Goal: Information Seeking & Learning: Learn about a topic

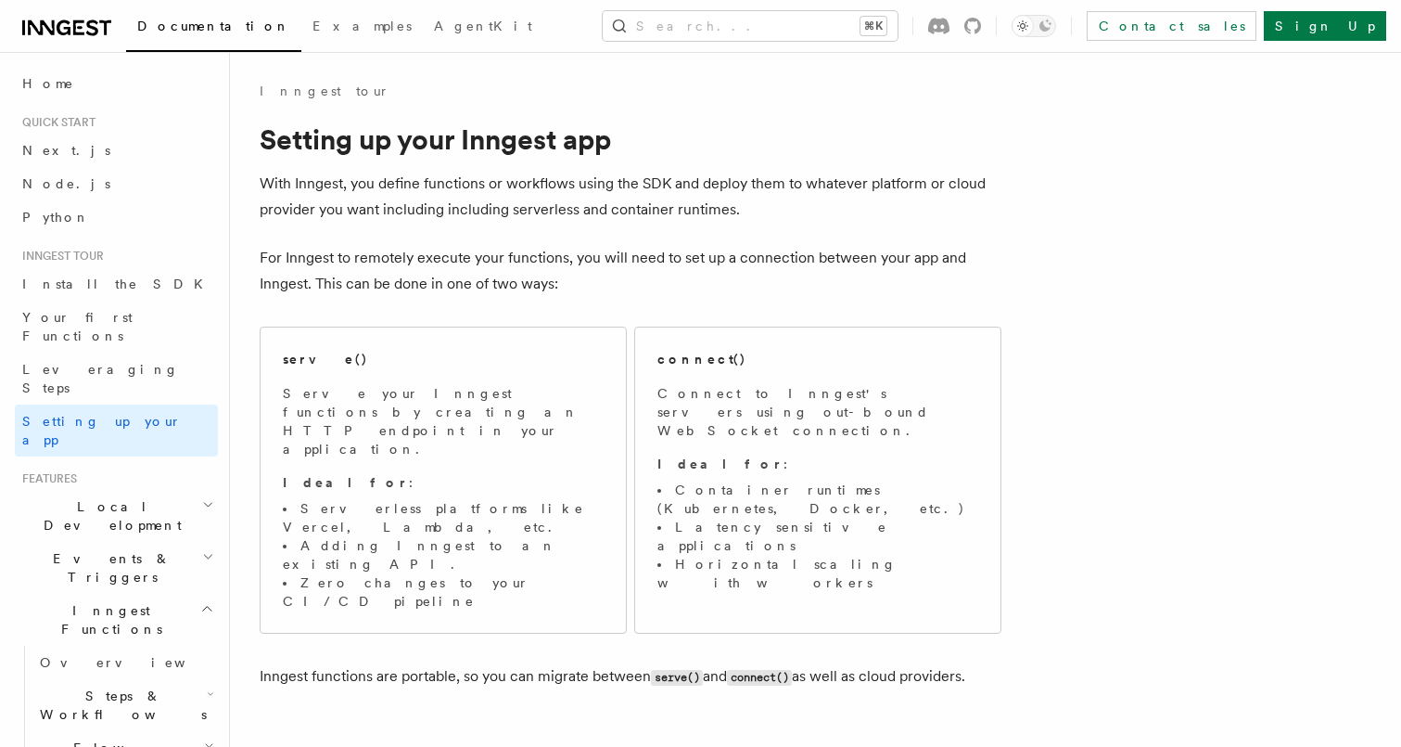
click at [777, 41] on div "Documentation Examples AgentKit Search... ⌘K Contact sales Sign Up" at bounding box center [700, 26] width 1401 height 52
click at [767, 31] on button "Search... ⌘K" at bounding box center [750, 26] width 295 height 30
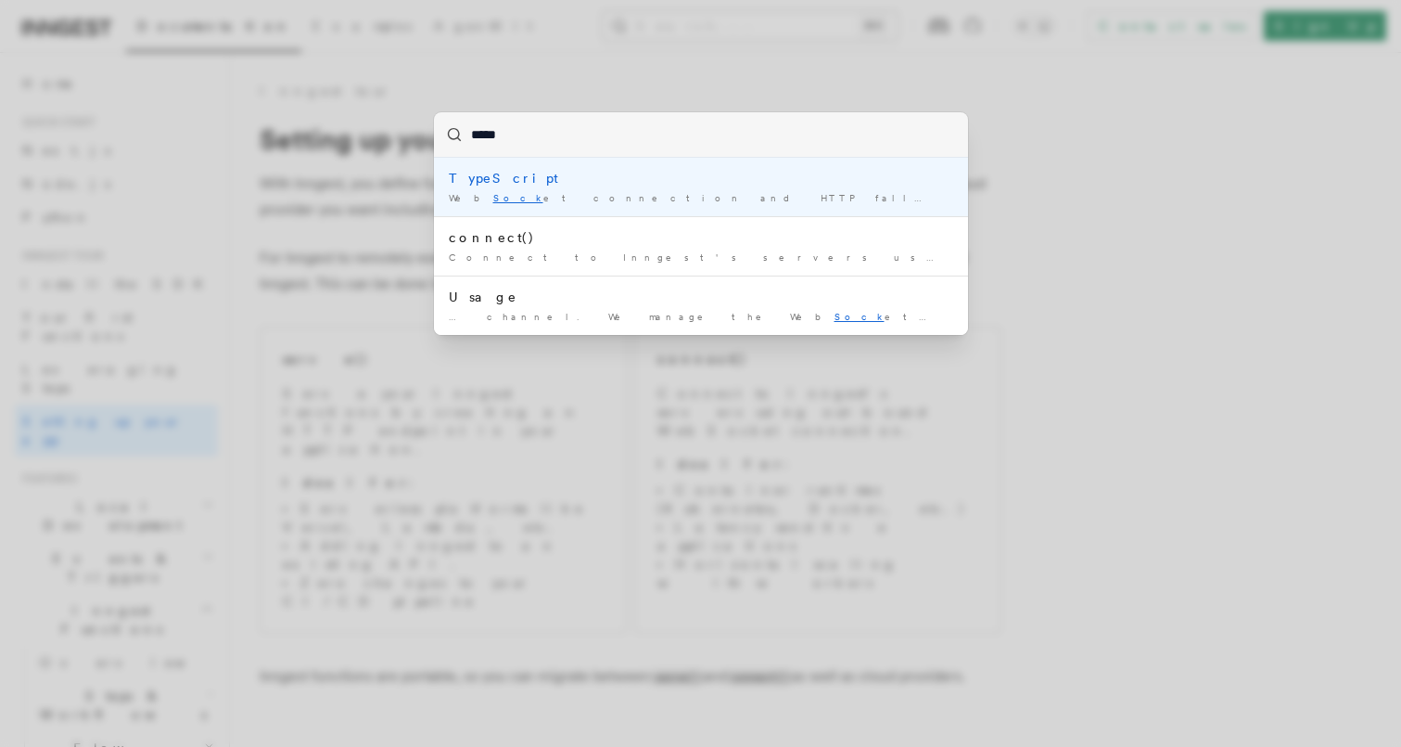
type input "******"
click at [582, 195] on div "Web Socket connection and HTTP fallback - While a Web Socket …" at bounding box center [701, 198] width 505 height 14
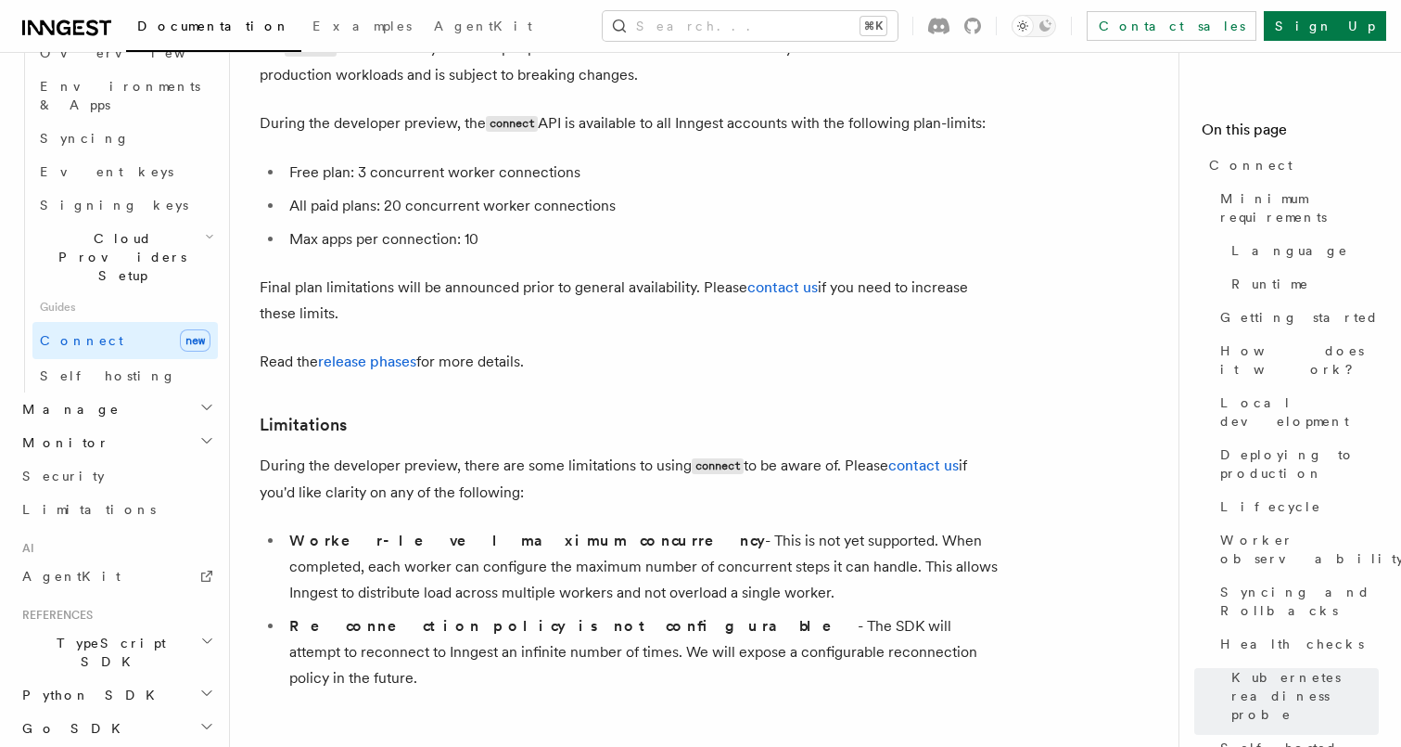
scroll to position [10258, 0]
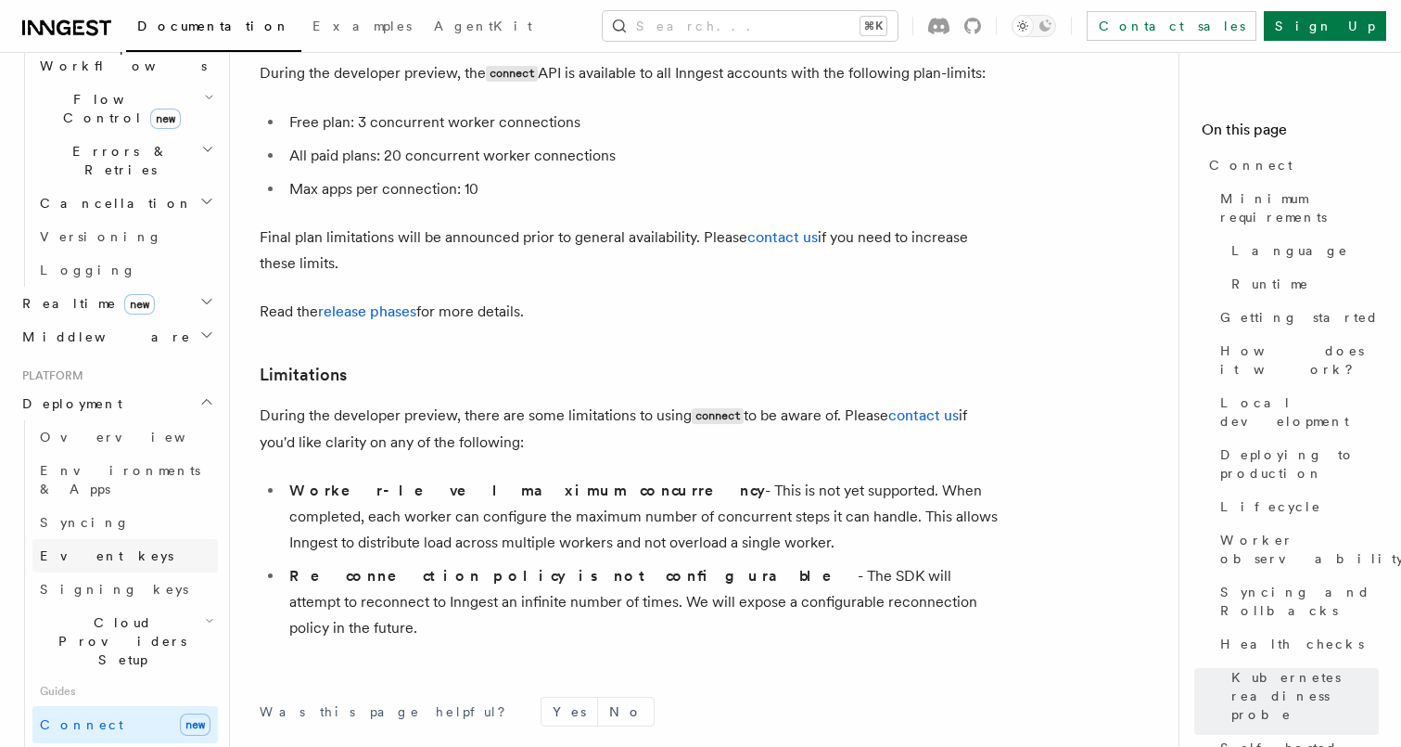
scroll to position [650, 0]
click at [139, 611] on span "Cloud Providers Setup" at bounding box center [118, 639] width 172 height 56
click at [132, 683] on span "Cloudflare Pages" at bounding box center [124, 699] width 135 height 33
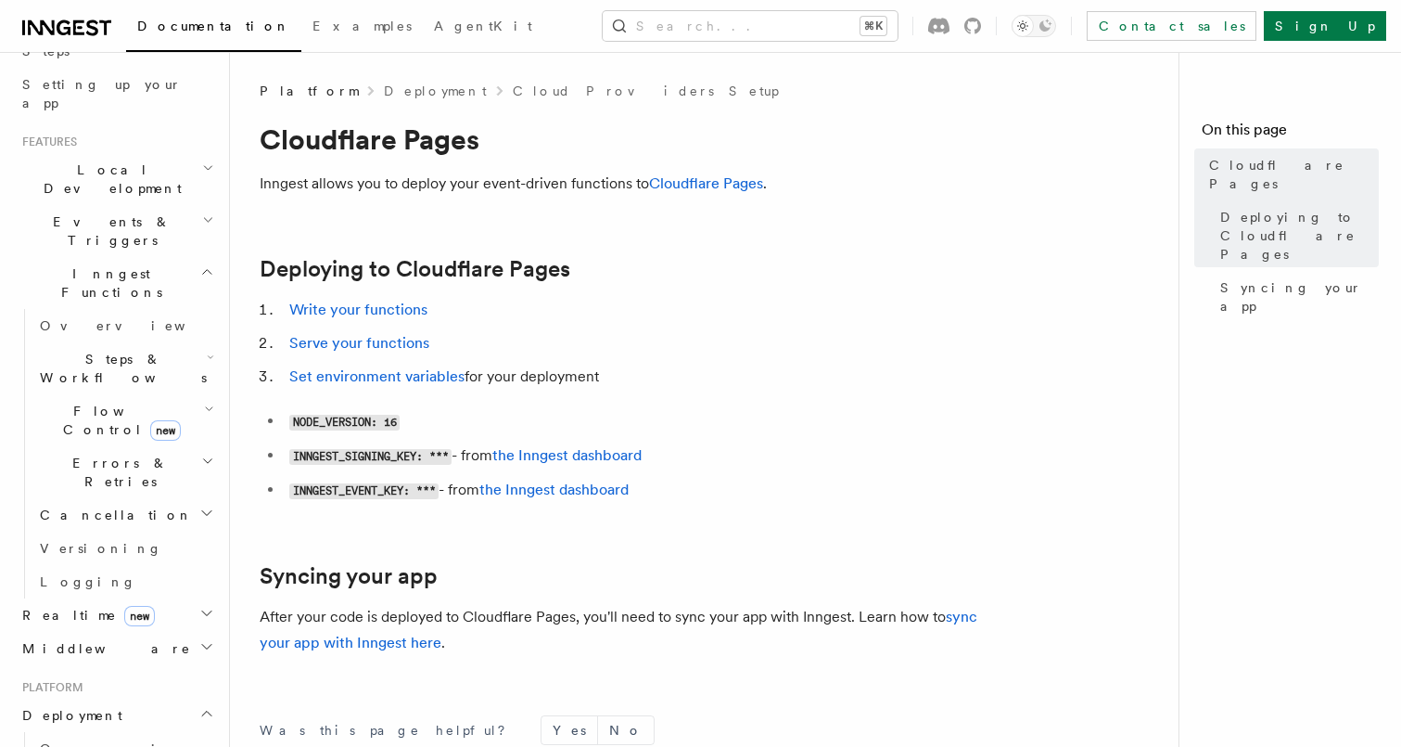
scroll to position [321, 0]
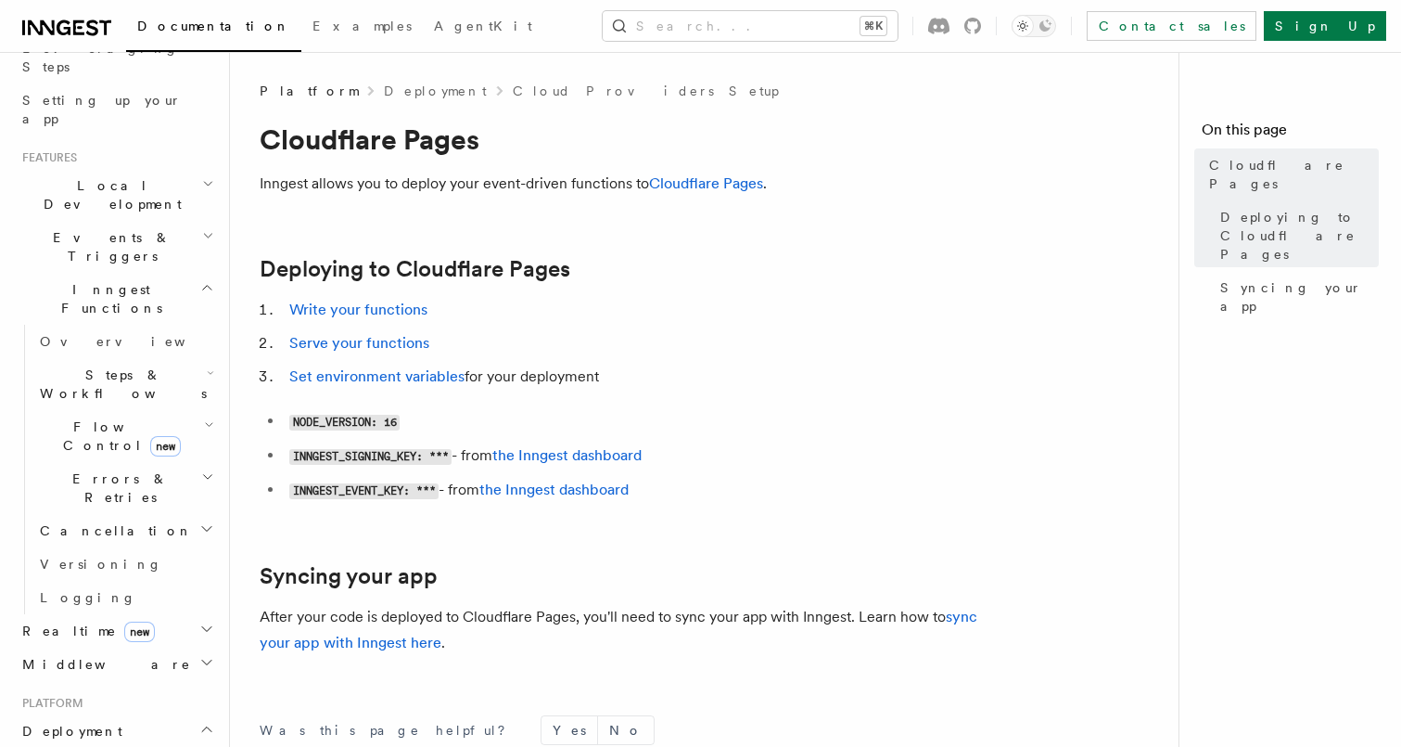
click at [150, 436] on span "new" at bounding box center [165, 446] width 31 height 20
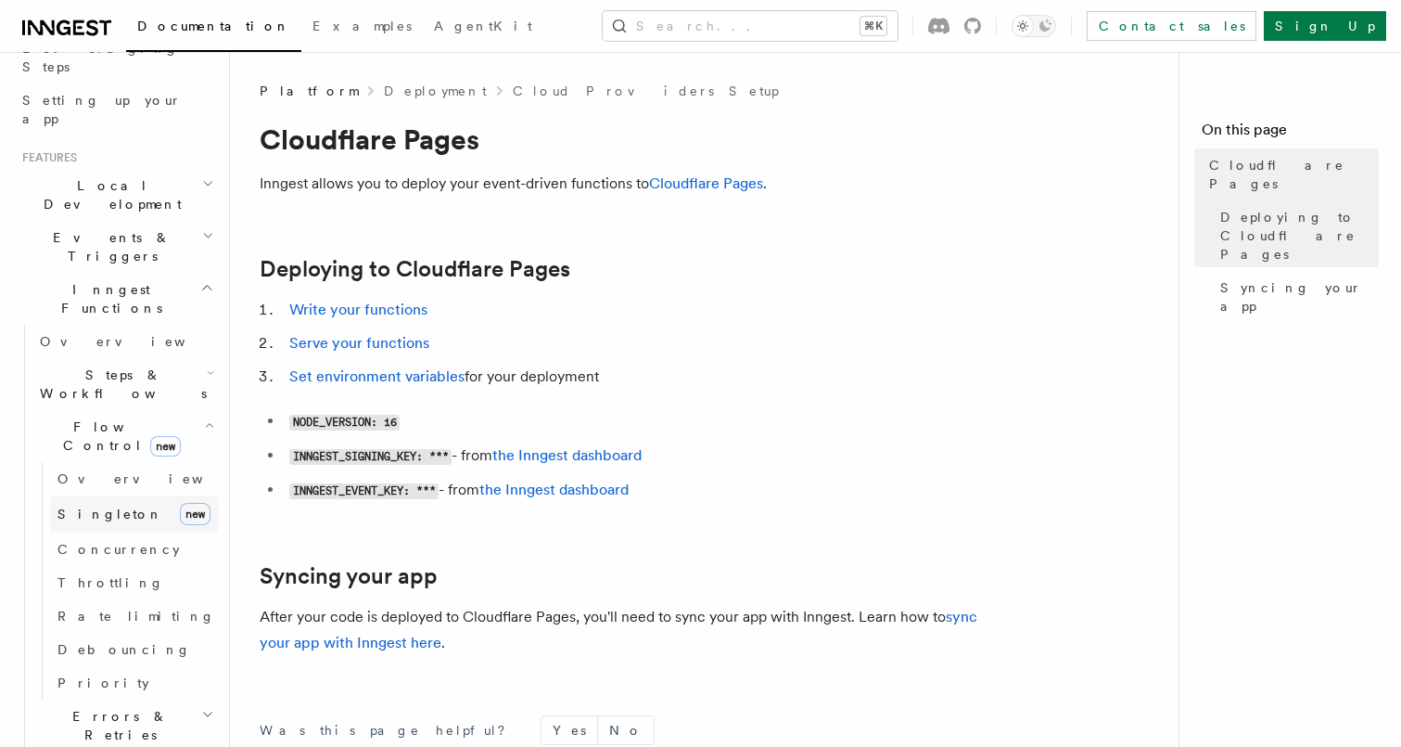
click at [122, 495] on link "Singleton new" at bounding box center [134, 513] width 168 height 37
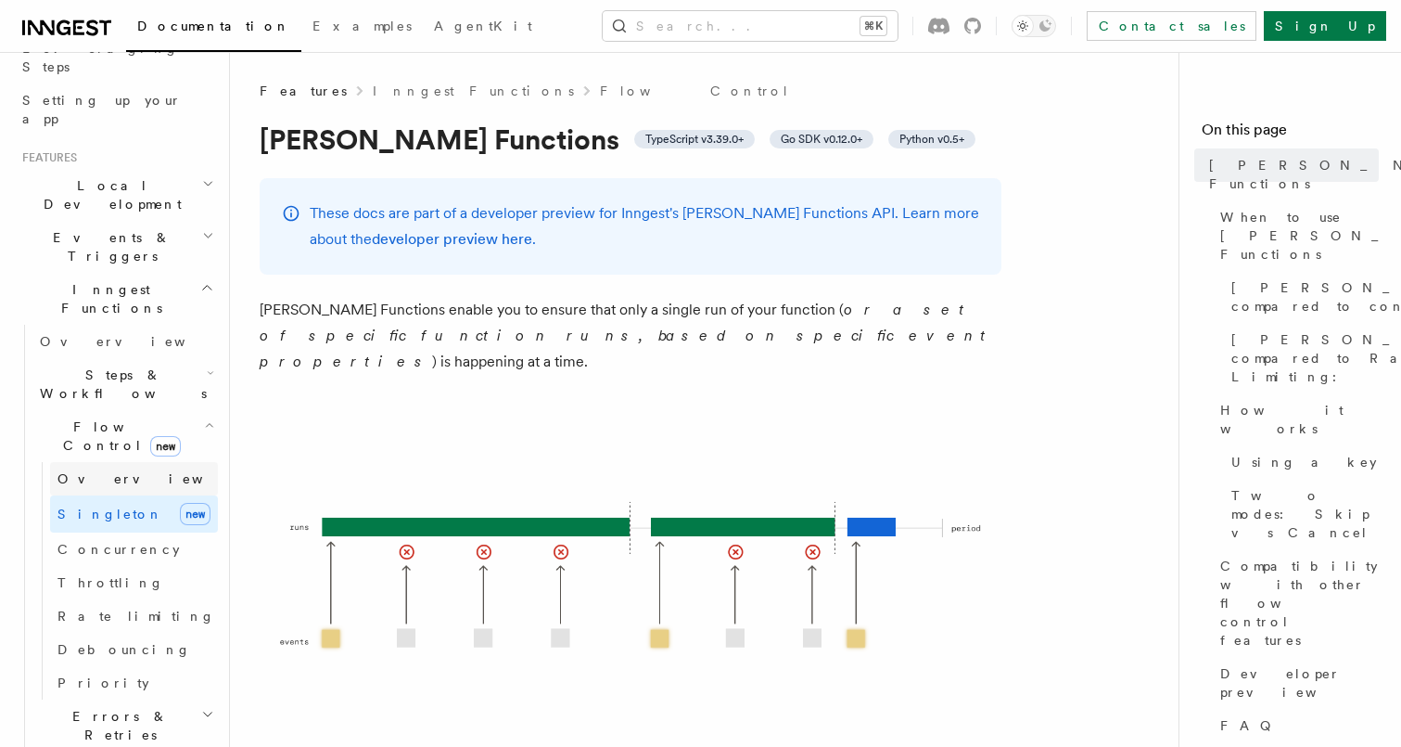
click at [134, 462] on link "Overview" at bounding box center [134, 478] width 168 height 33
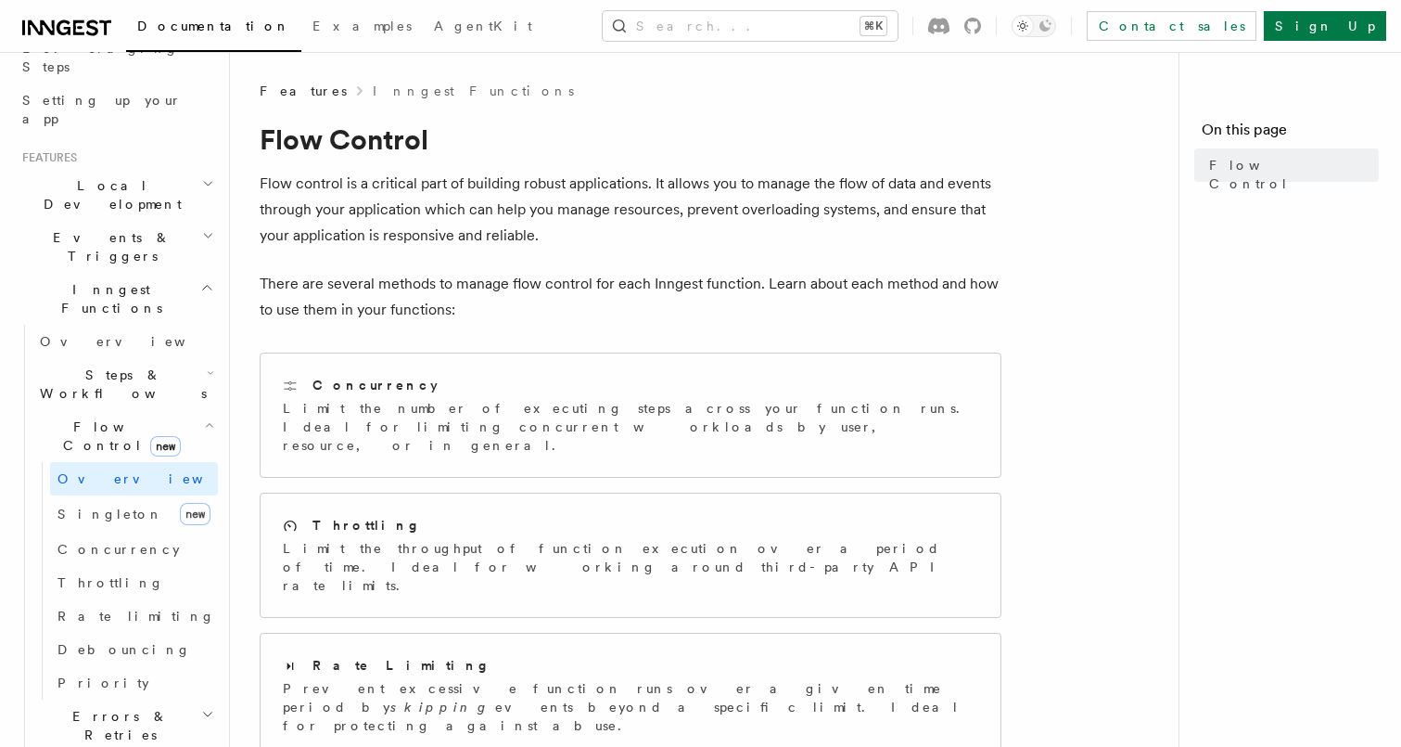
click at [125, 365] on span "Steps & Workflows" at bounding box center [119, 383] width 174 height 37
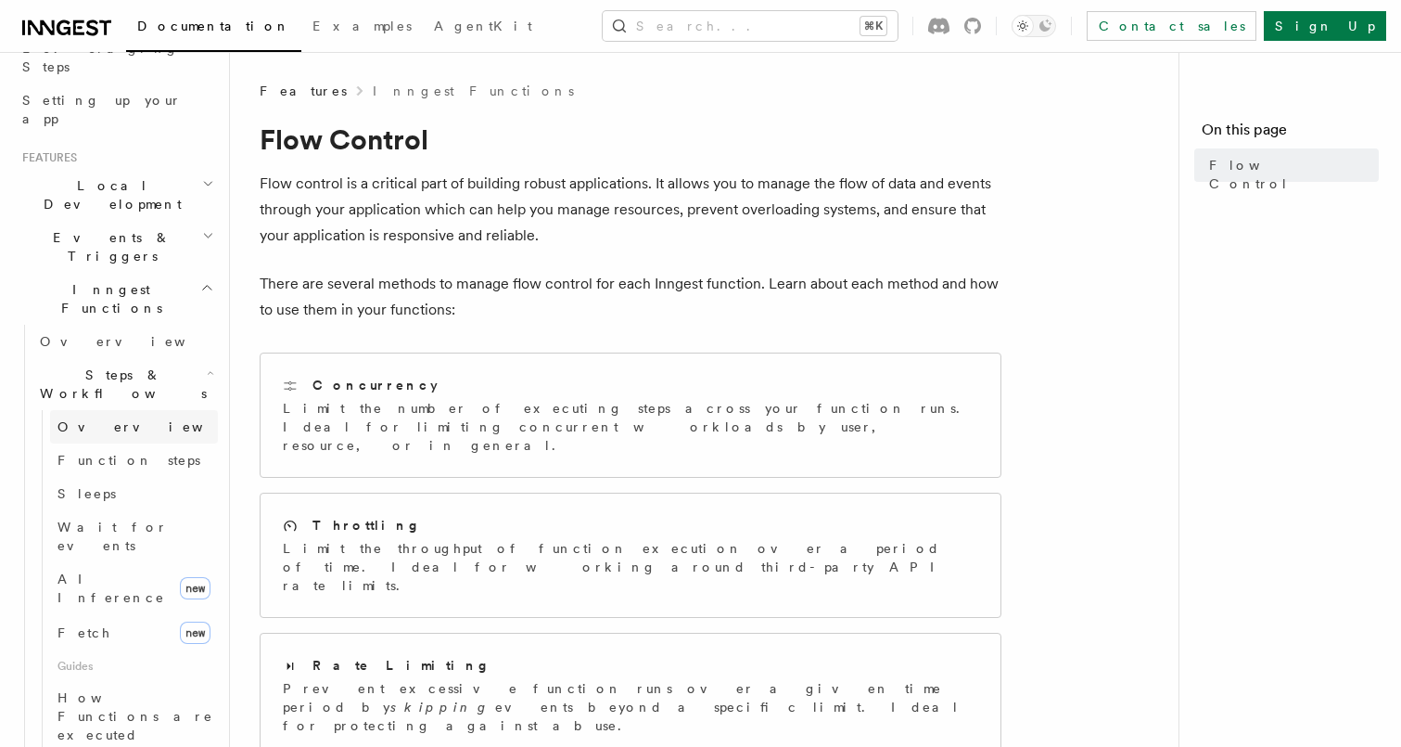
click at [125, 410] on link "Overview" at bounding box center [134, 426] width 168 height 33
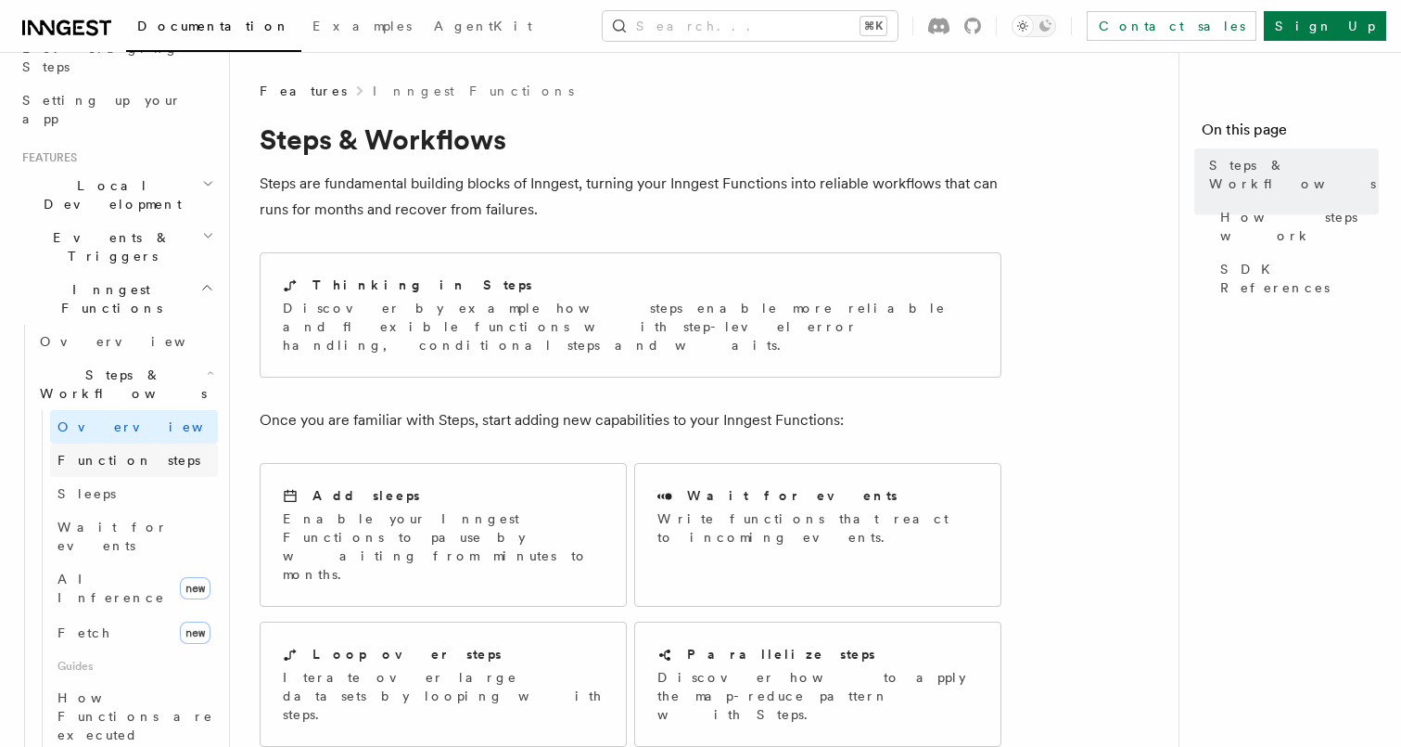
click at [116, 453] on span "Function steps" at bounding box center [128, 460] width 143 height 15
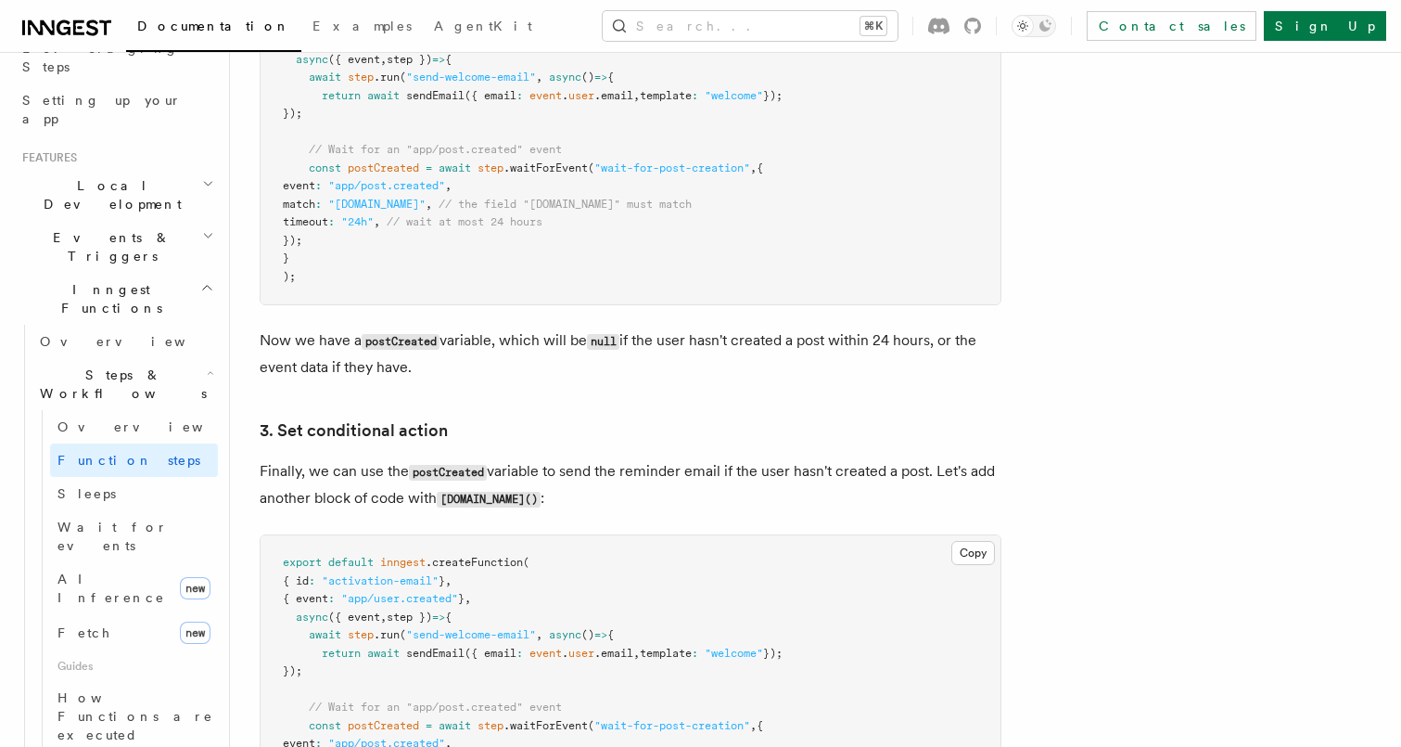
scroll to position [2116, 0]
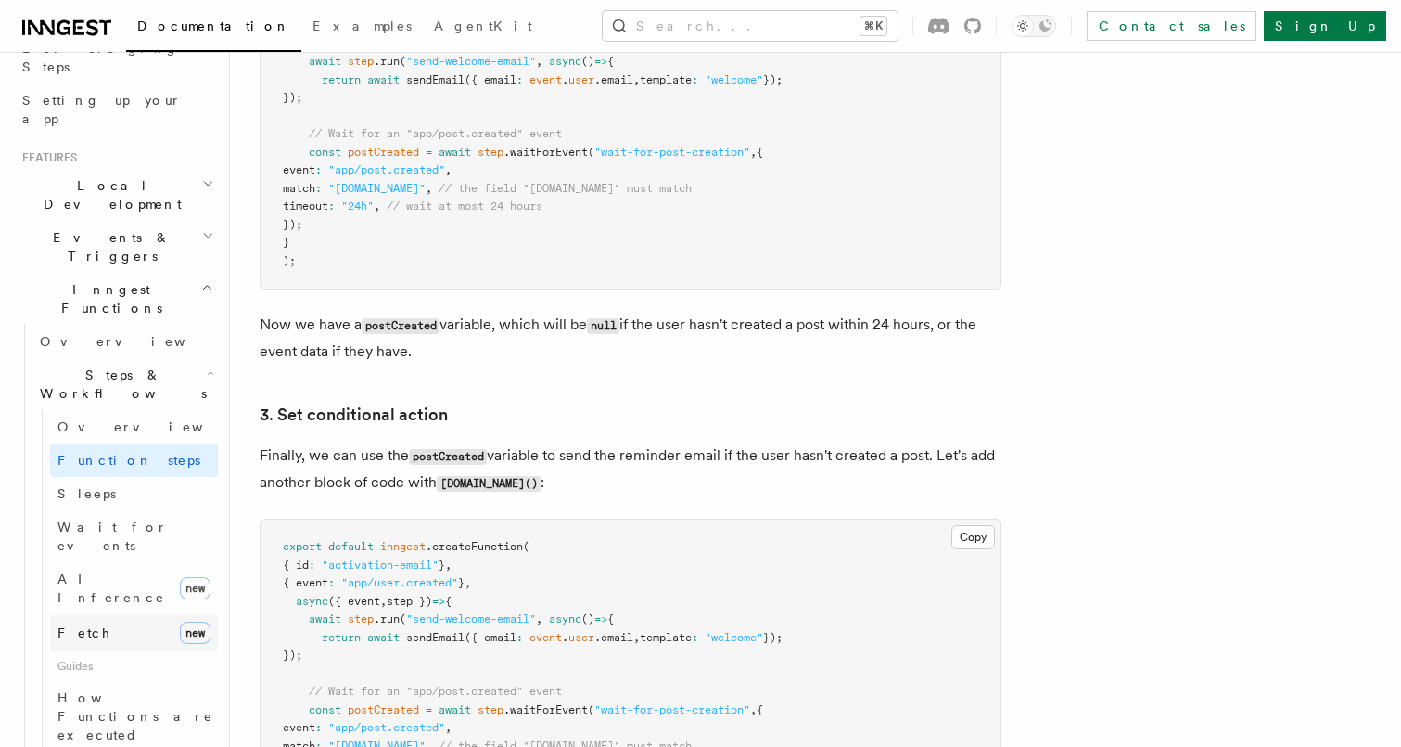
click at [112, 614] on link "Fetch new" at bounding box center [134, 632] width 168 height 37
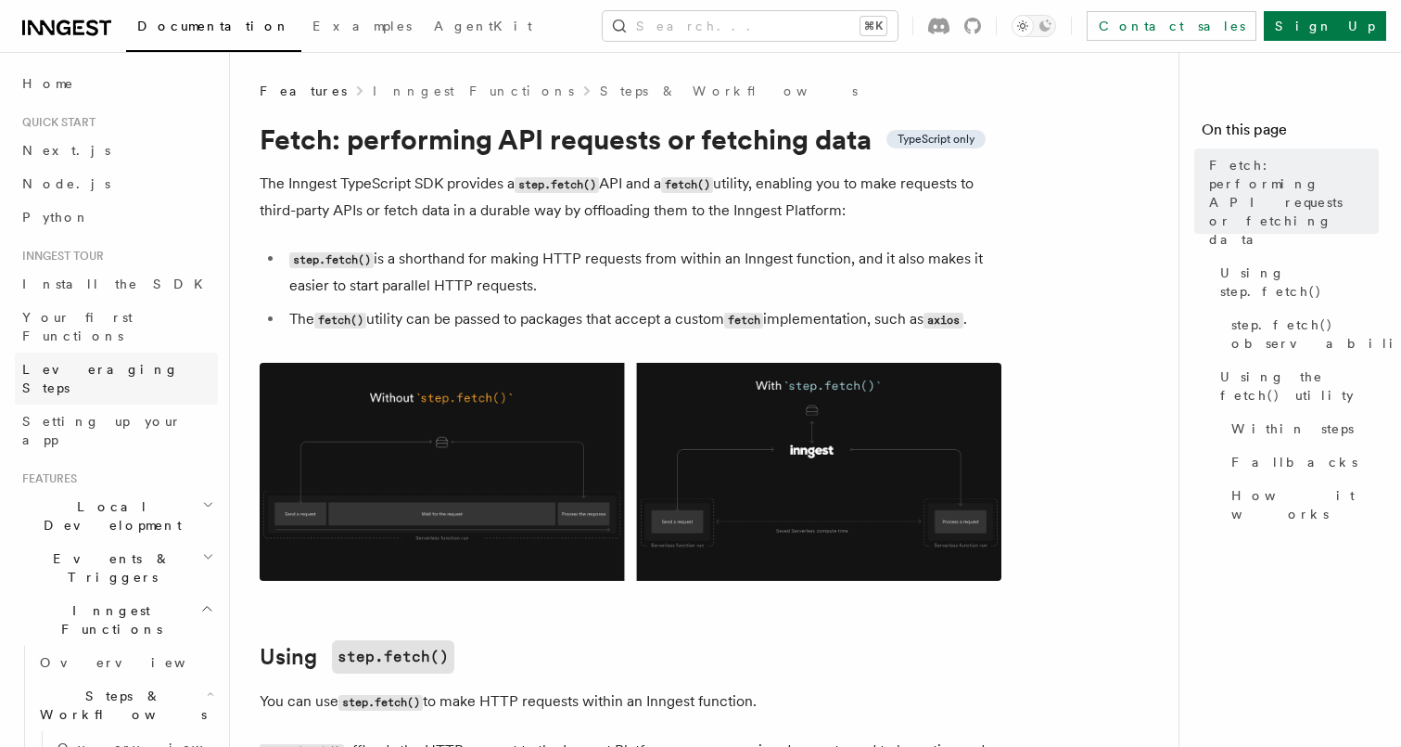
click at [135, 352] on link "Leveraging Steps" at bounding box center [116, 378] width 203 height 52
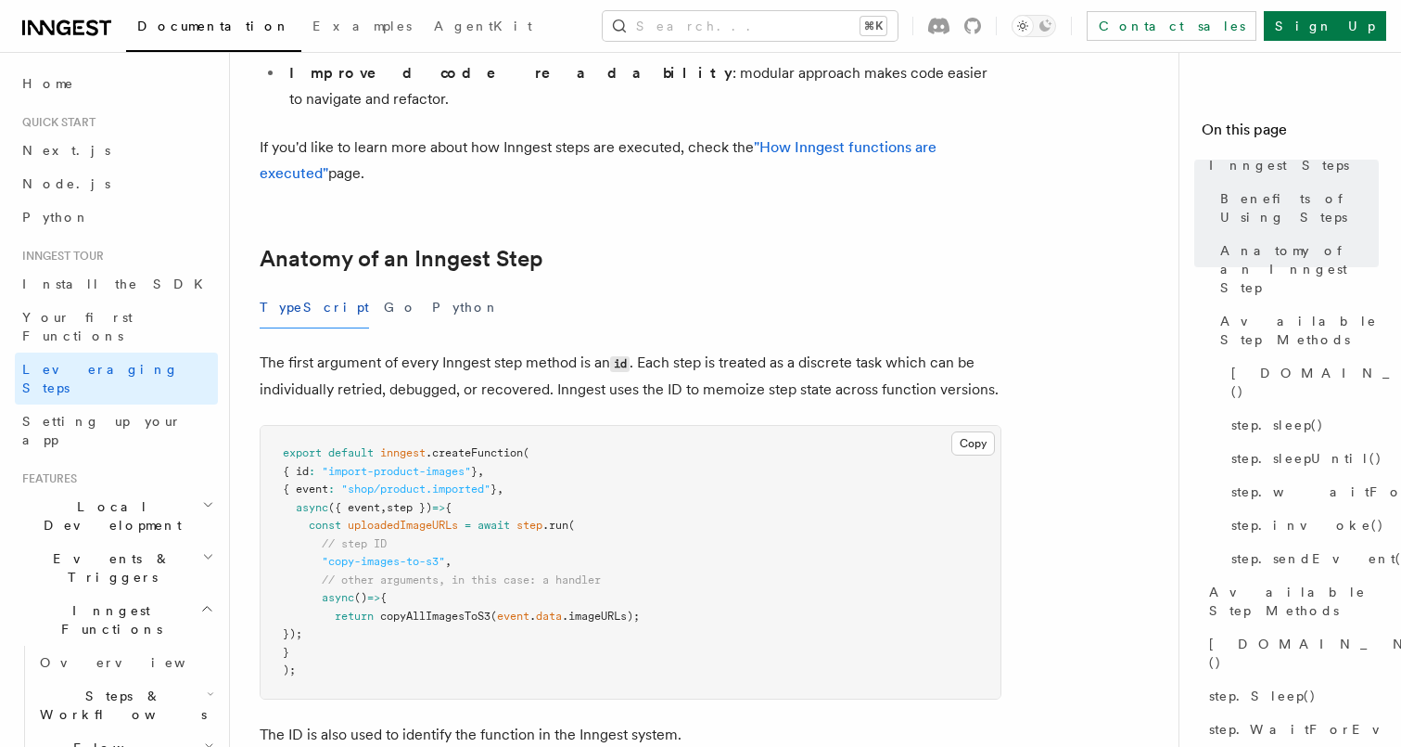
scroll to position [1056, 0]
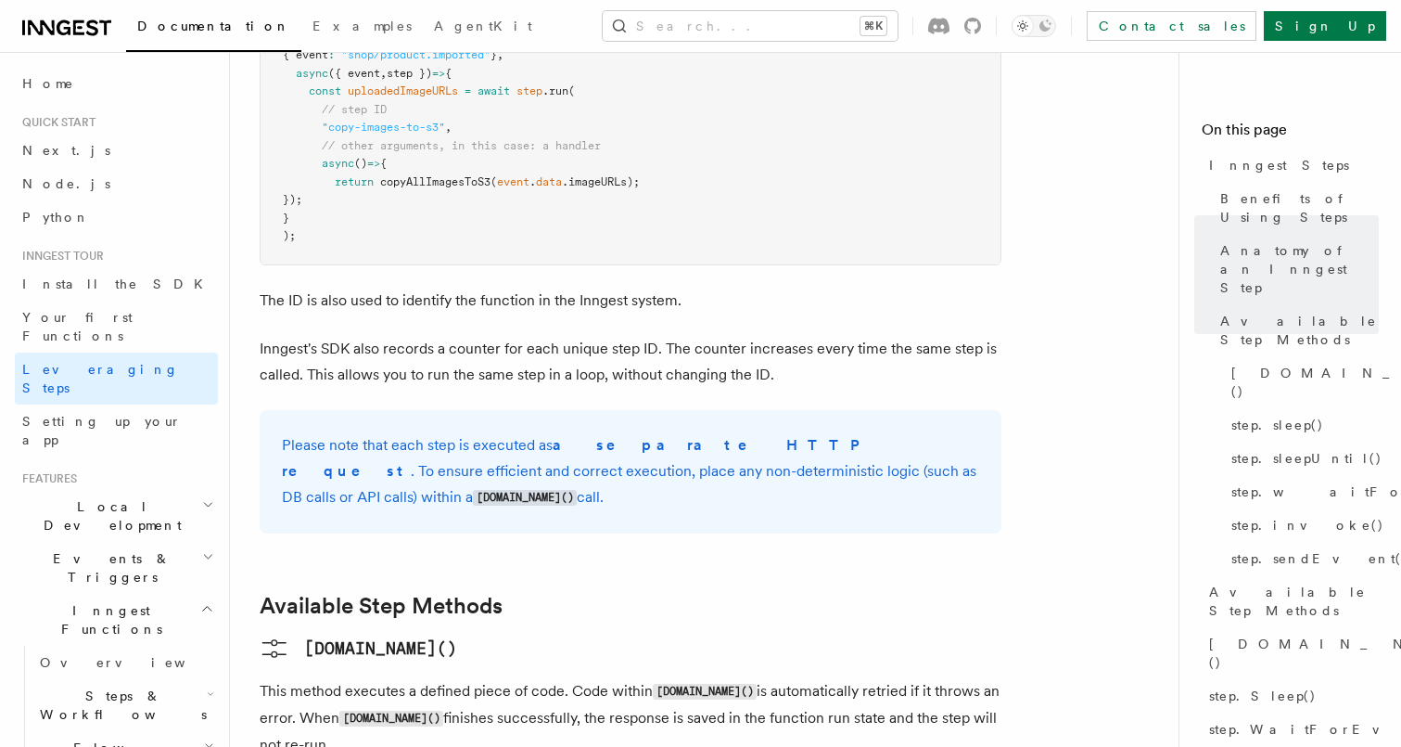
click at [156, 542] on h2 "Events & Triggers" at bounding box center [116, 568] width 203 height 52
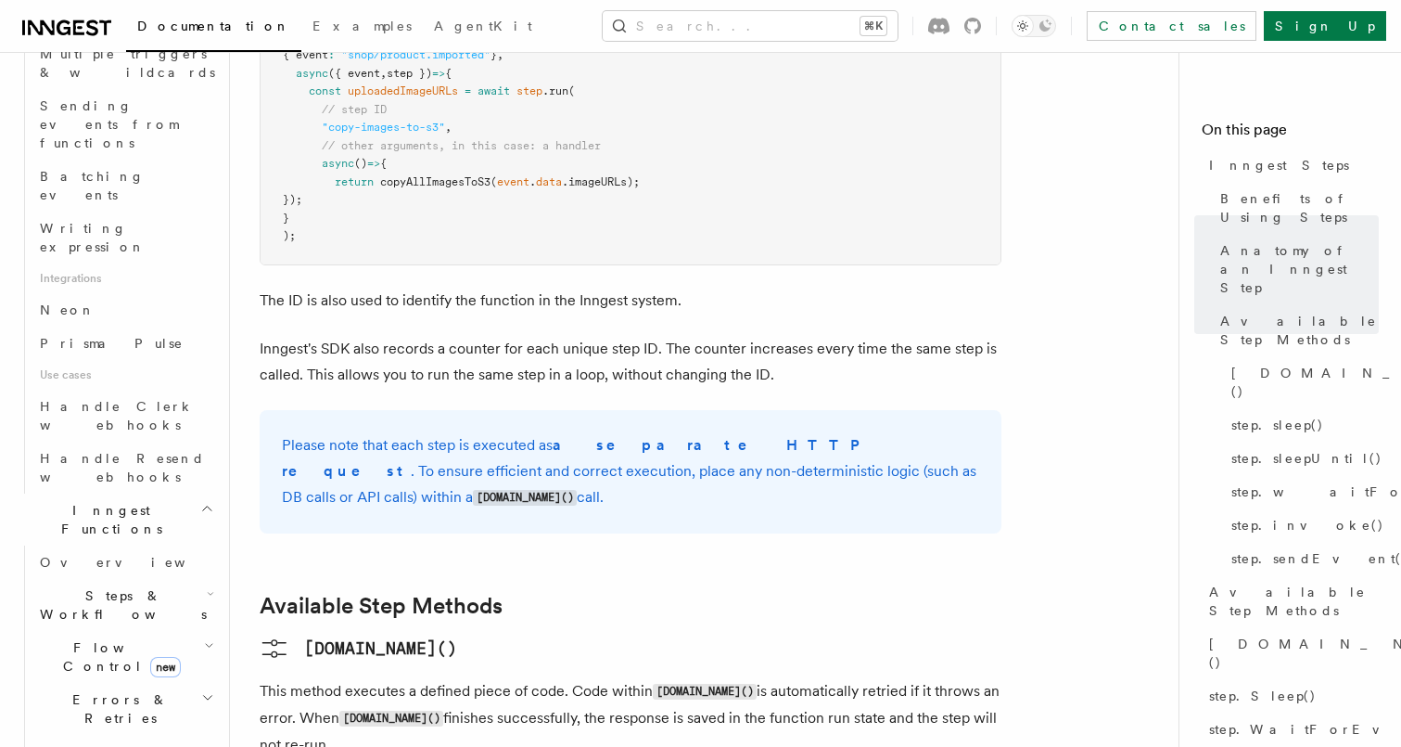
scroll to position [1013, 0]
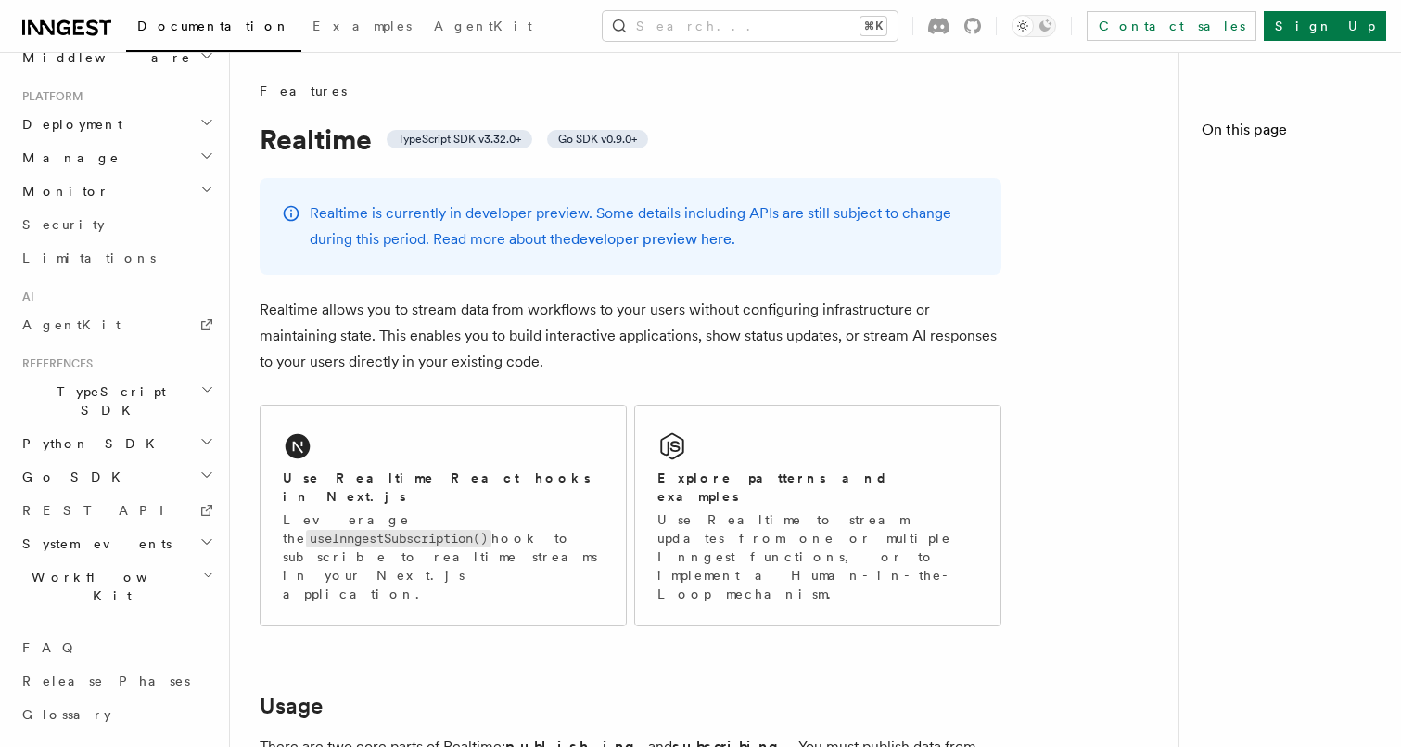
scroll to position [804, 0]
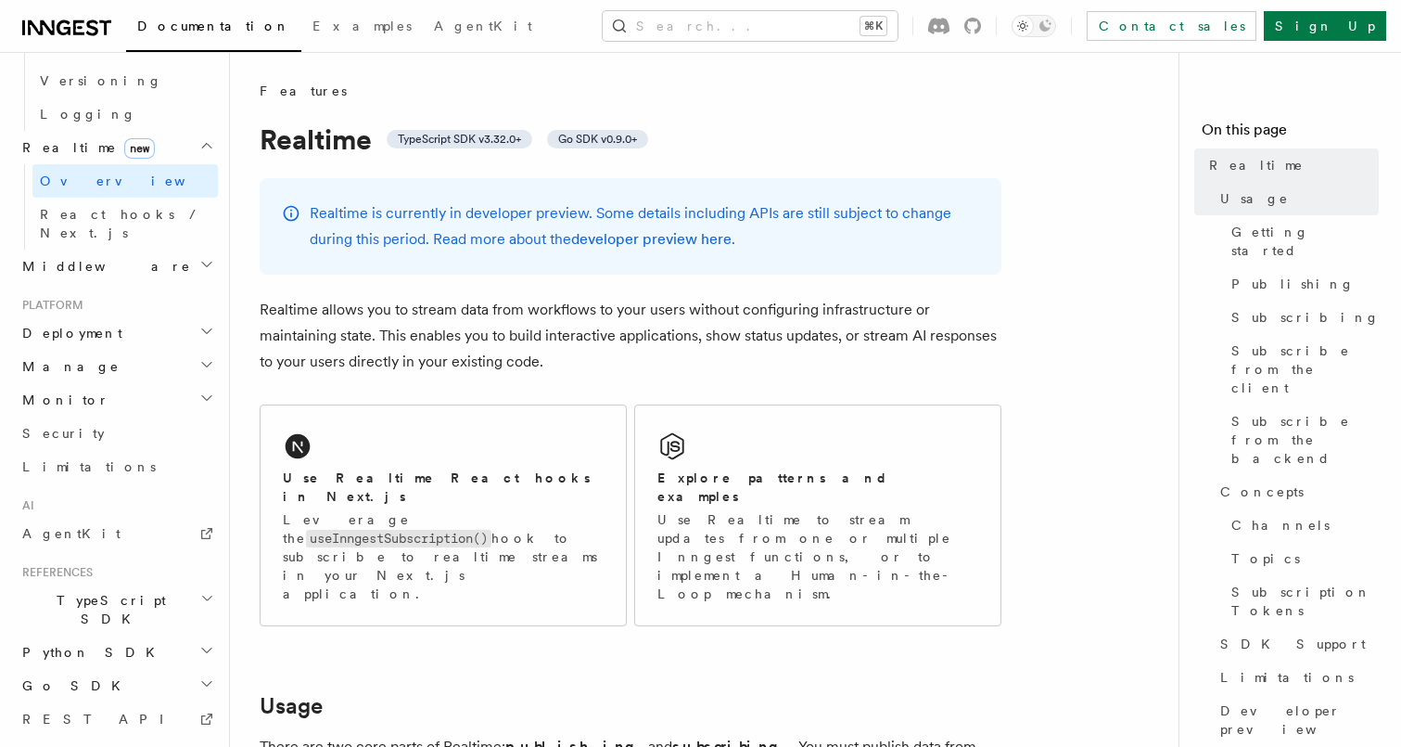
click at [448, 339] on p "Realtime allows you to stream data from workflows to your users without configu…" at bounding box center [631, 336] width 742 height 78
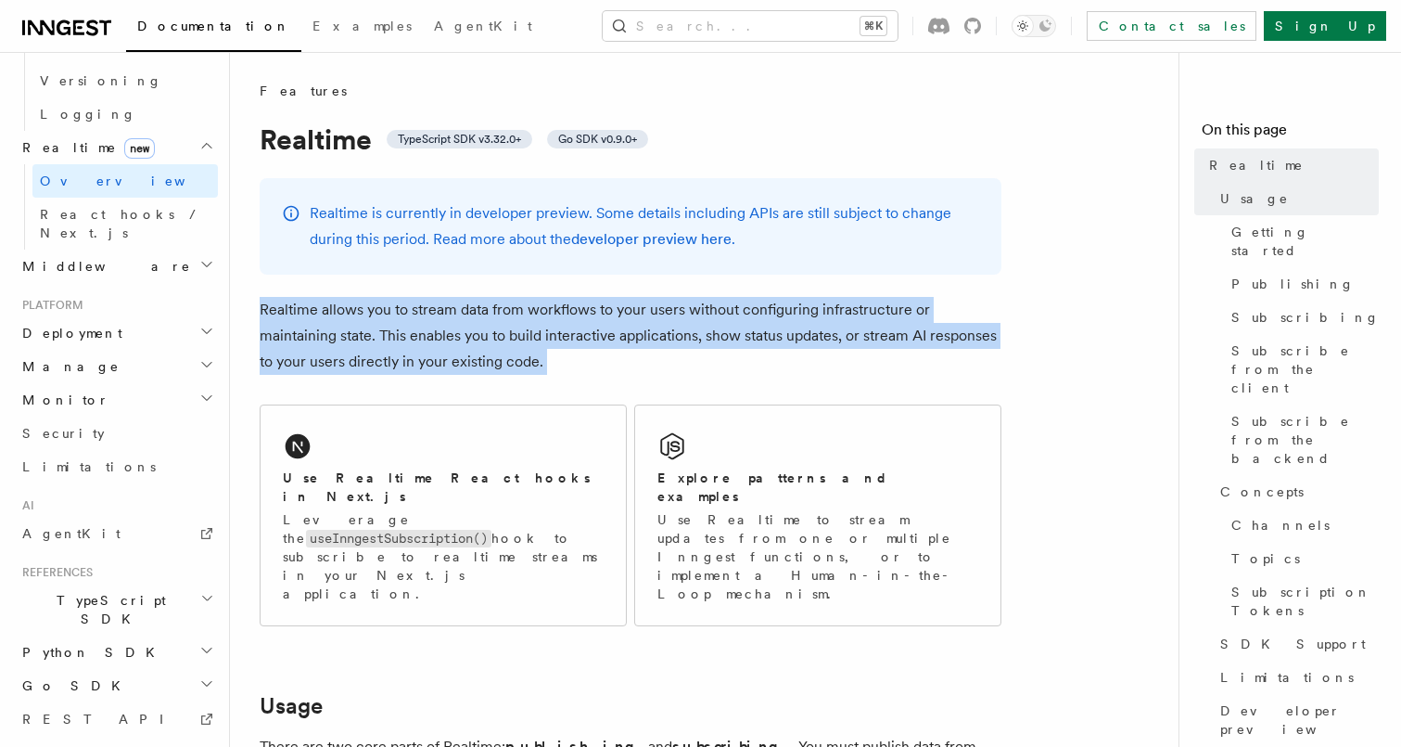
click at [448, 339] on p "Realtime allows you to stream data from workflows to your users without configu…" at bounding box center [631, 336] width 742 height 78
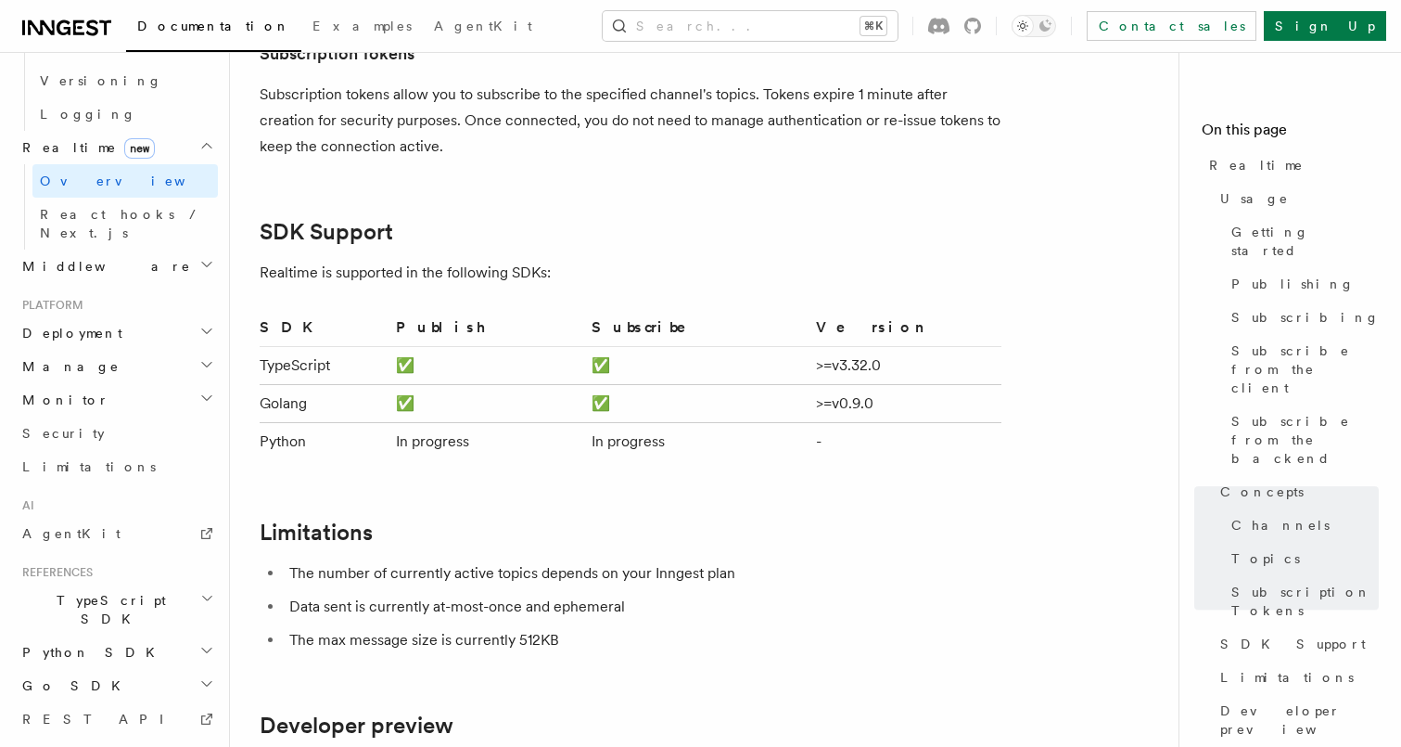
scroll to position [5442, 0]
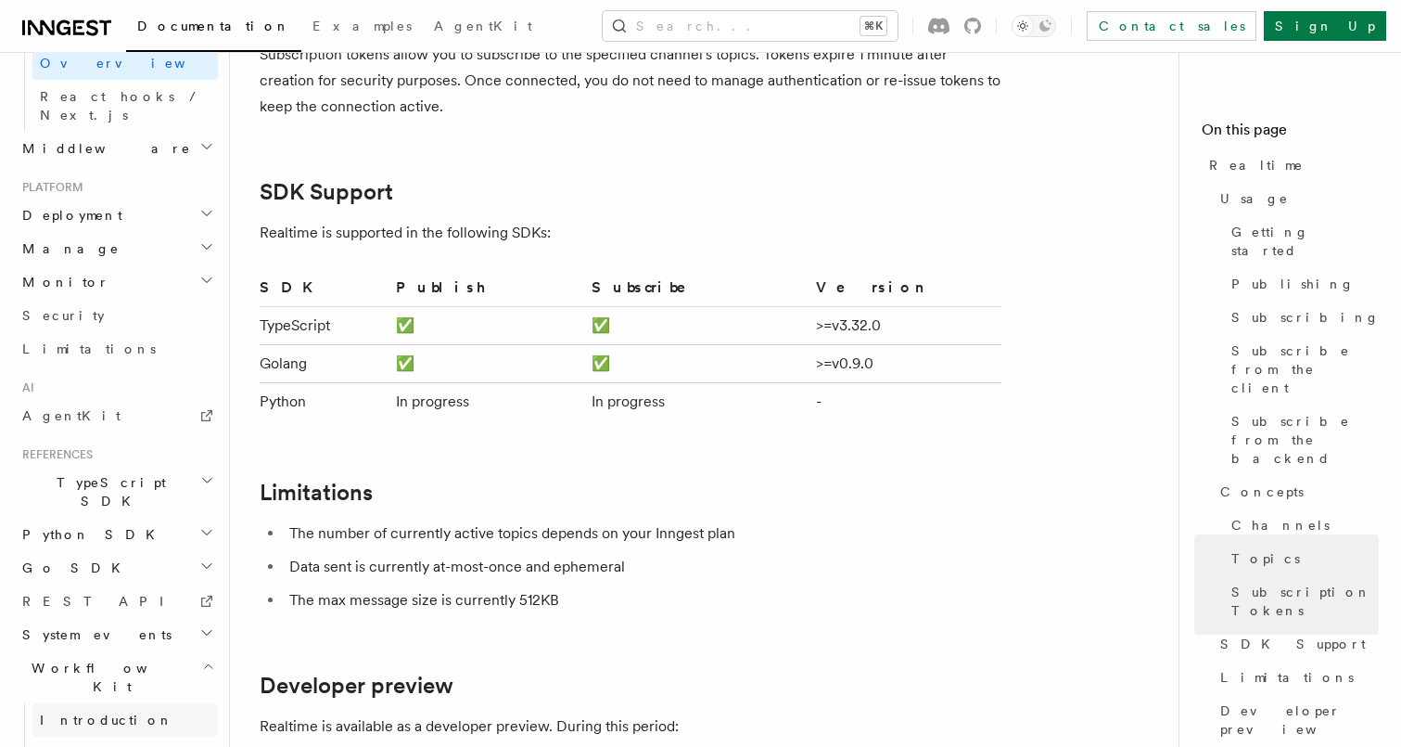
scroll to position [920, 0]
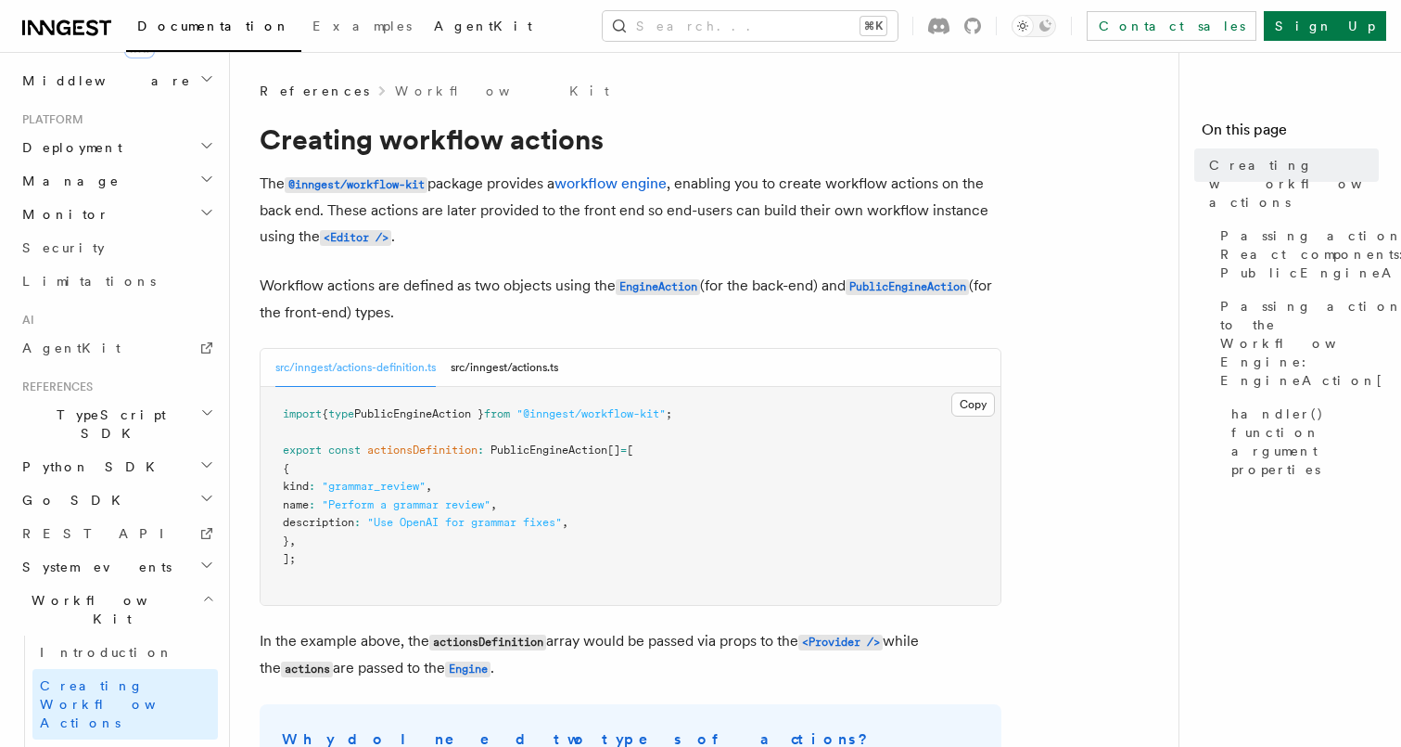
click at [434, 25] on span "AgentKit" at bounding box center [483, 26] width 98 height 15
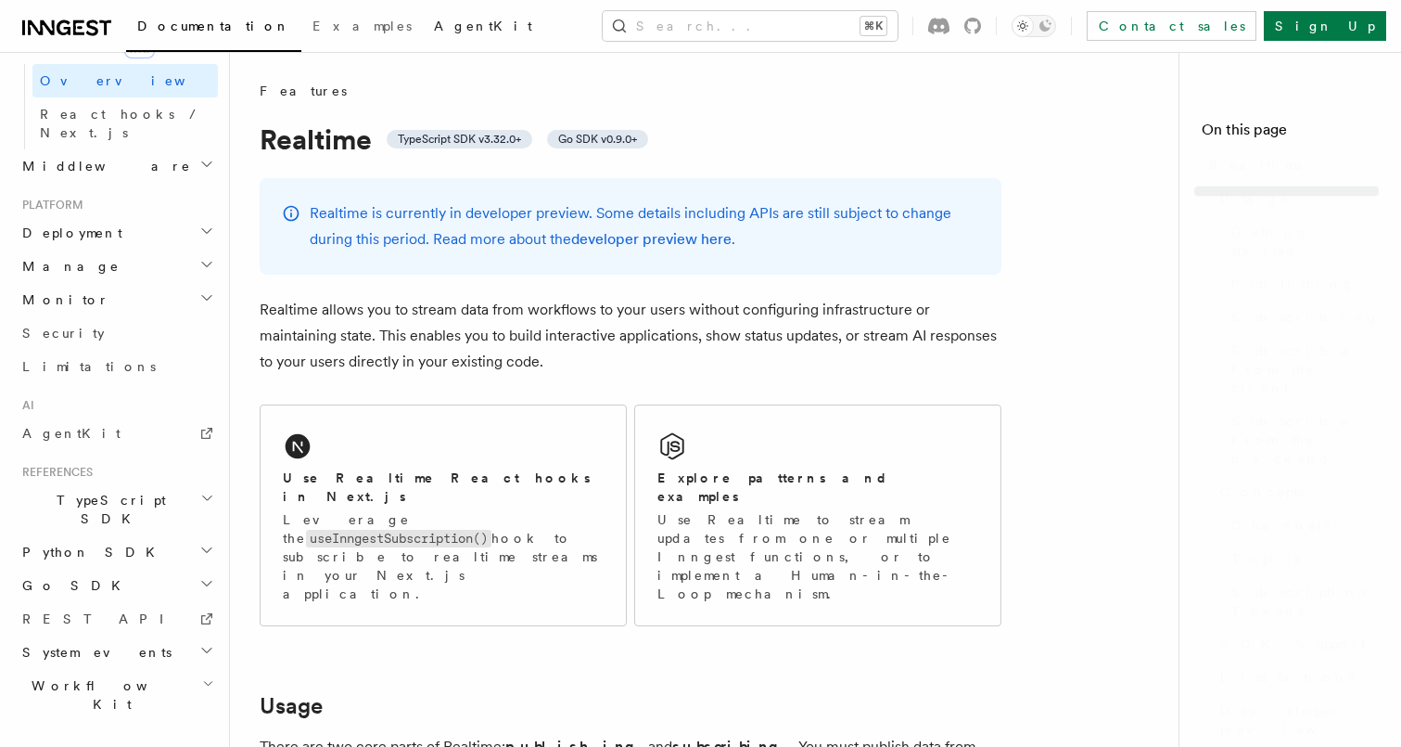
scroll to position [5442, 0]
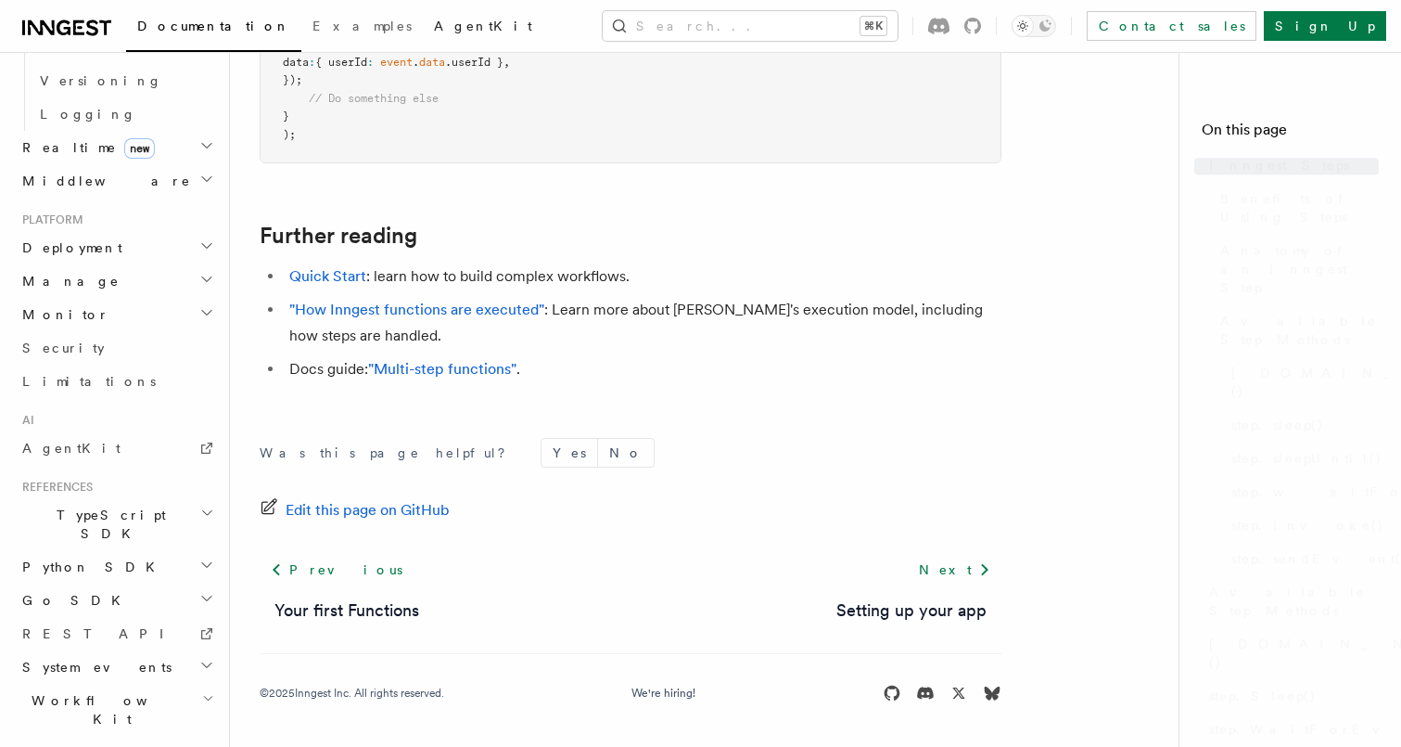
scroll to position [1056, 0]
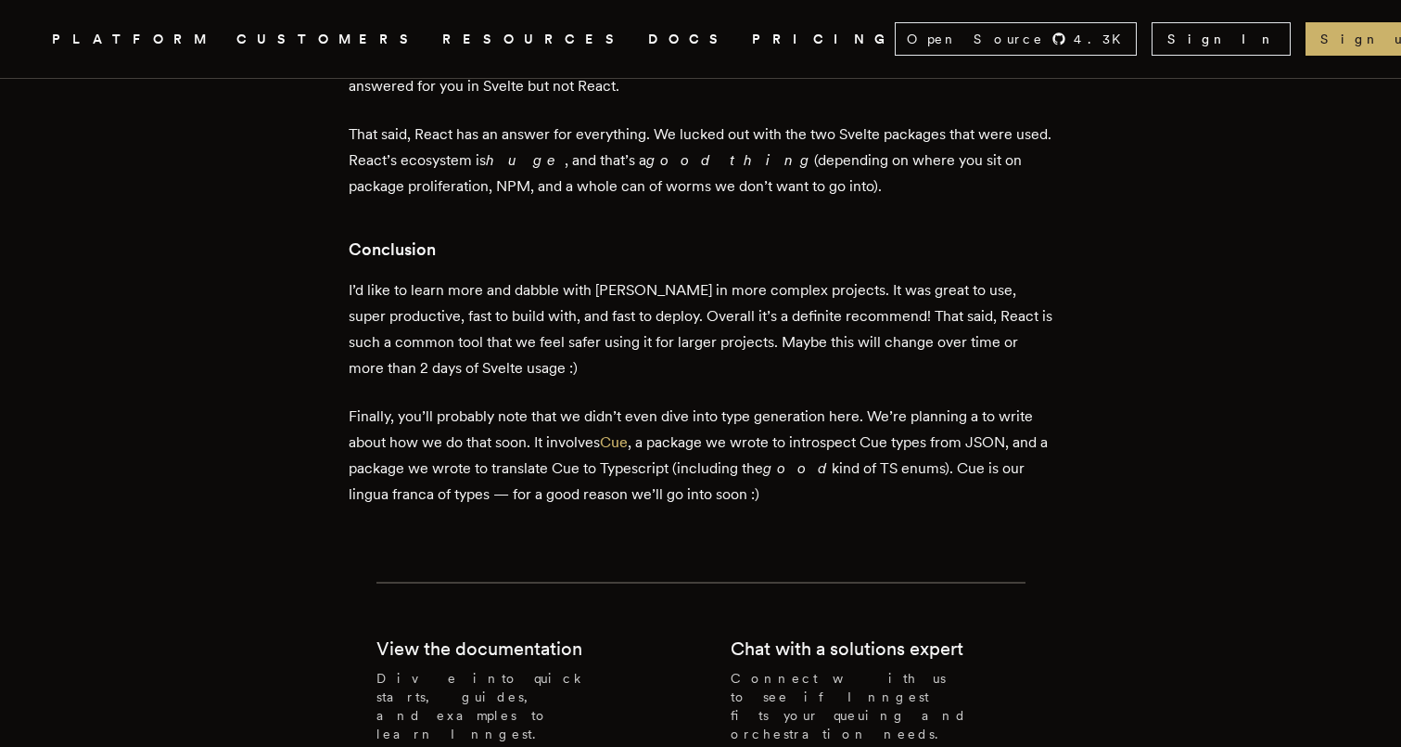
scroll to position [5178, 0]
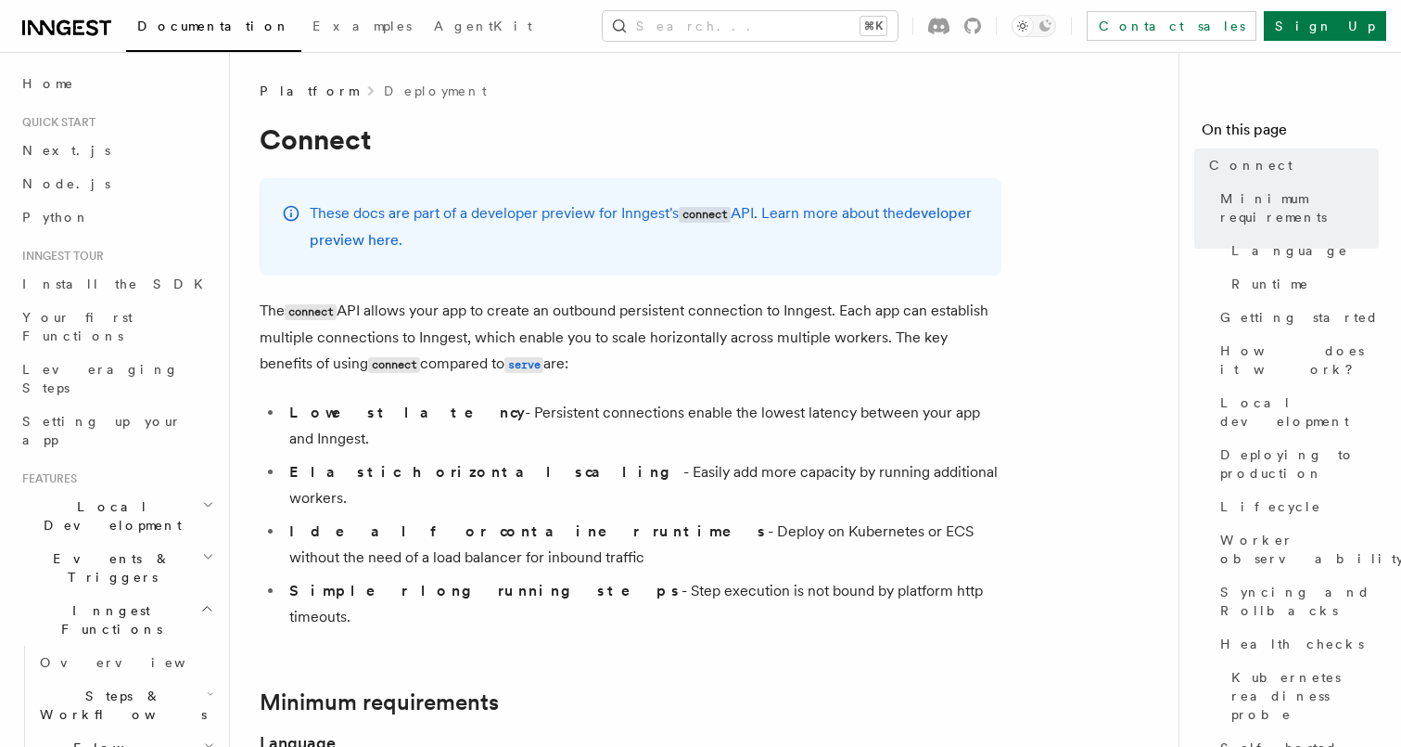
click at [395, 416] on li "Lowest latency - Persistent connections enable the lowest latency between your …" at bounding box center [643, 426] width 718 height 52
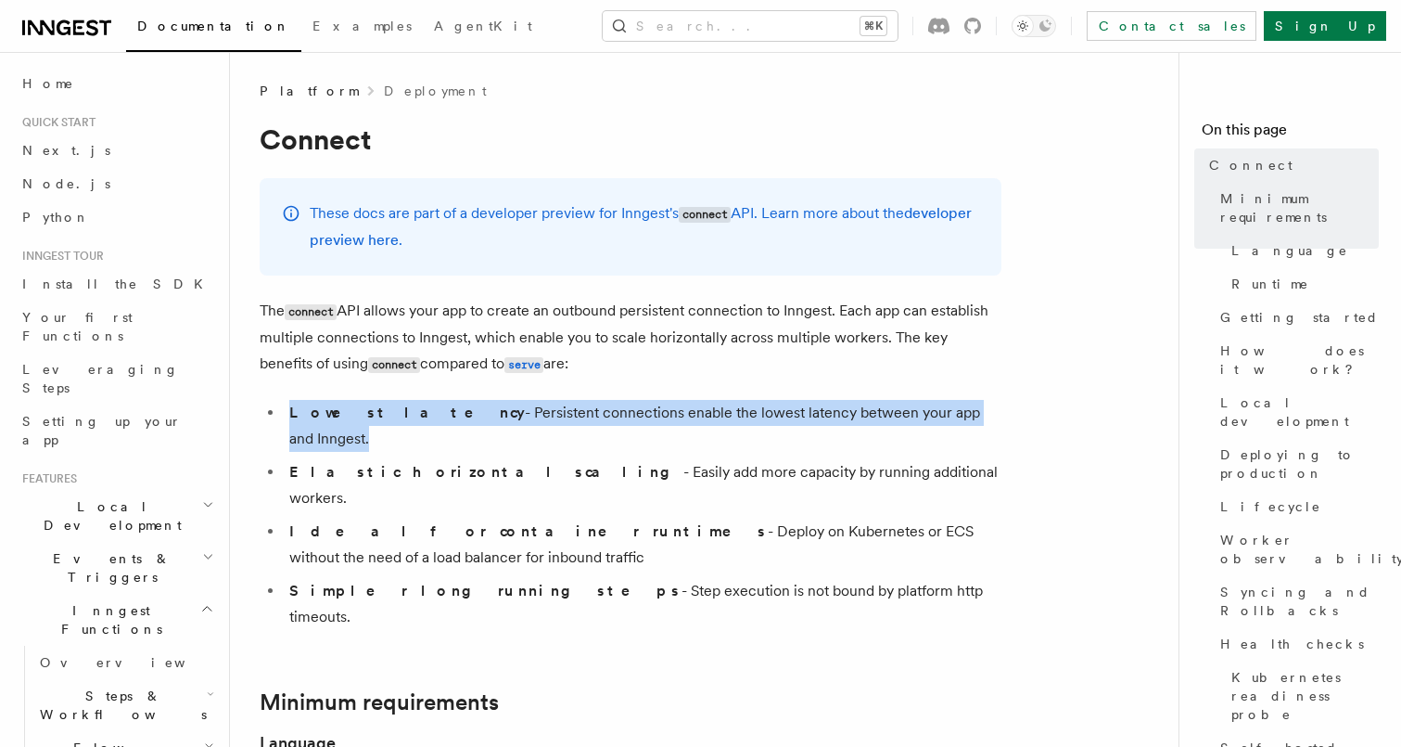
click at [381, 426] on ul "Lowest latency - Persistent connections enable the lowest latency between your …" at bounding box center [631, 515] width 742 height 230
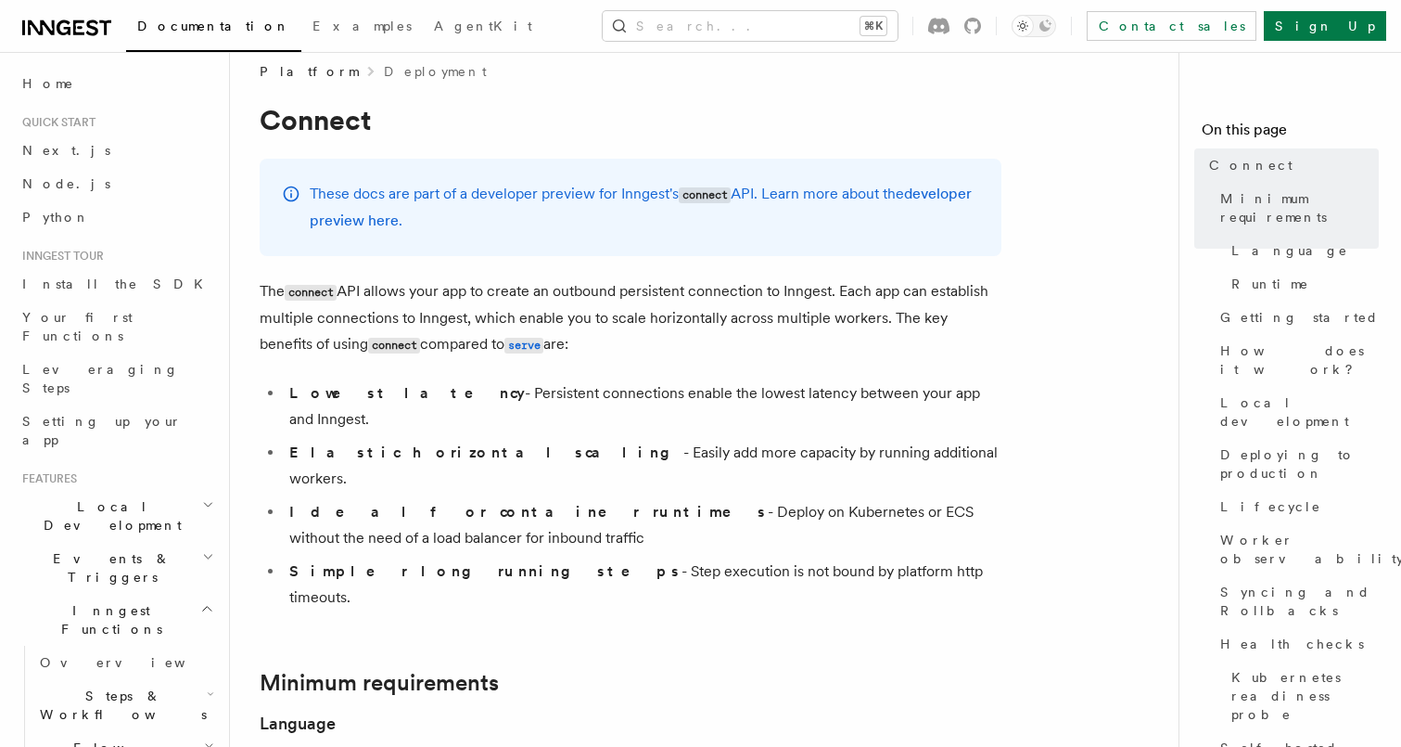
scroll to position [23, 0]
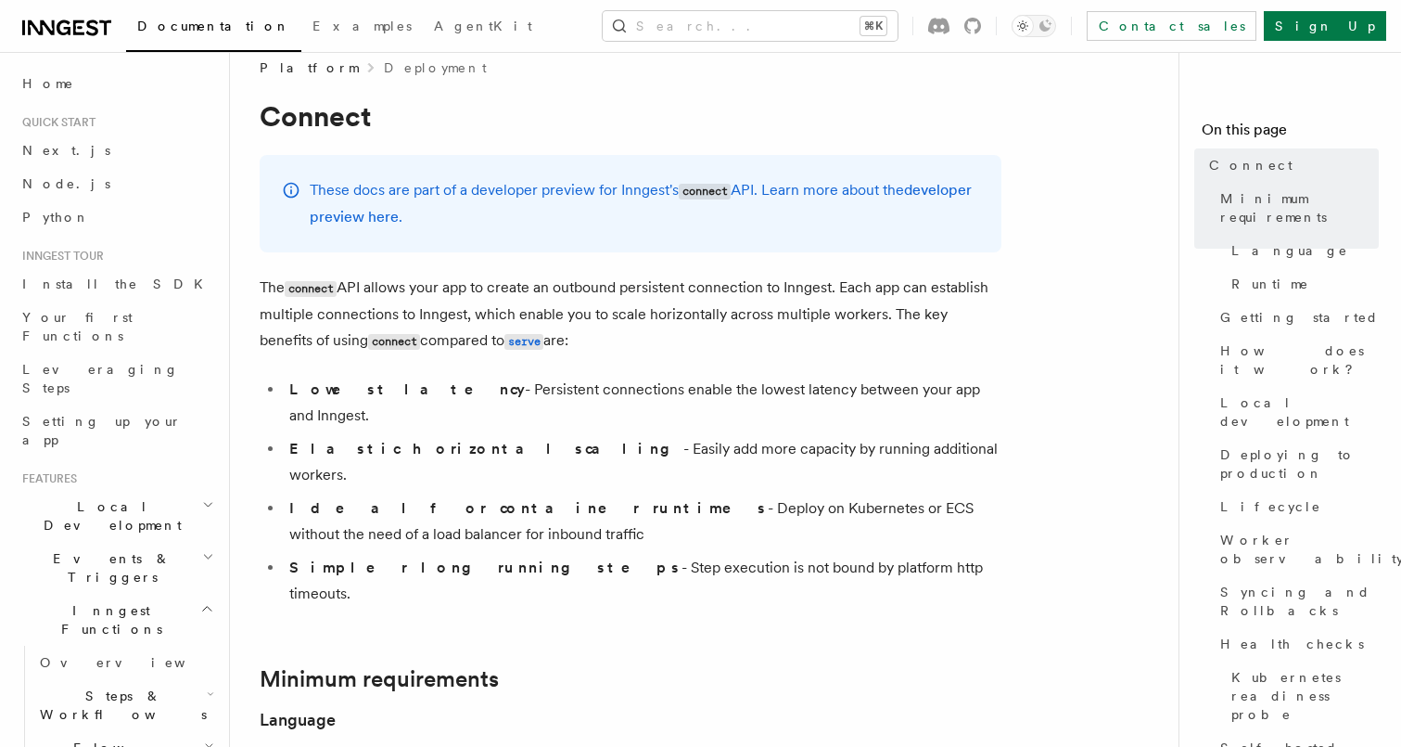
click at [381, 440] on strong "Elastic horizontal scaling" at bounding box center [486, 449] width 394 height 18
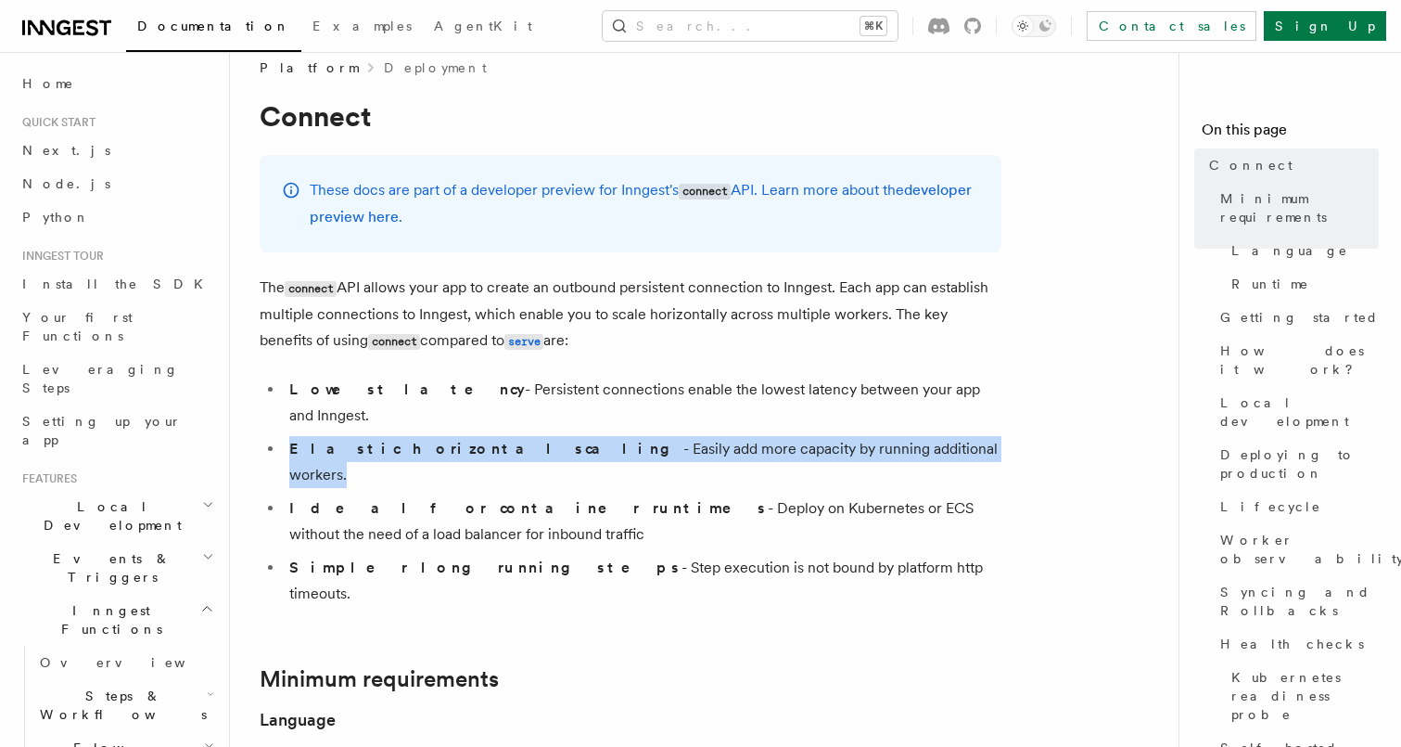
click at [374, 440] on strong "Elastic horizontal scaling" at bounding box center [486, 449] width 394 height 18
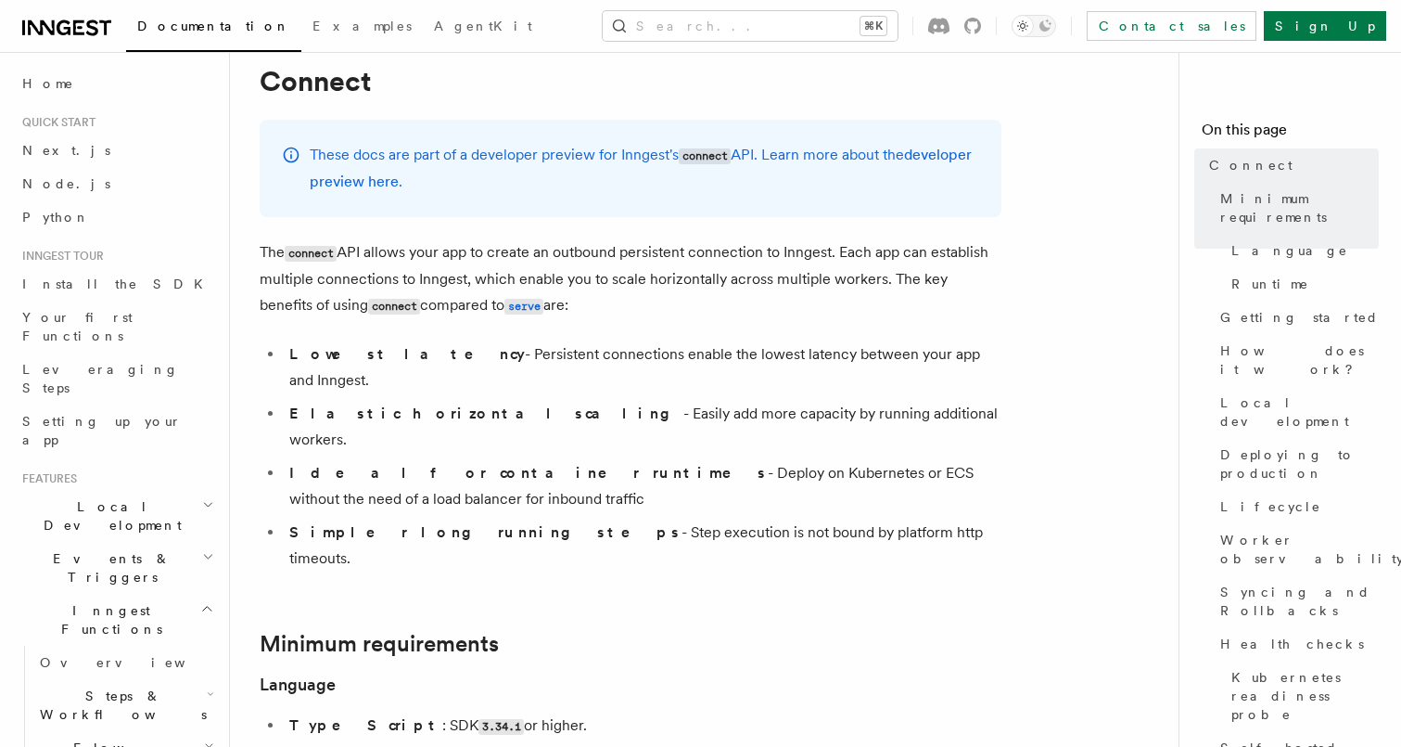
scroll to position [62, 0]
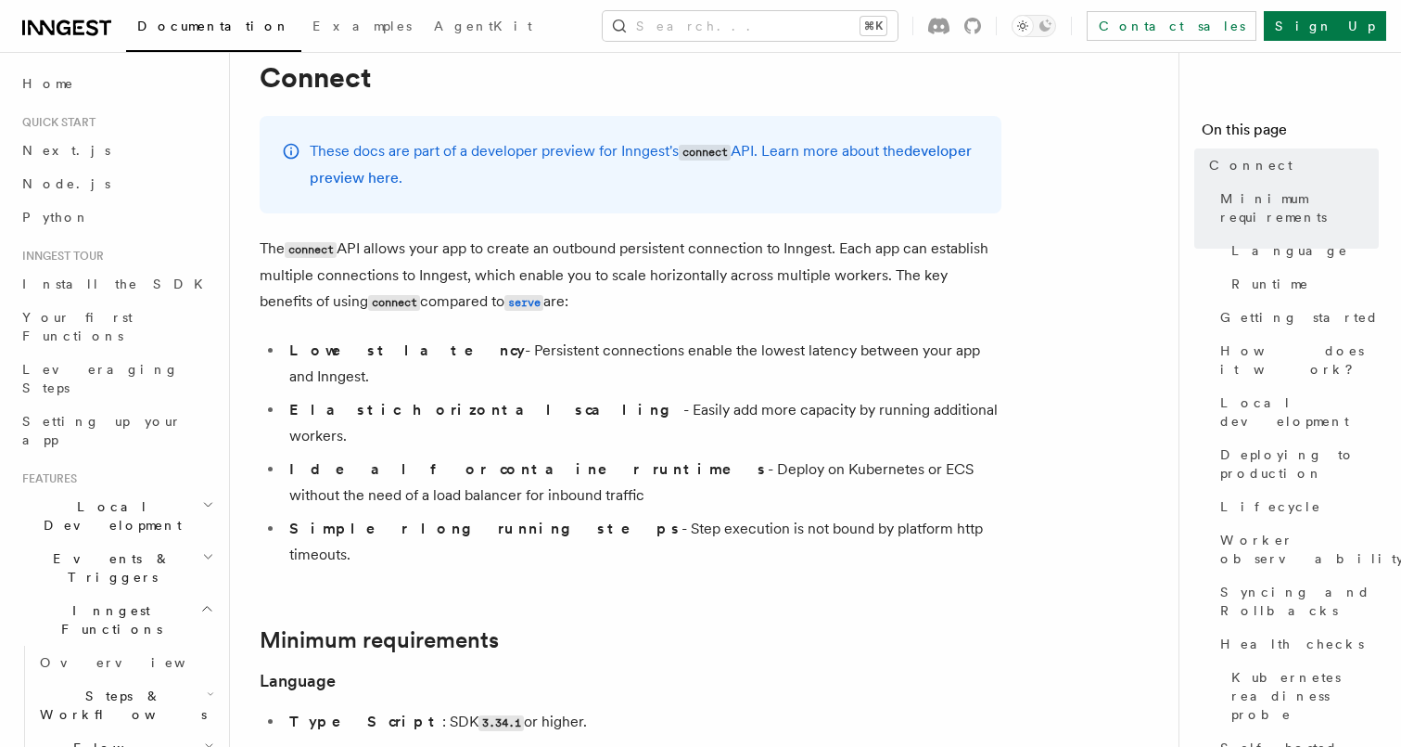
click at [374, 456] on li "Ideal for container runtimes - Deploy on Kubernetes or ECS without the need of …" at bounding box center [643, 482] width 718 height 52
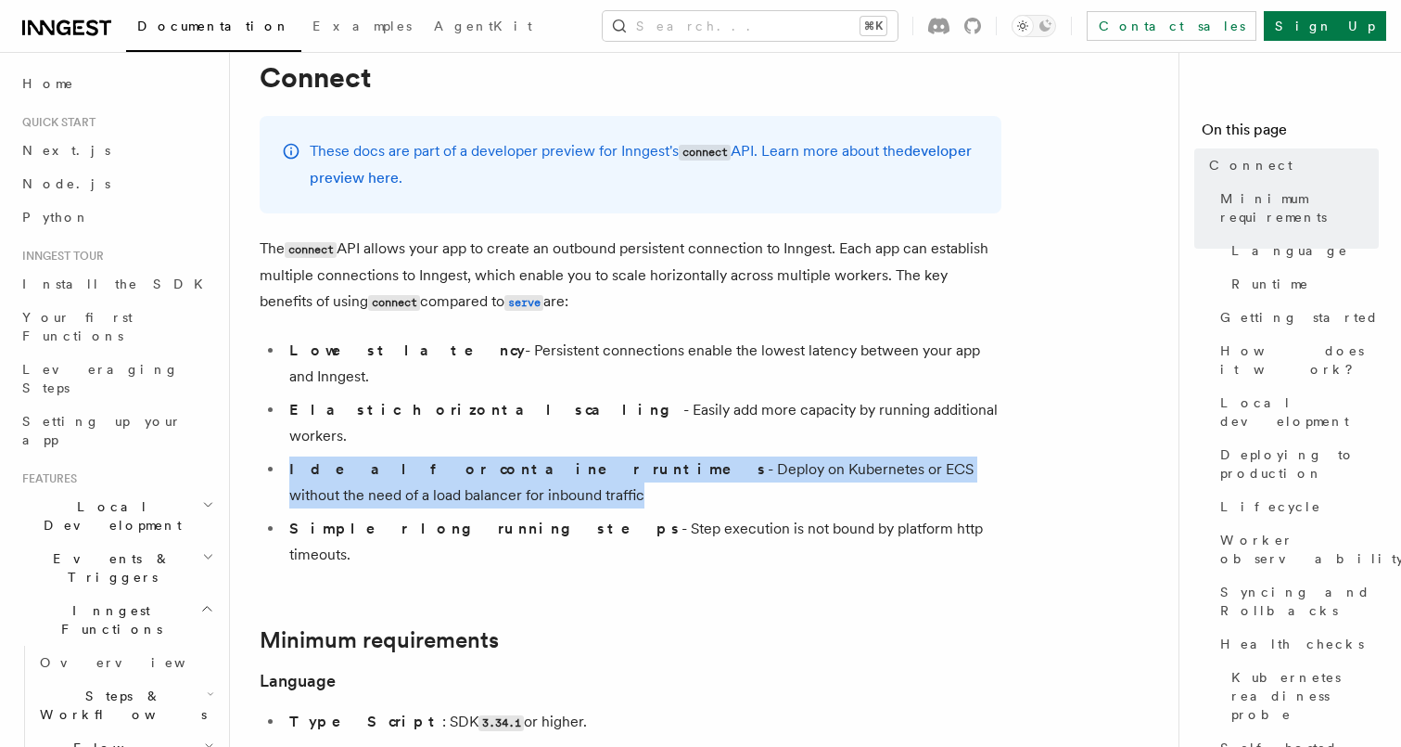
click at [363, 456] on li "Ideal for container runtimes - Deploy on Kubernetes or ECS without the need of …" at bounding box center [643, 482] width 718 height 52
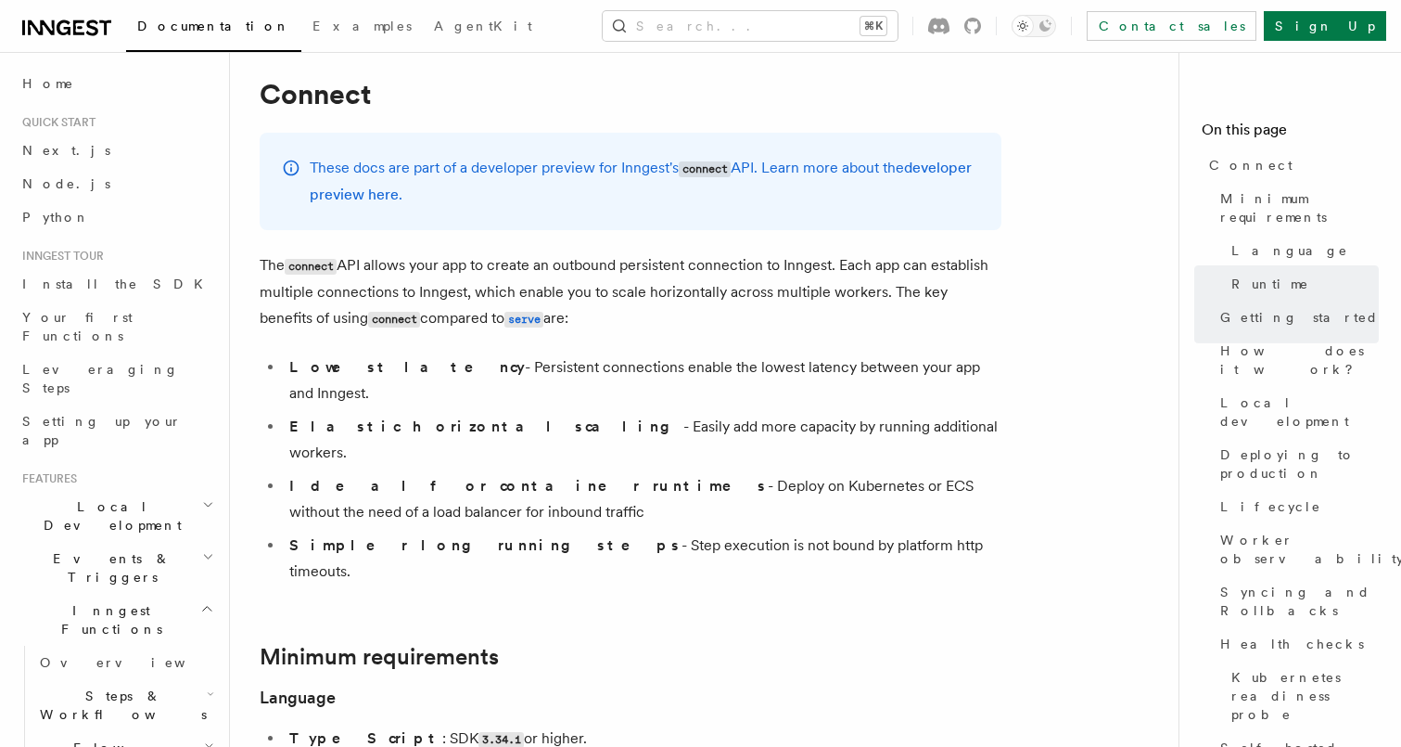
scroll to position [22, 0]
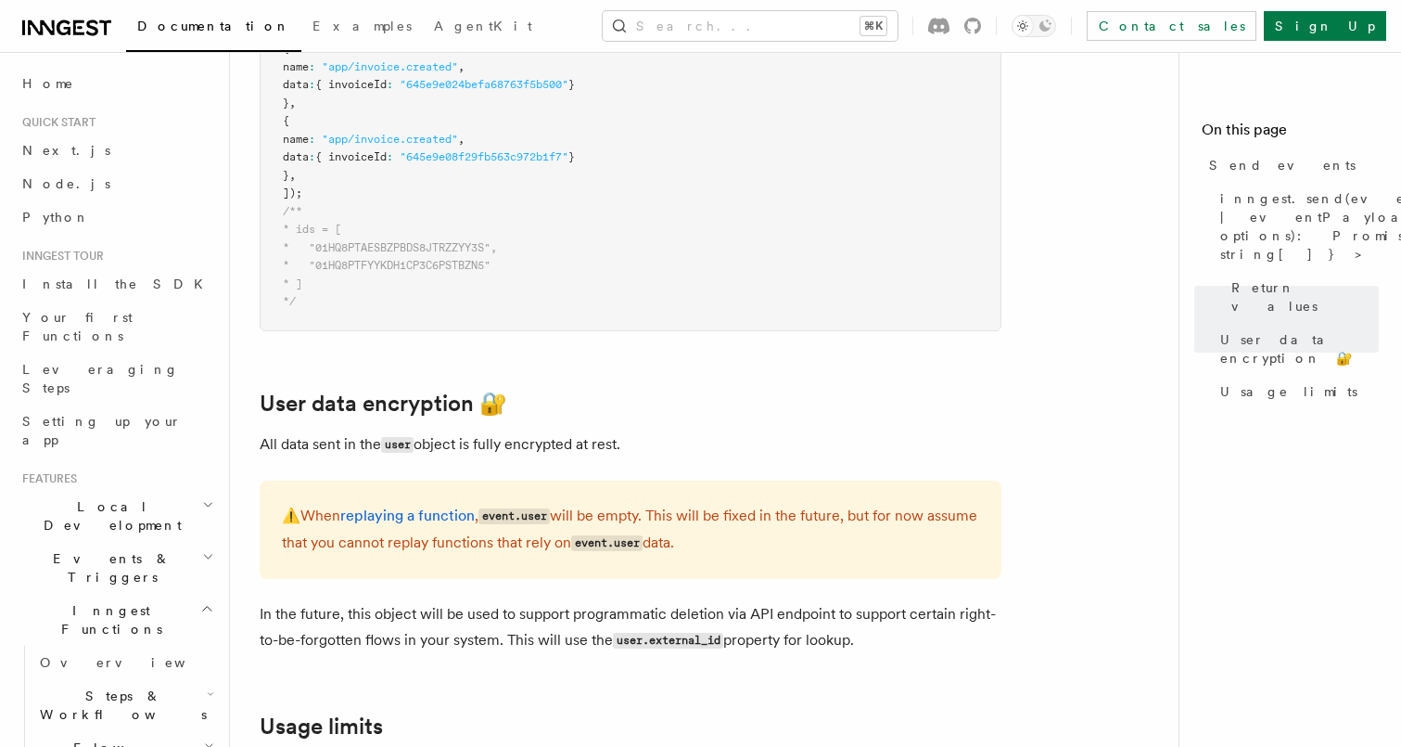
scroll to position [2422, 0]
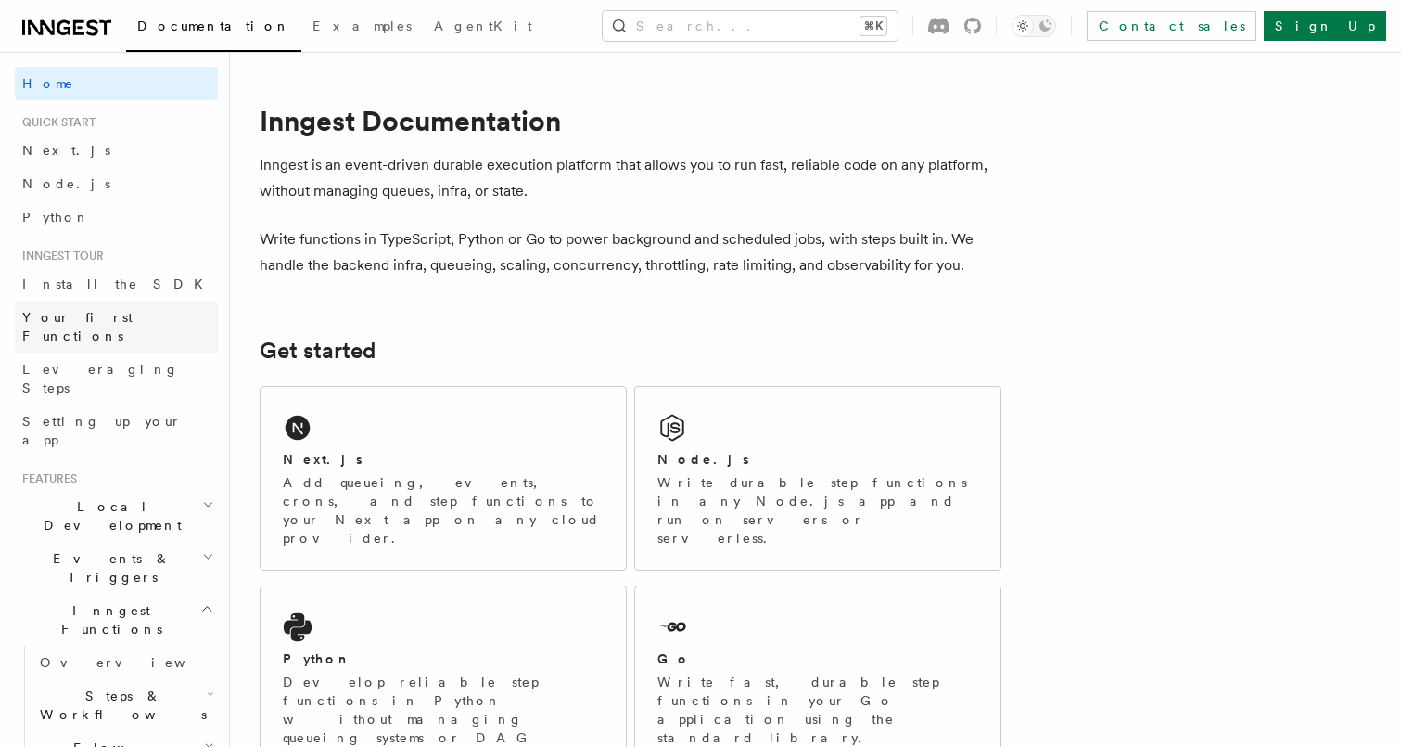
click at [127, 316] on span "Your first Functions" at bounding box center [77, 326] width 110 height 33
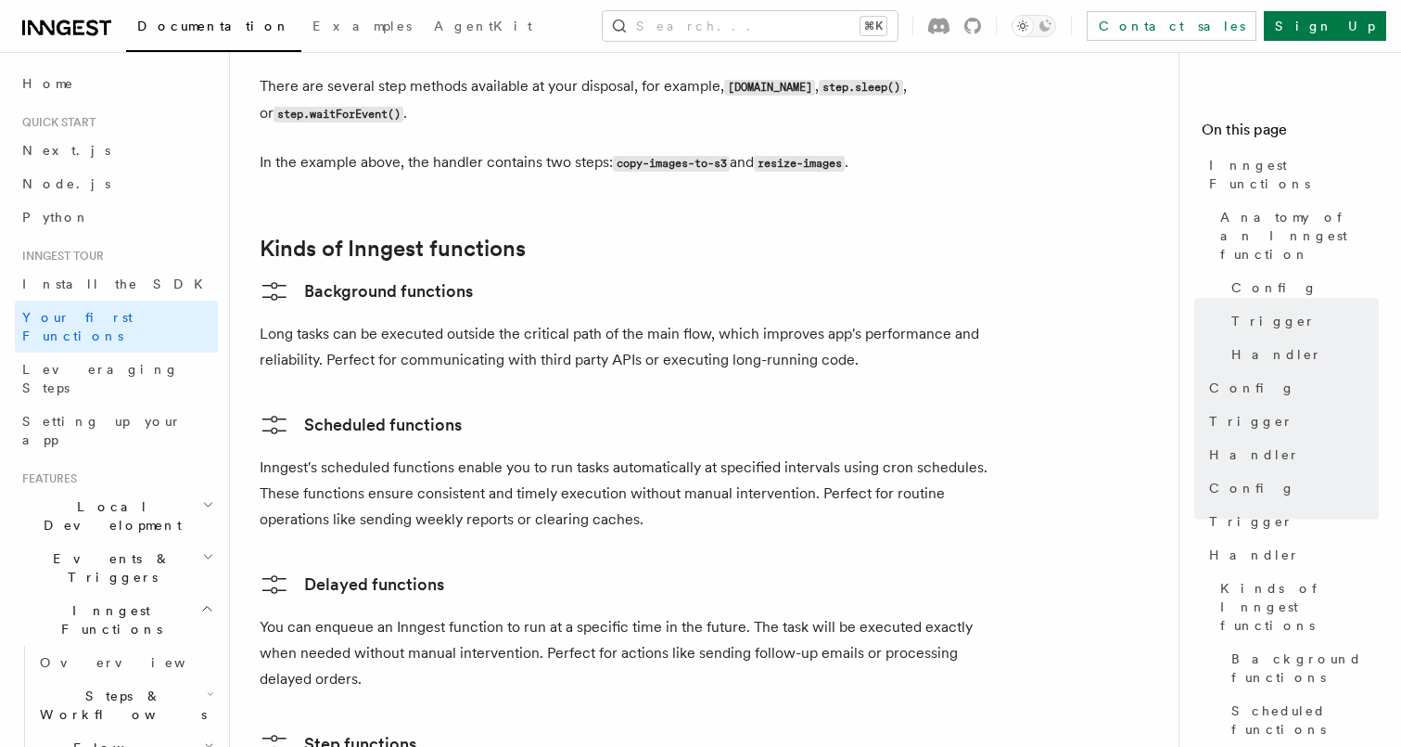
scroll to position [2821, 0]
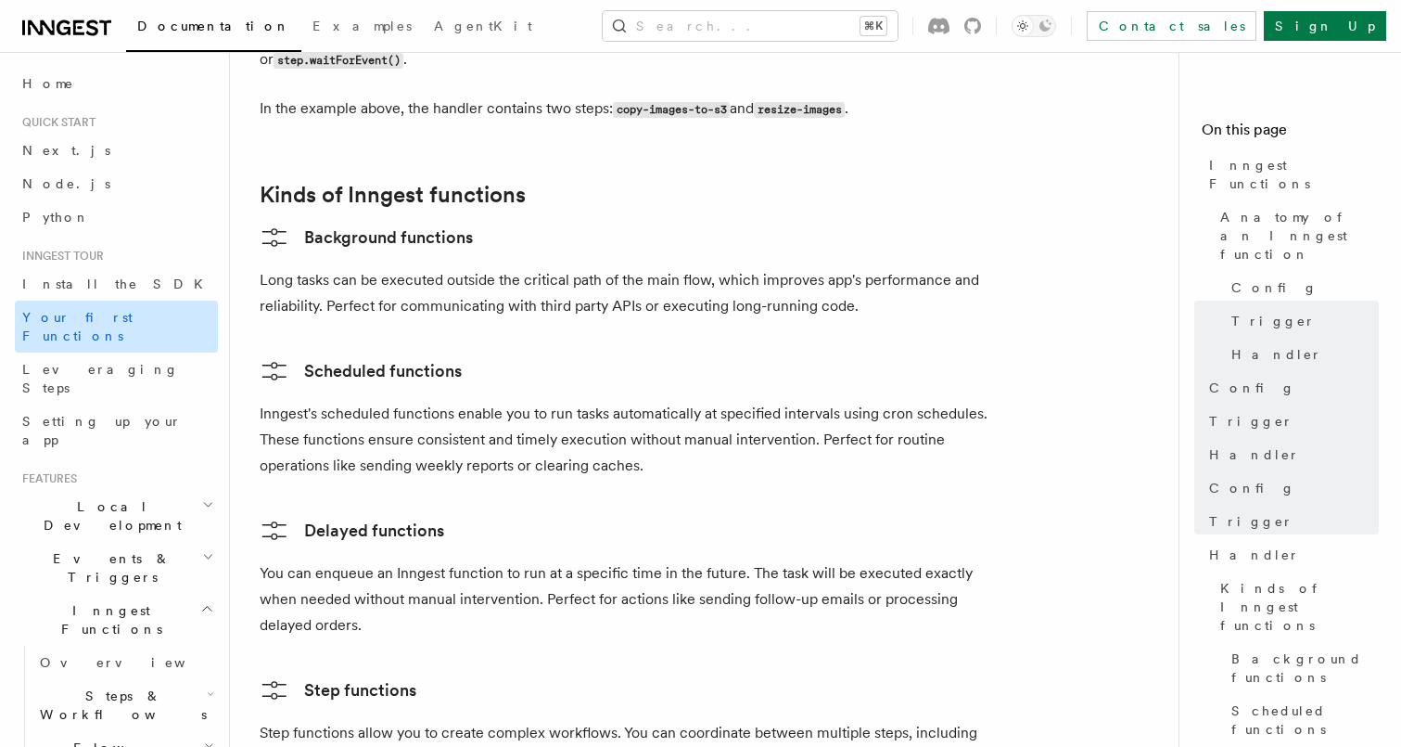
click at [95, 326] on span "Your first Functions" at bounding box center [120, 326] width 196 height 37
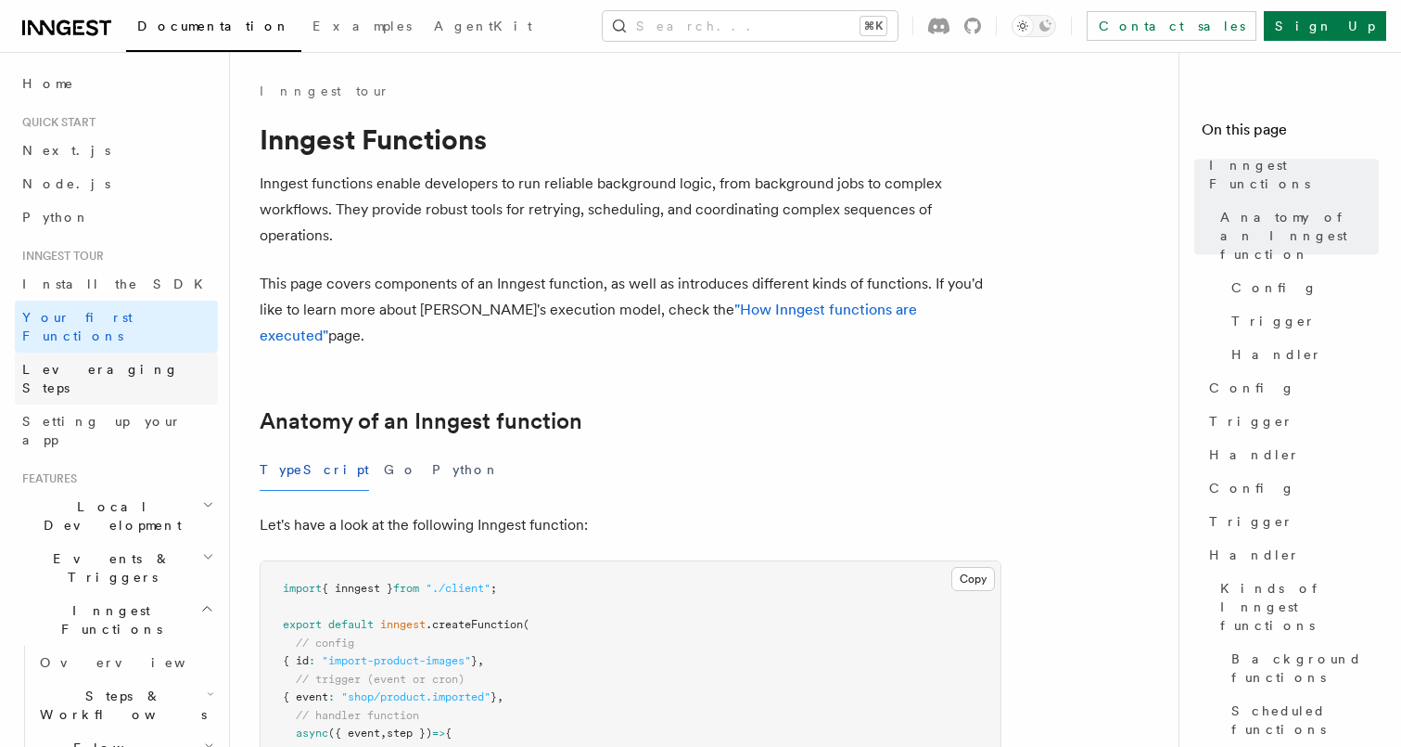
click at [92, 362] on span "Leveraging Steps" at bounding box center [100, 378] width 157 height 33
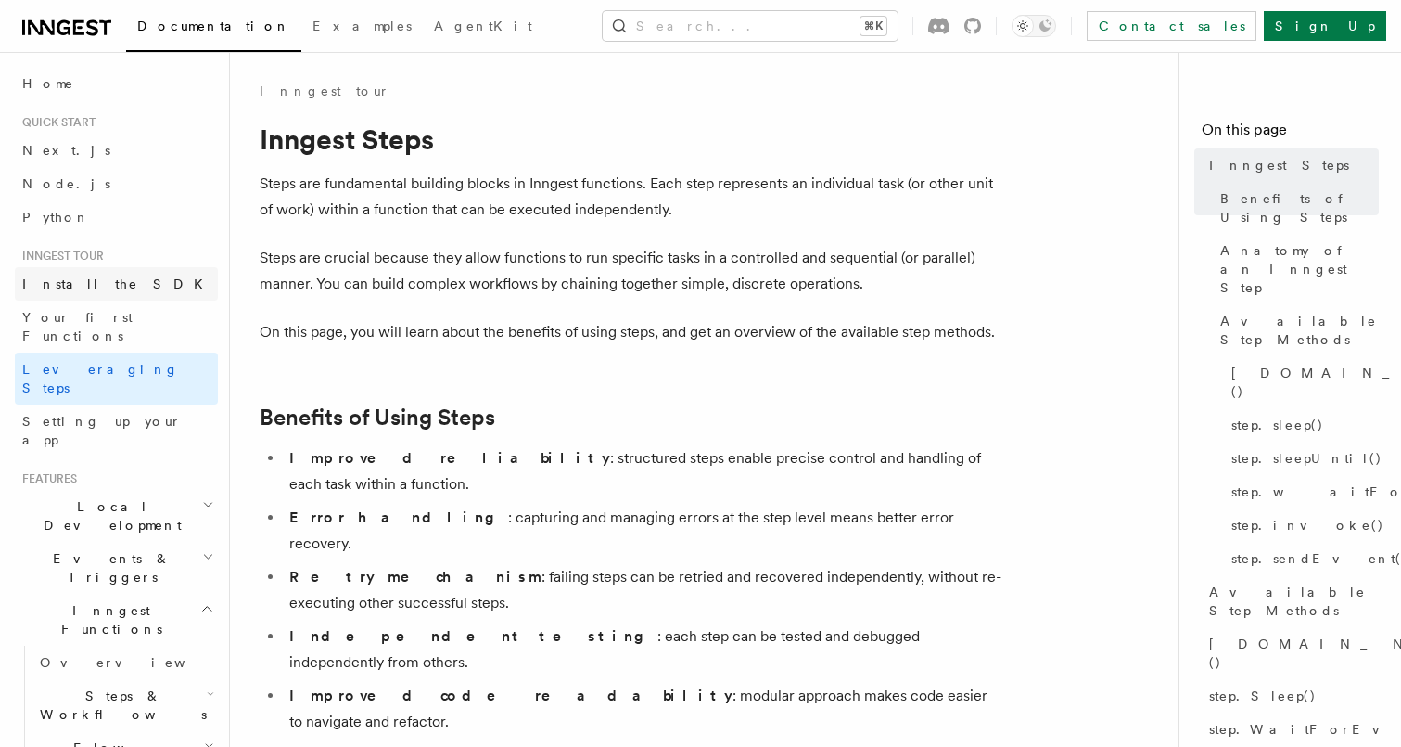
click at [98, 289] on span "Install the SDK" at bounding box center [118, 283] width 192 height 15
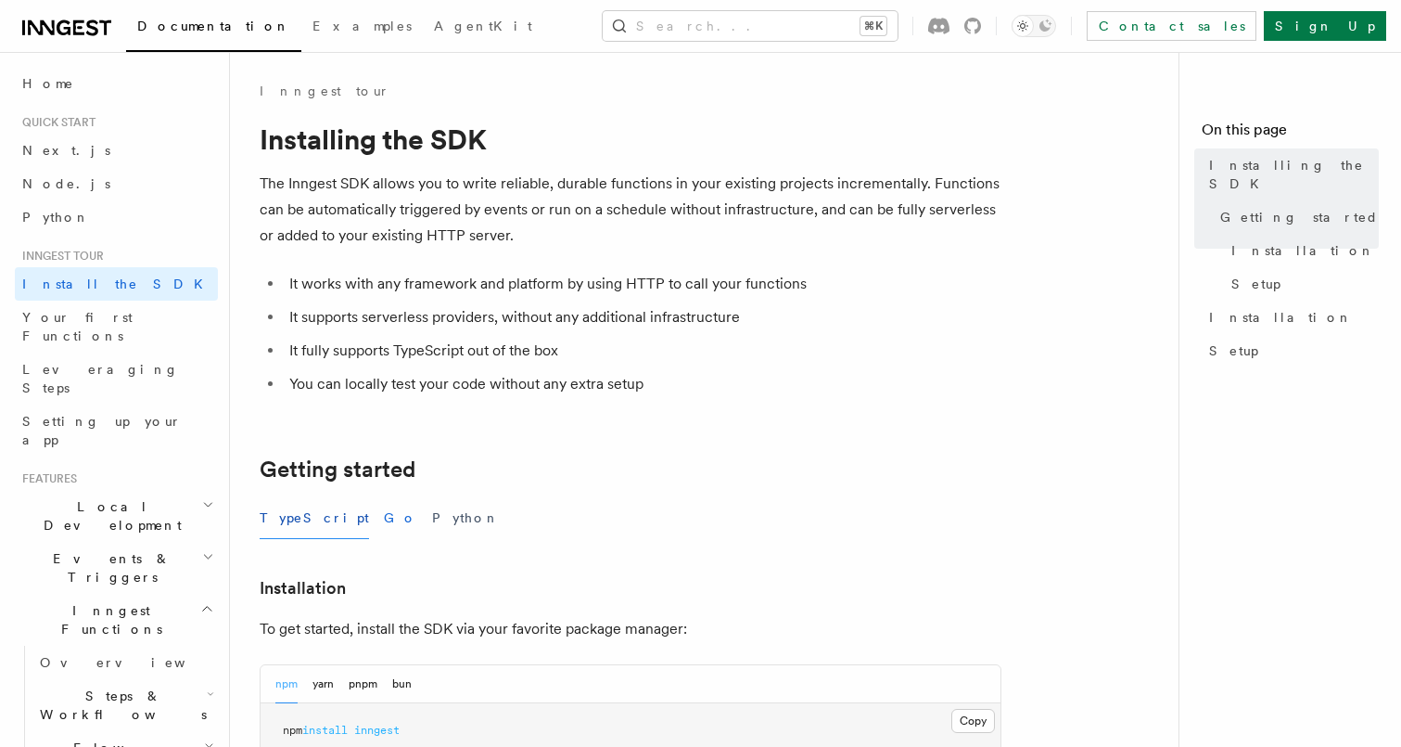
click at [384, 523] on button "Go" at bounding box center [400, 518] width 33 height 42
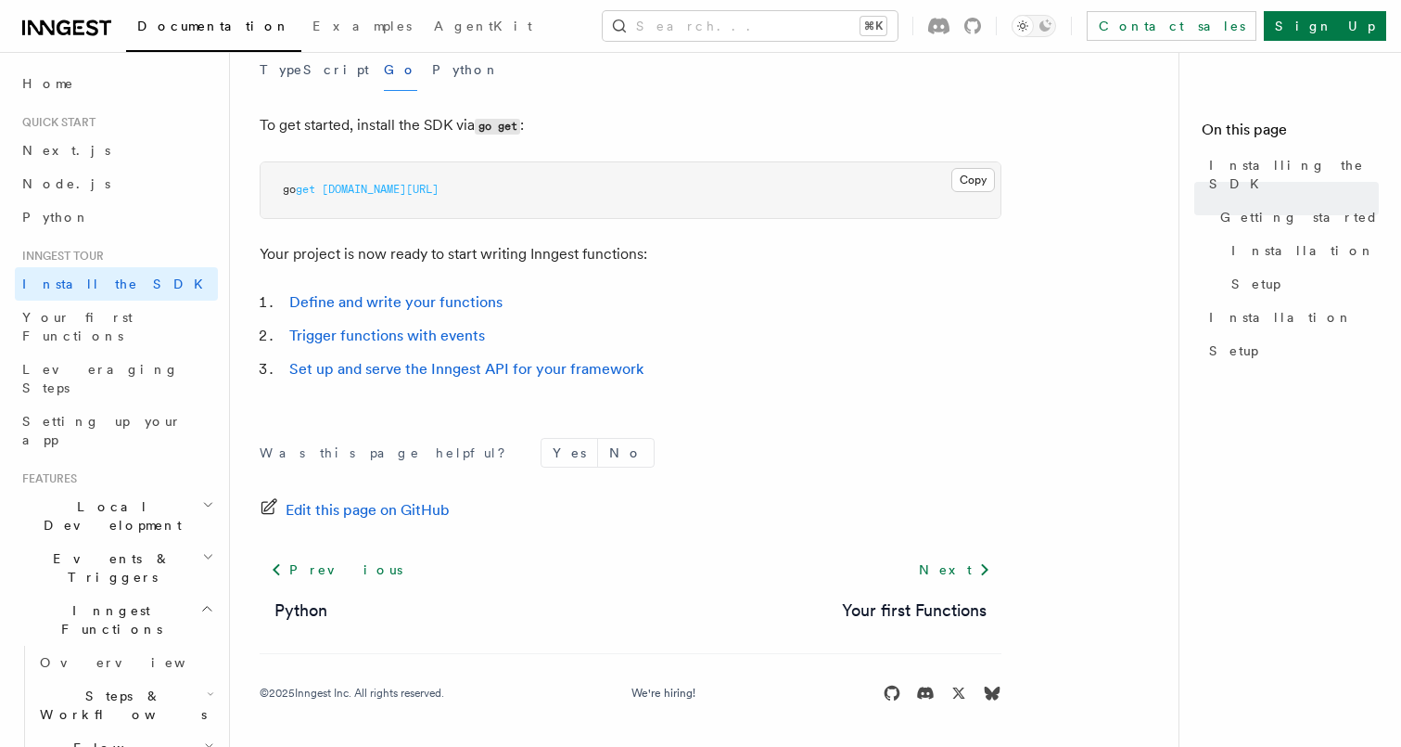
scroll to position [447, 0]
click at [160, 357] on link "Leveraging Steps" at bounding box center [116, 378] width 203 height 52
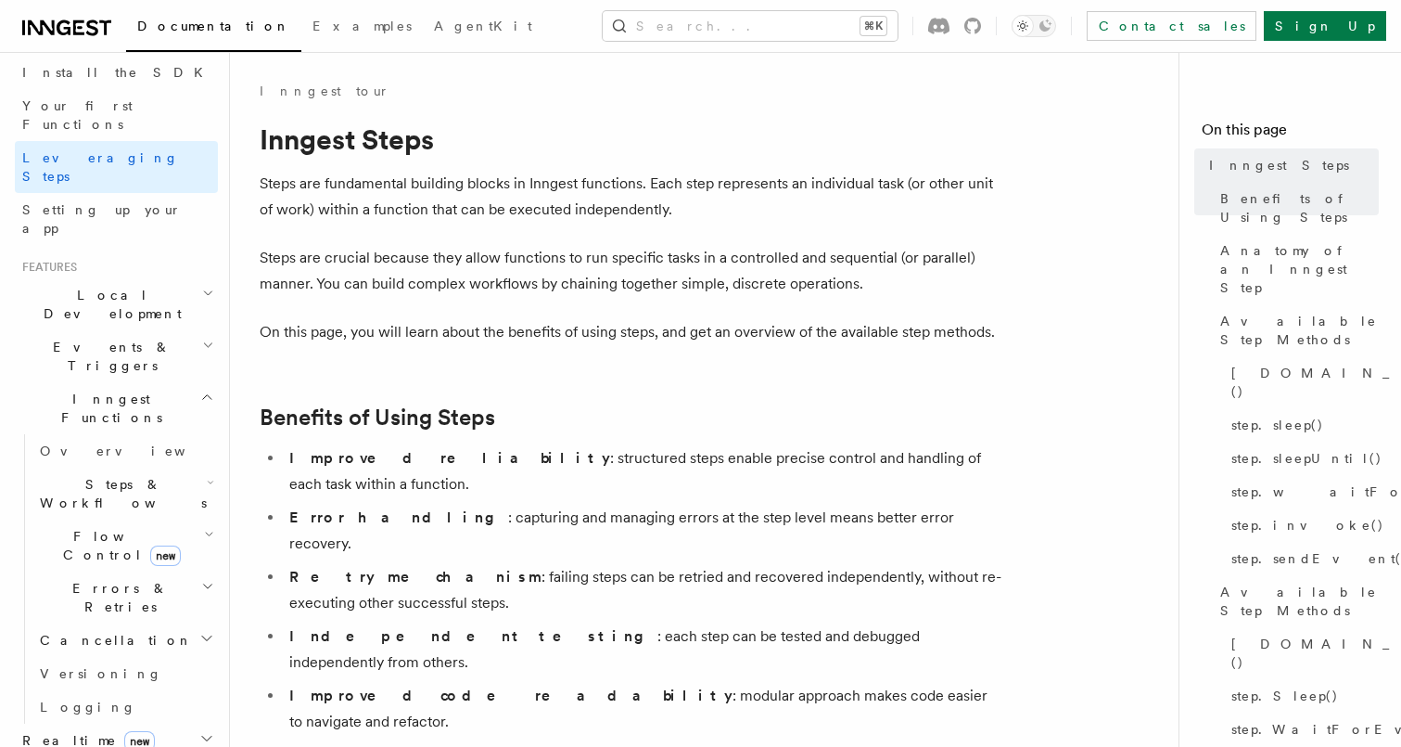
scroll to position [213, 0]
click at [204, 525] on icon "button" at bounding box center [209, 532] width 10 height 15
click at [154, 569] on link "Overview" at bounding box center [134, 585] width 168 height 33
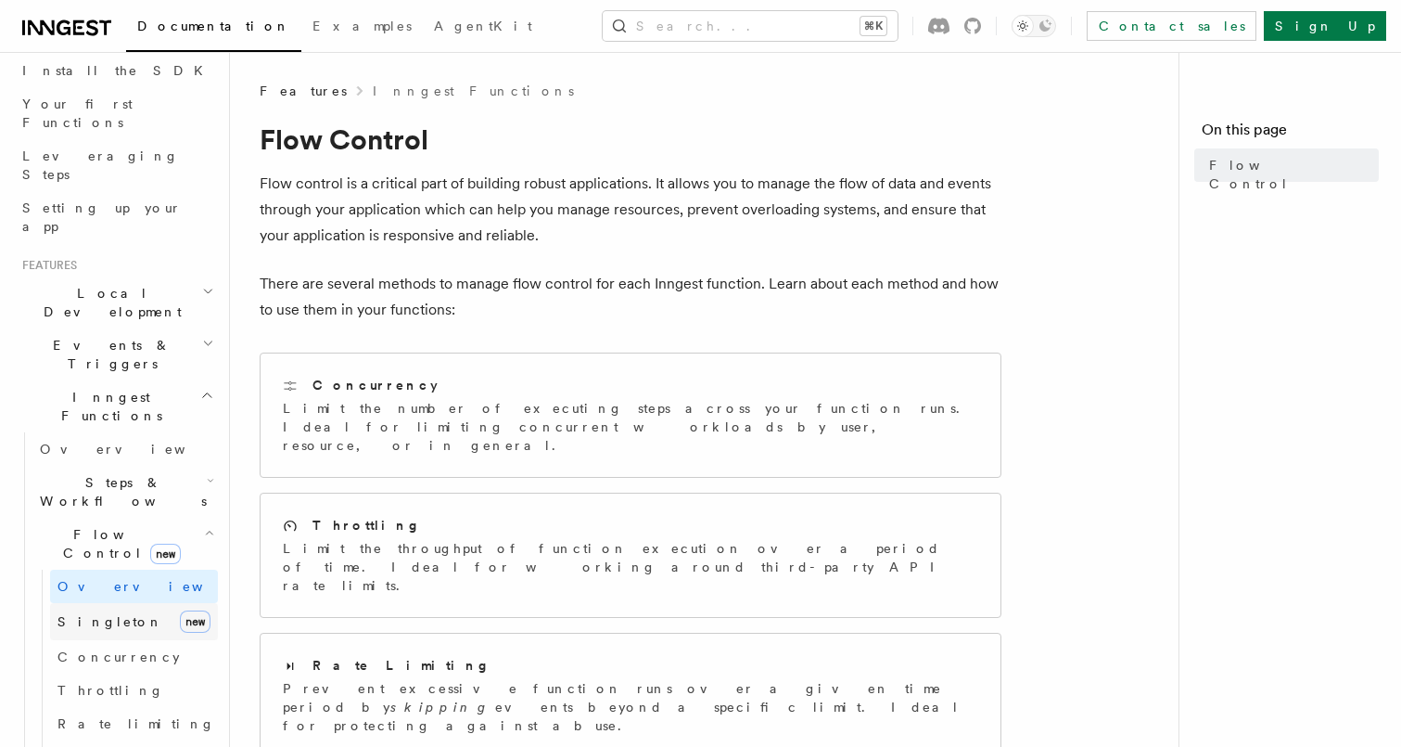
click at [180, 610] on span "new" at bounding box center [195, 621] width 31 height 22
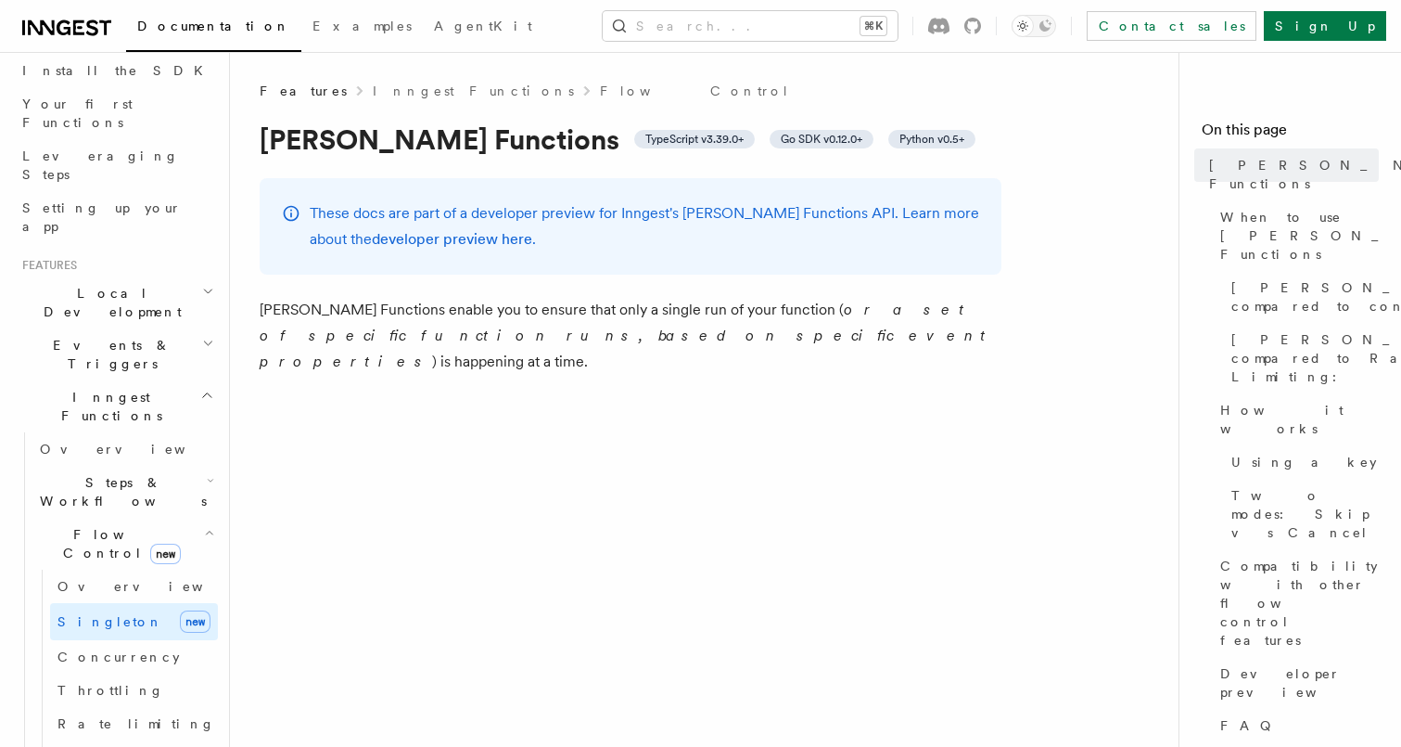
scroll to position [299, 0]
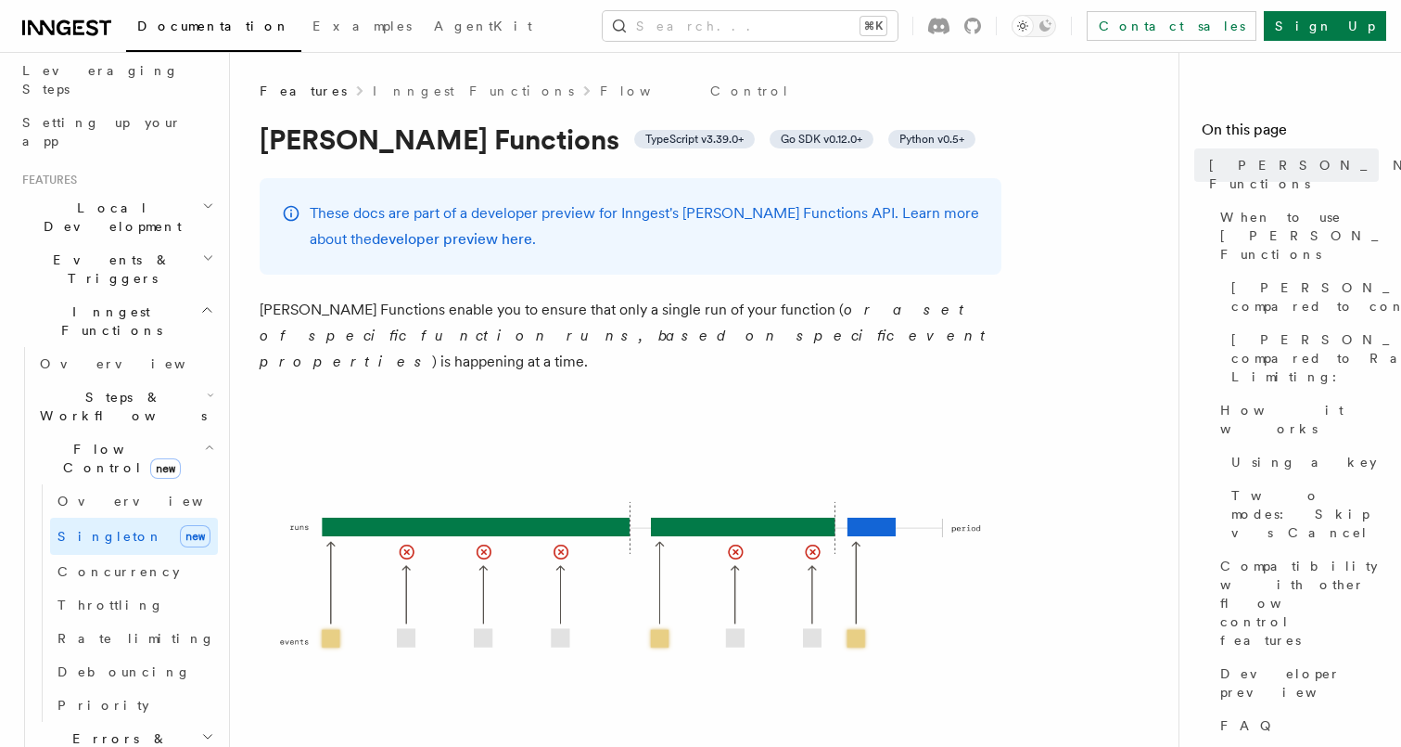
click at [176, 588] on link "Throttling" at bounding box center [134, 604] width 168 height 33
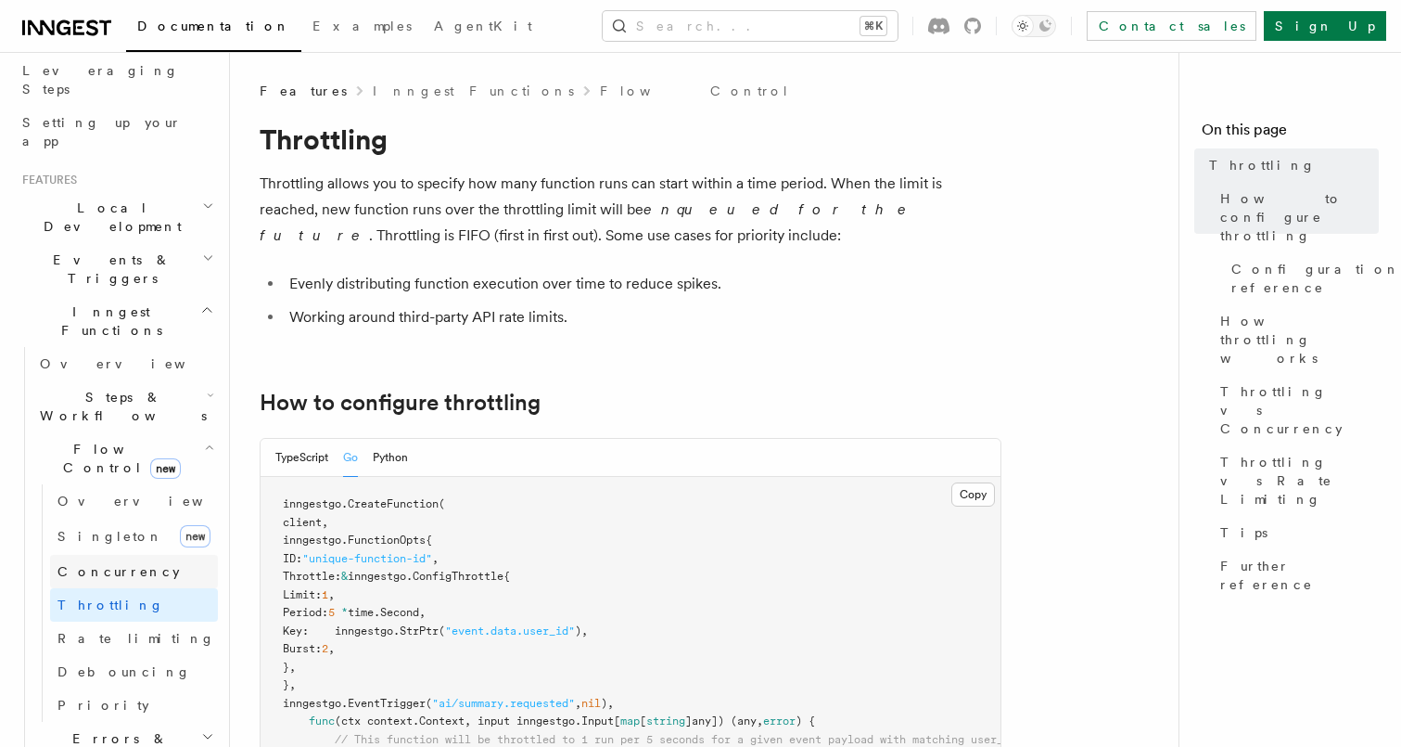
click at [162, 555] on link "Concurrency" at bounding box center [134, 571] width 168 height 33
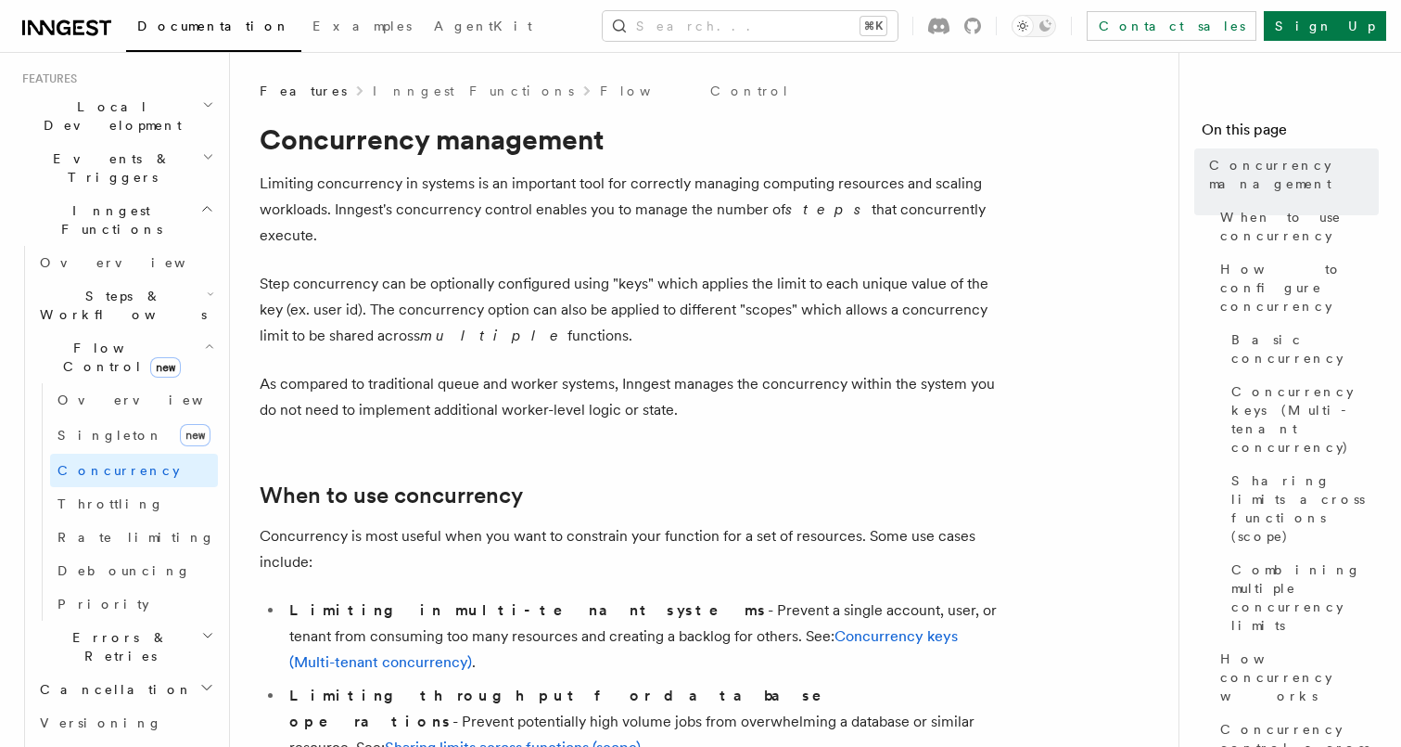
scroll to position [420, 0]
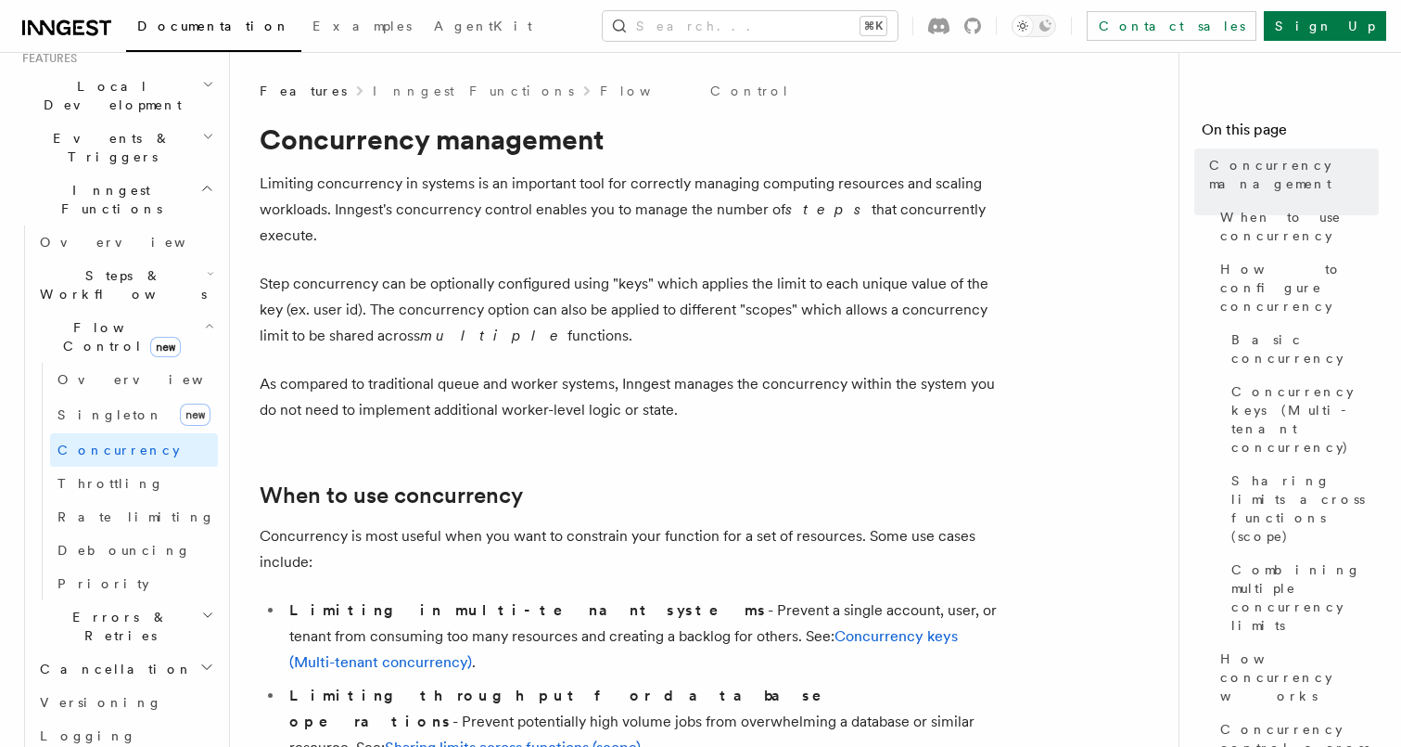
click at [150, 266] on span "Steps & Workflows" at bounding box center [119, 284] width 174 height 37
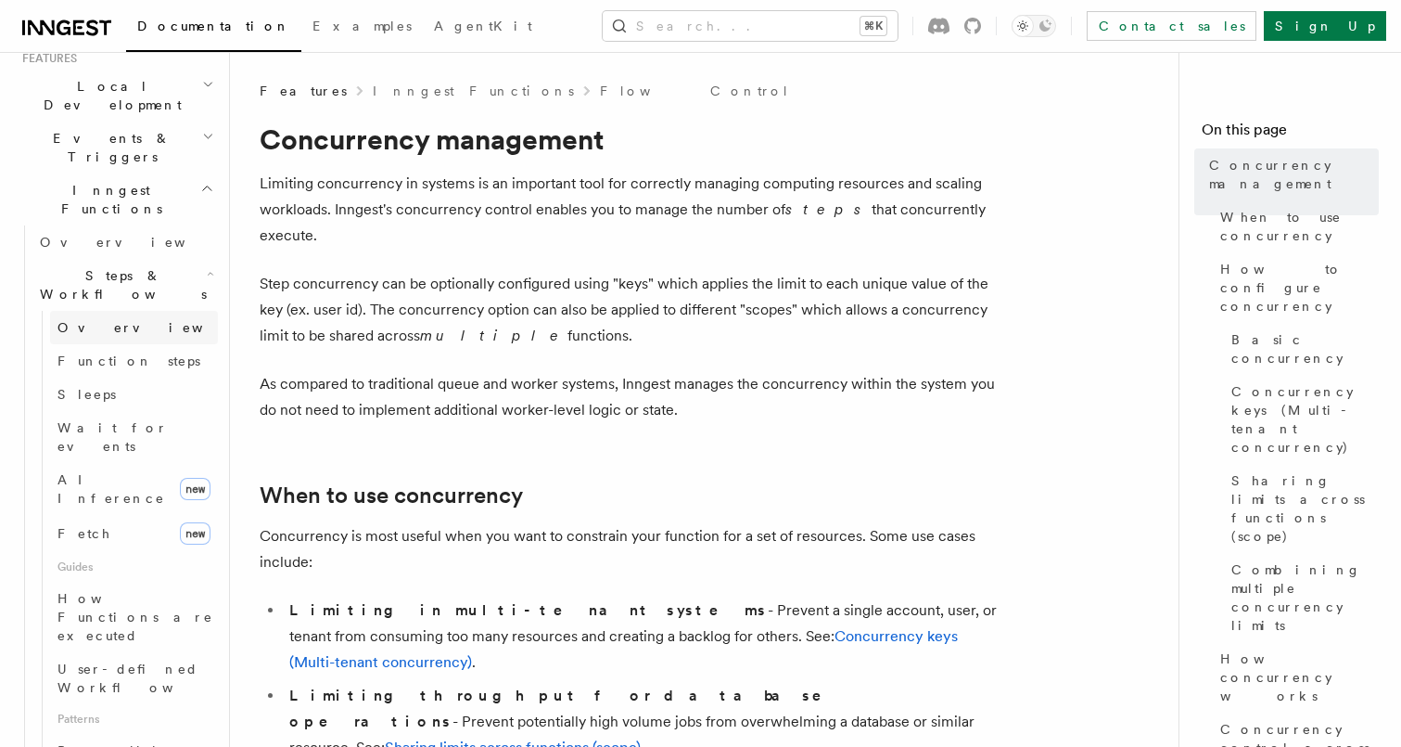
click at [140, 311] on link "Overview" at bounding box center [134, 327] width 168 height 33
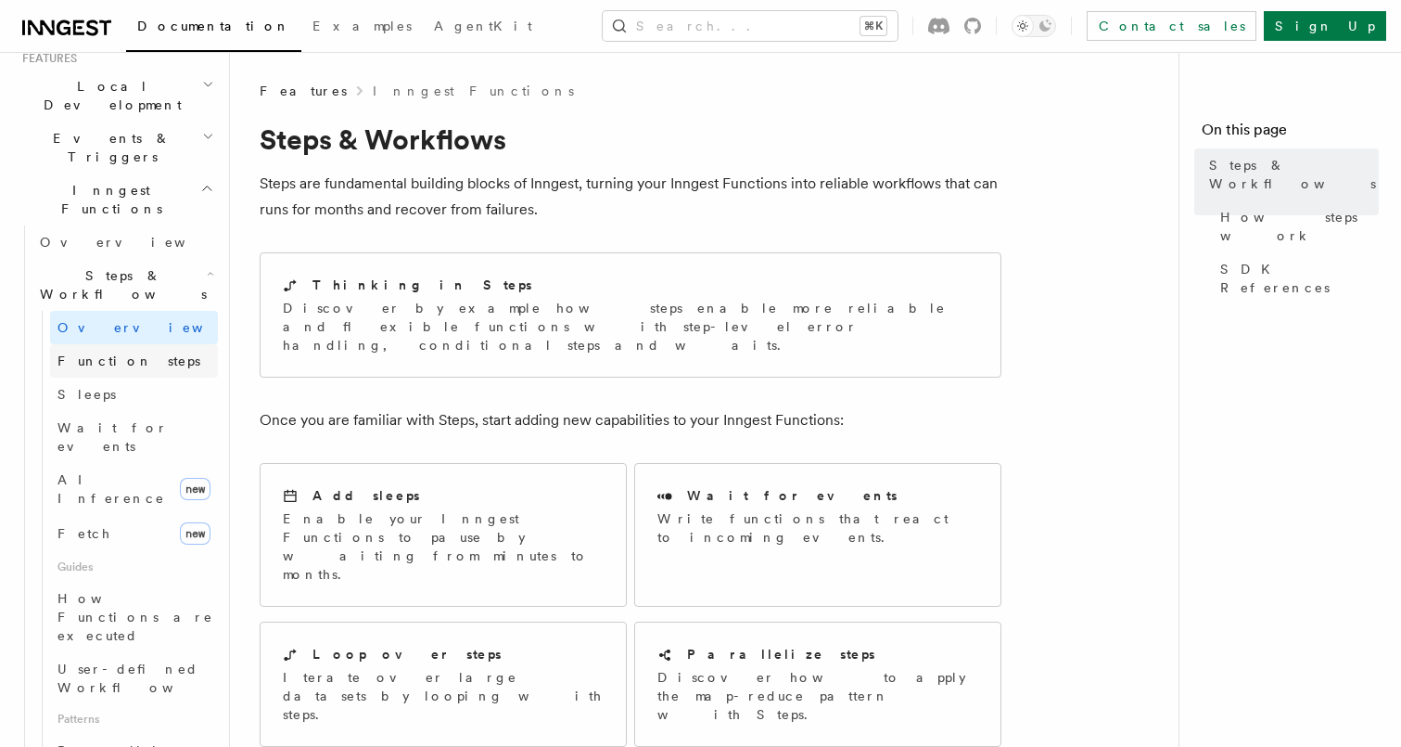
click at [136, 344] on link "Function steps" at bounding box center [134, 360] width 168 height 33
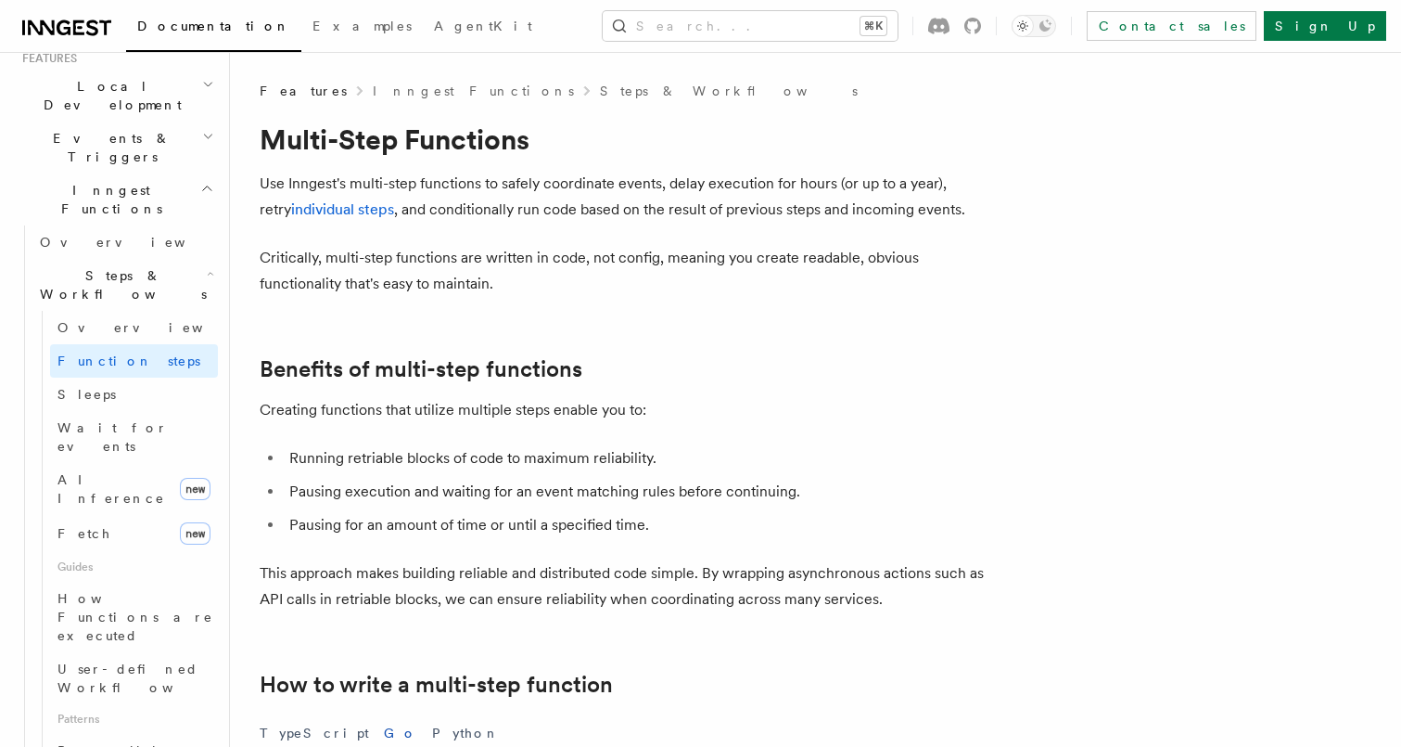
click at [117, 704] on span "Patterns" at bounding box center [134, 719] width 168 height 30
click at [117, 652] on link "User-defined Workflows" at bounding box center [134, 678] width 168 height 52
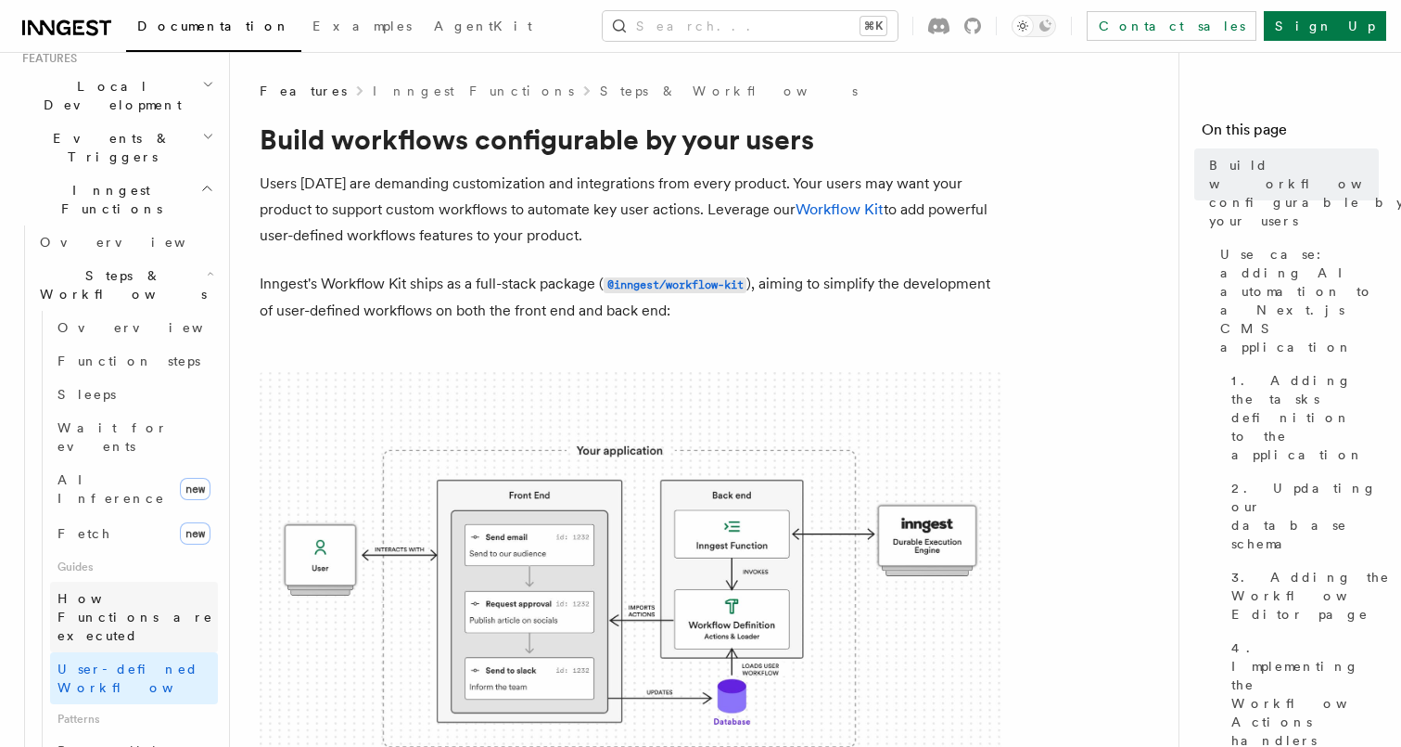
click at [127, 589] on span "How Functions are executed" at bounding box center [137, 617] width 160 height 56
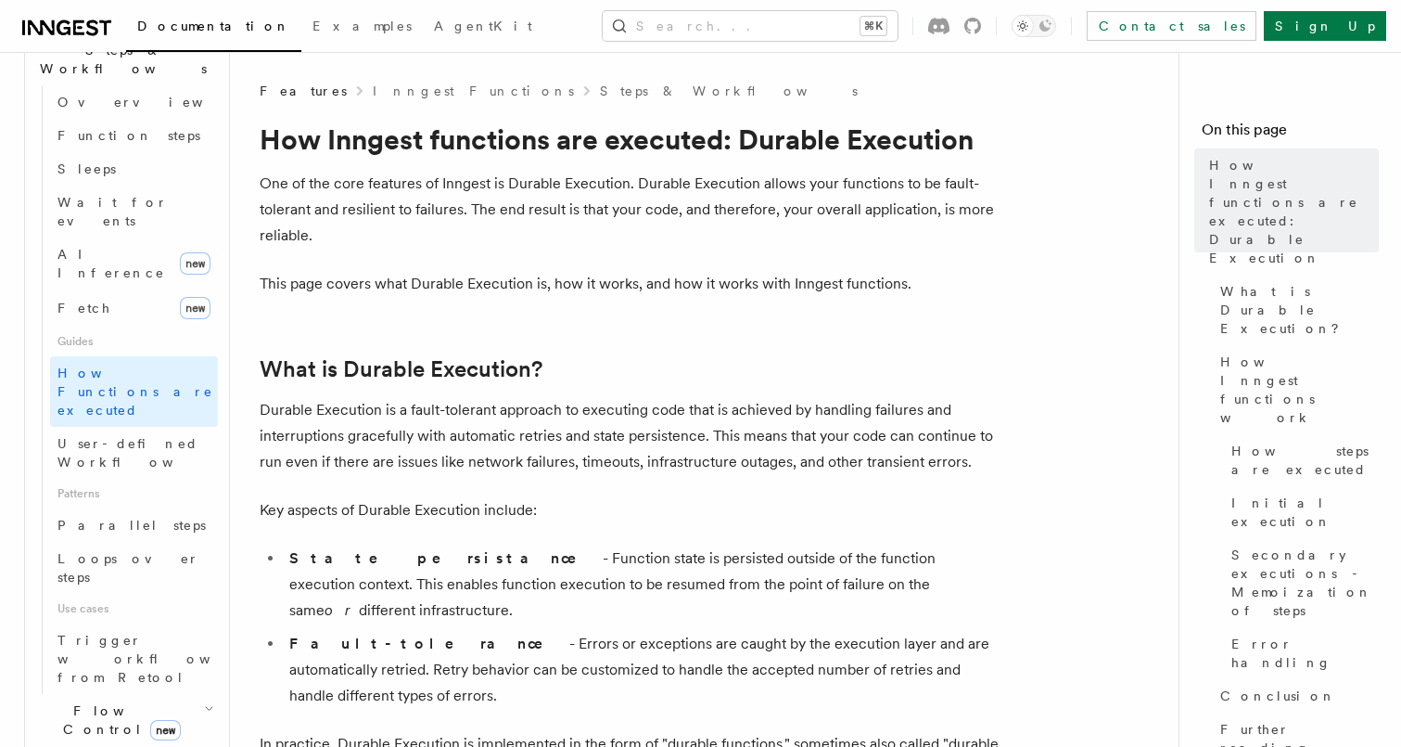
scroll to position [683, 0]
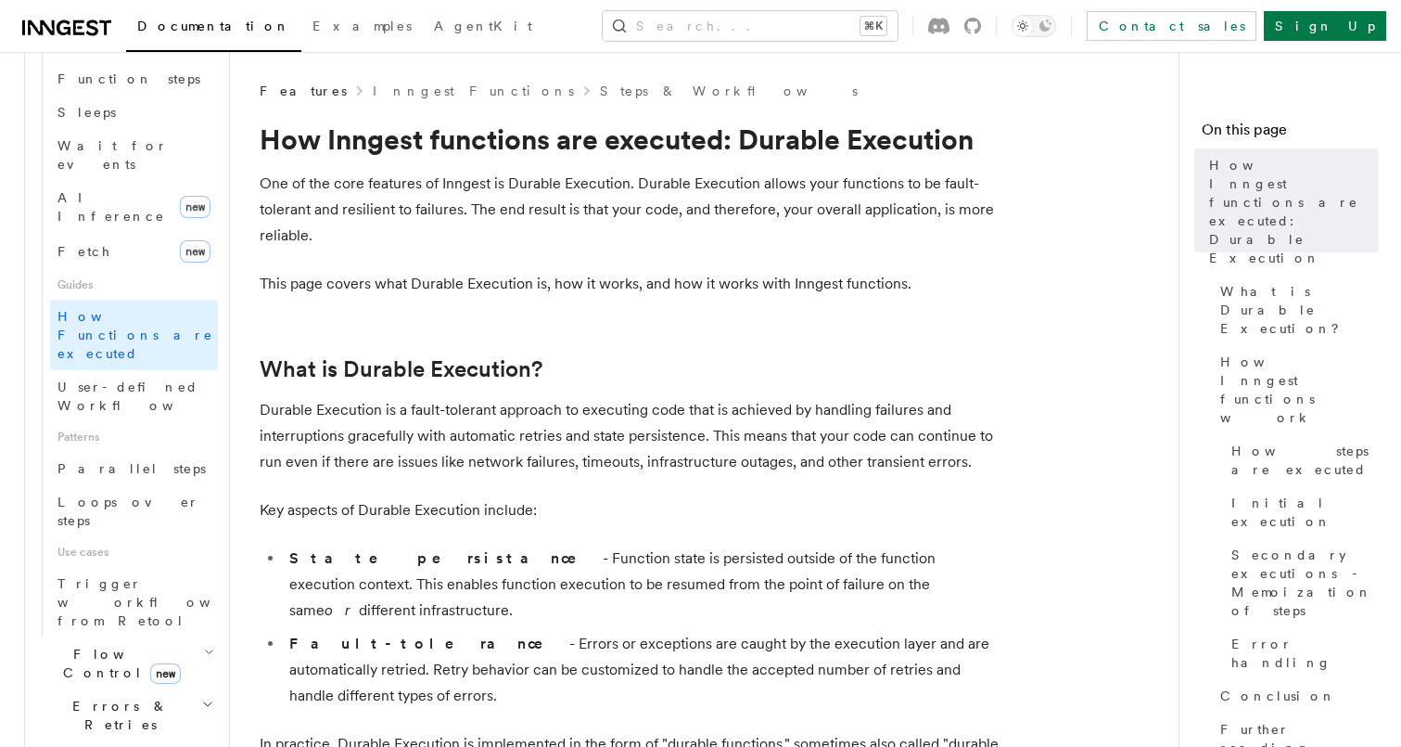
scroll to position [707, 0]
click at [169, 375] on span "User-defined Workflows" at bounding box center [140, 391] width 167 height 33
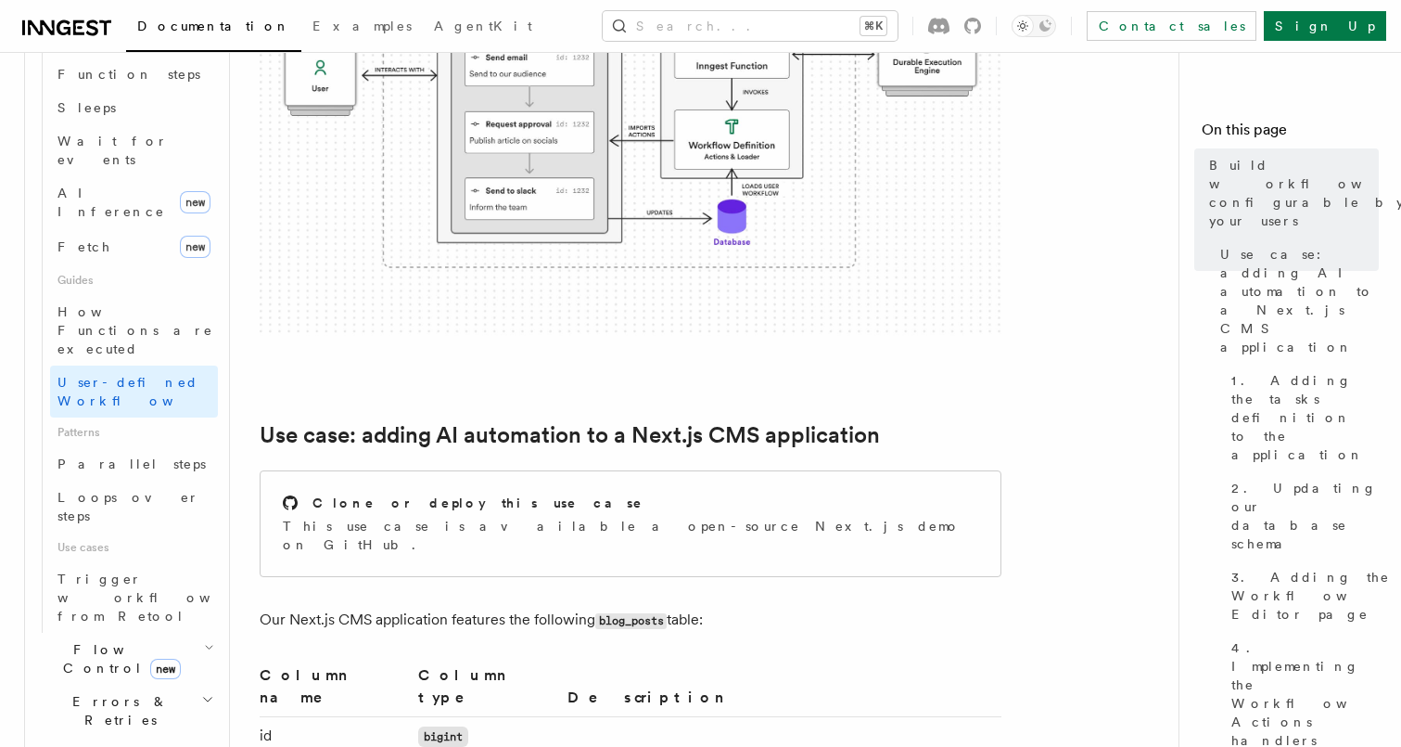
scroll to position [482, 0]
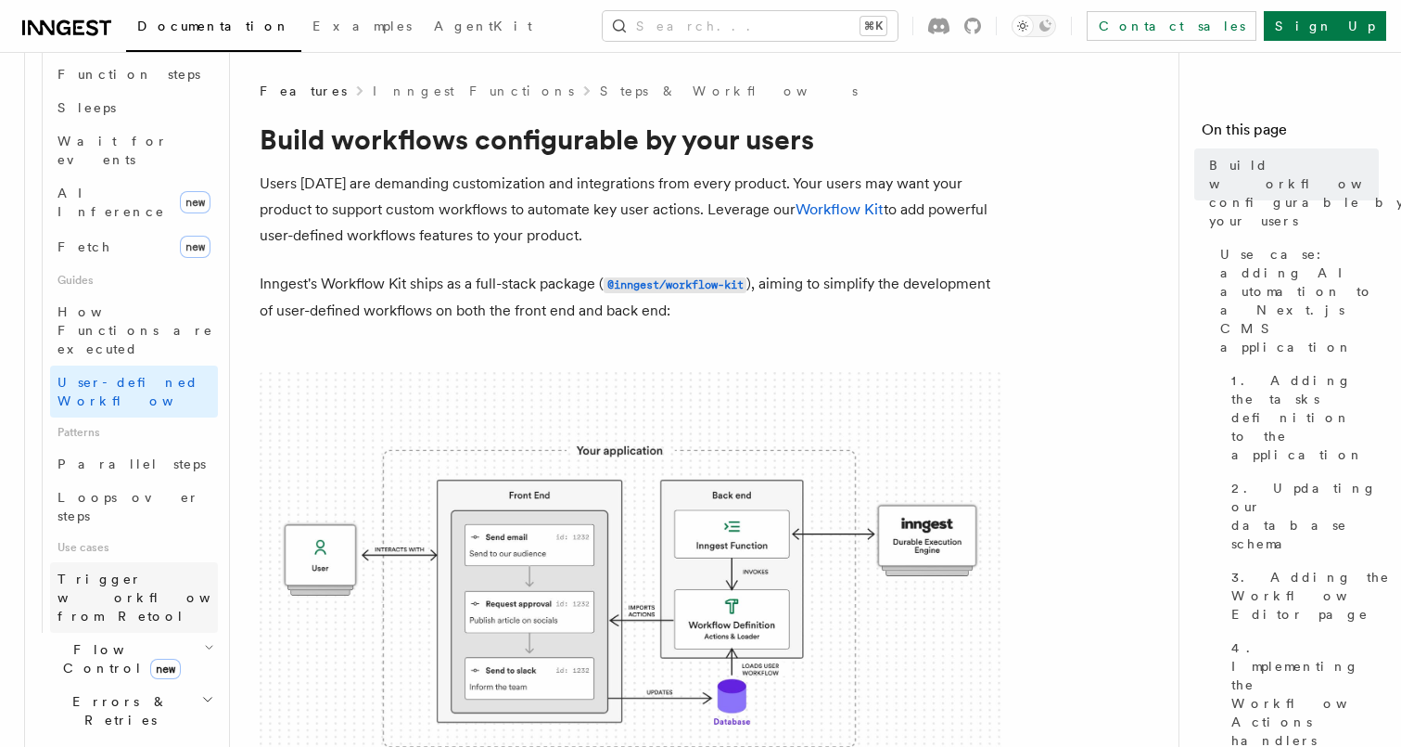
scroll to position [0, 0]
click at [145, 571] on span "Trigger workflows from Retool" at bounding box center [159, 597] width 204 height 52
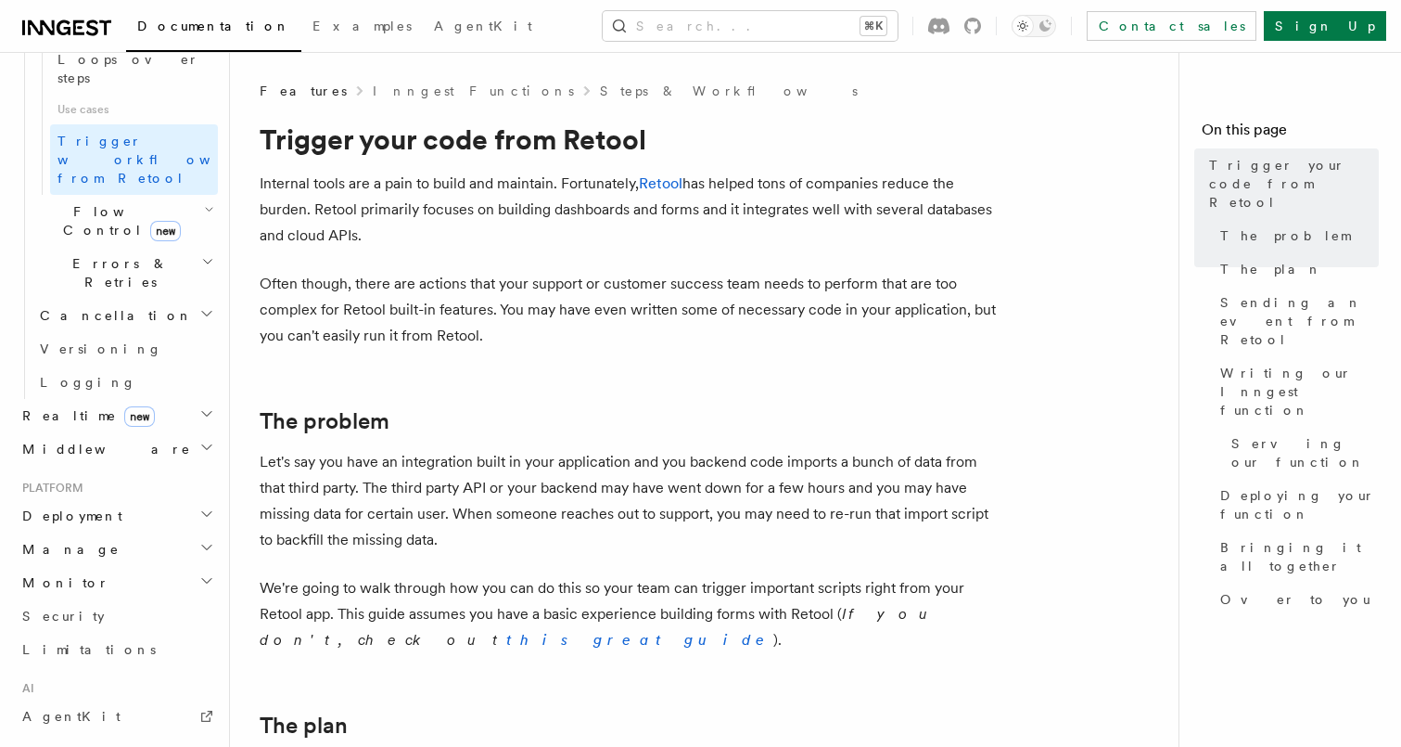
scroll to position [1111, 0]
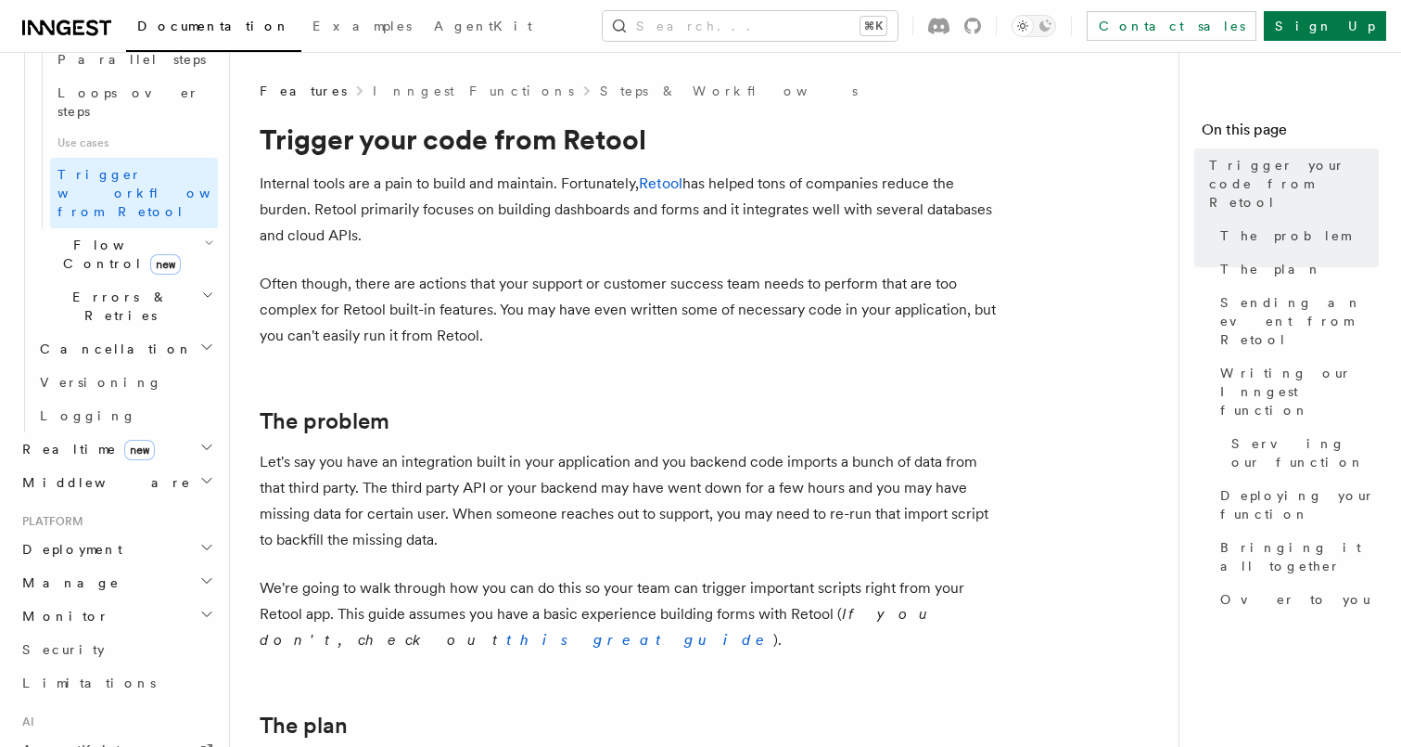
click at [107, 599] on h2 "Monitor" at bounding box center [116, 615] width 203 height 33
click at [102, 632] on link "Observability & metrics" at bounding box center [124, 658] width 185 height 52
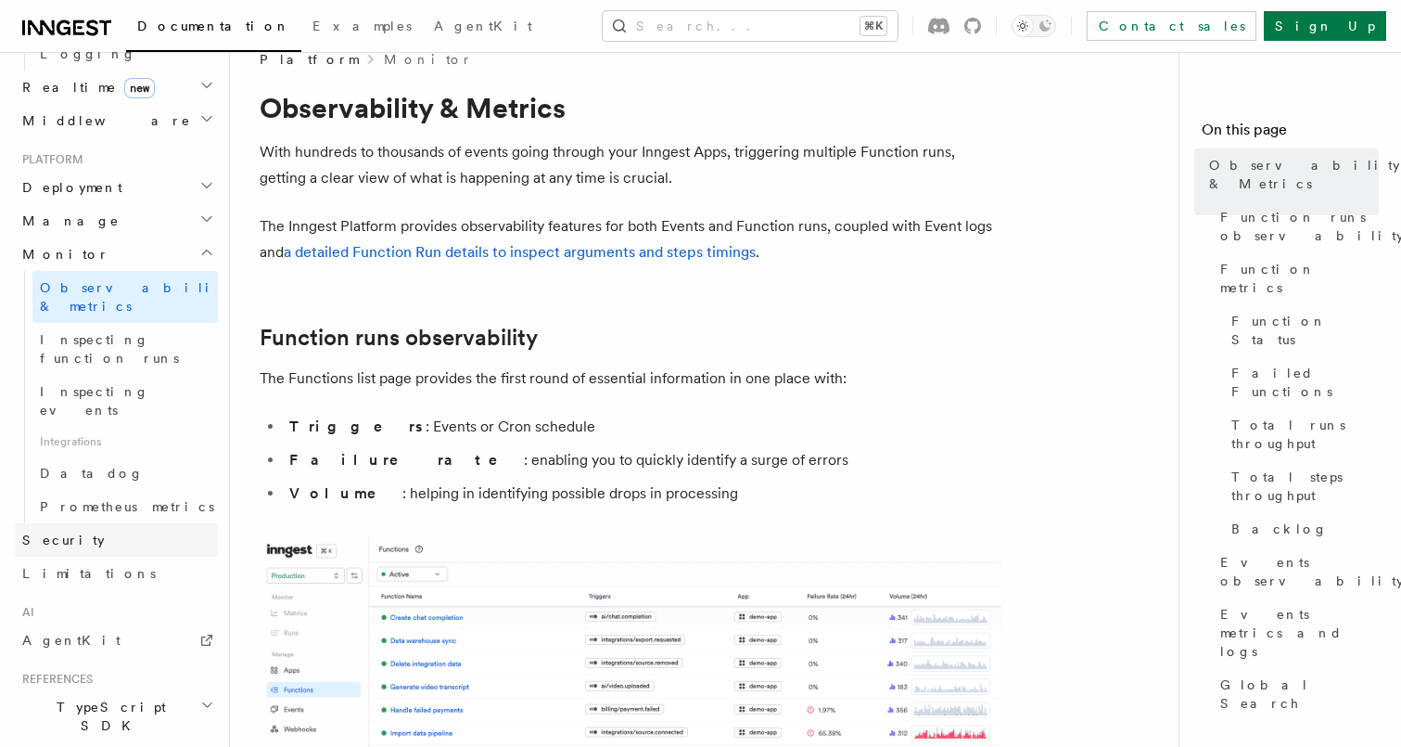
scroll to position [848, 0]
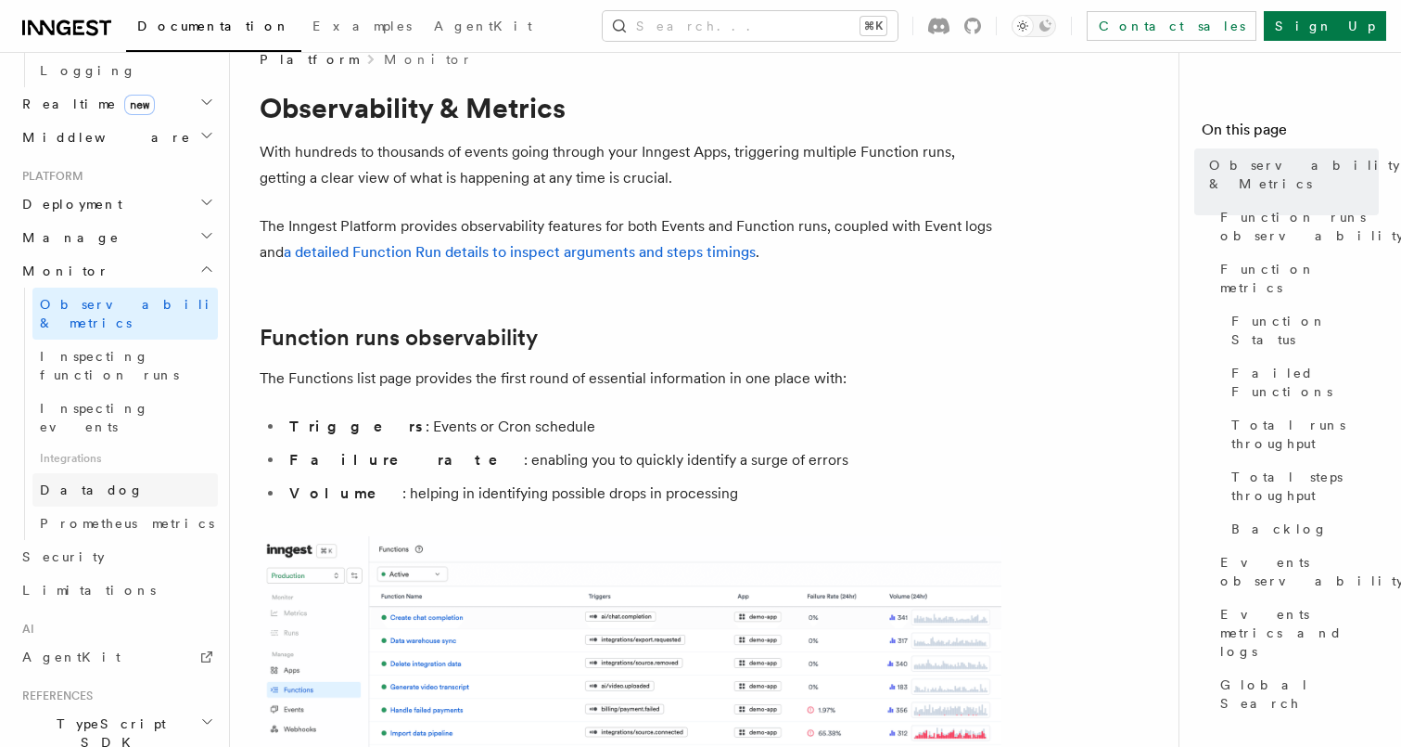
click at [130, 473] on link "Datadog" at bounding box center [124, 489] width 185 height 33
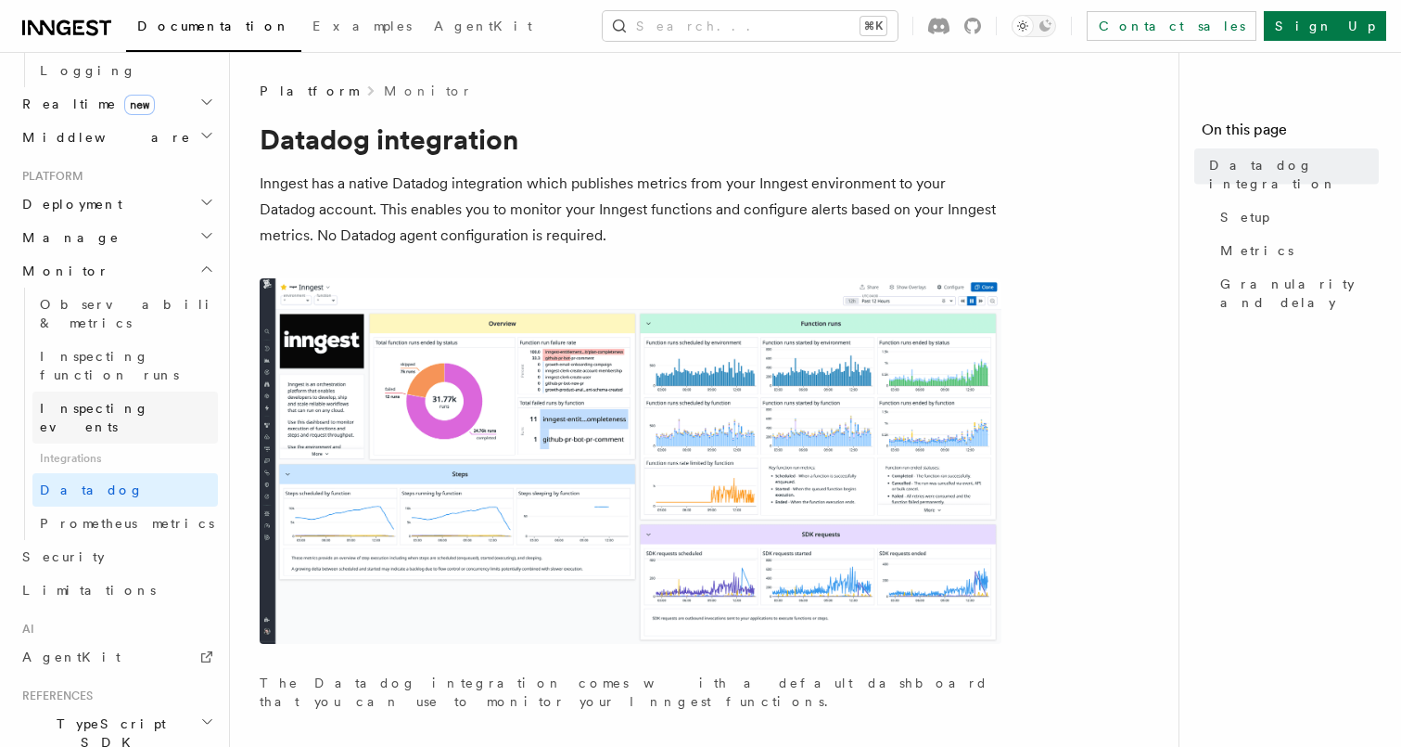
scroll to position [755, 0]
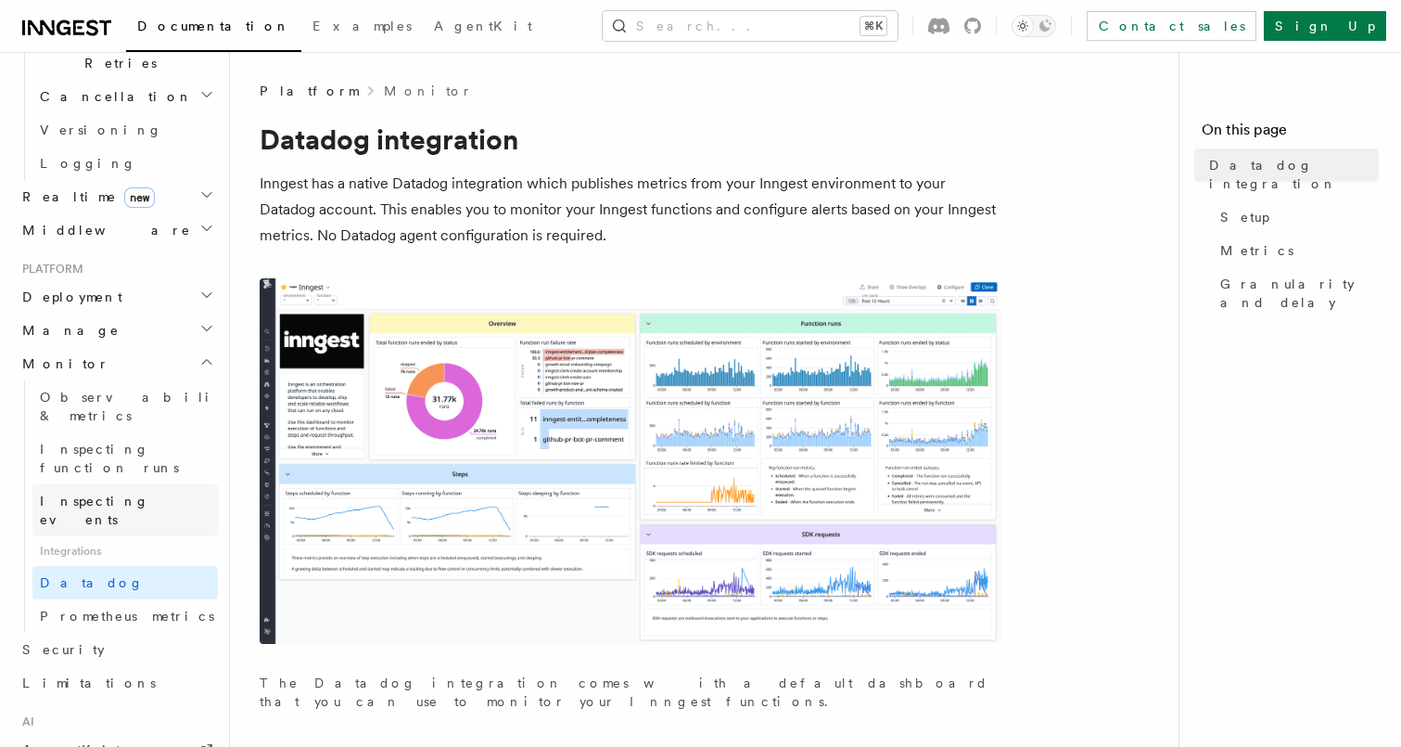
click at [133, 493] on span "Inspecting events" at bounding box center [94, 509] width 109 height 33
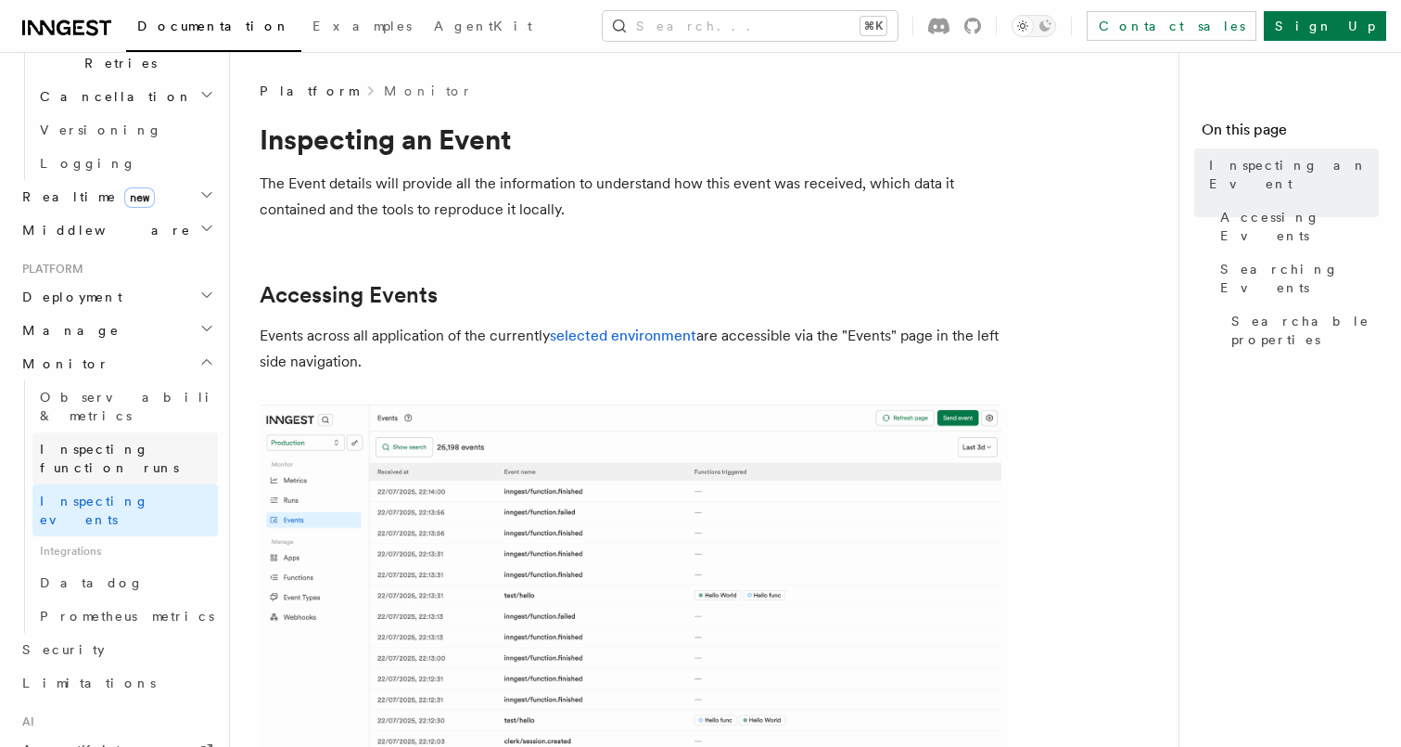
click at [139, 441] on span "Inspecting function runs" at bounding box center [109, 457] width 139 height 33
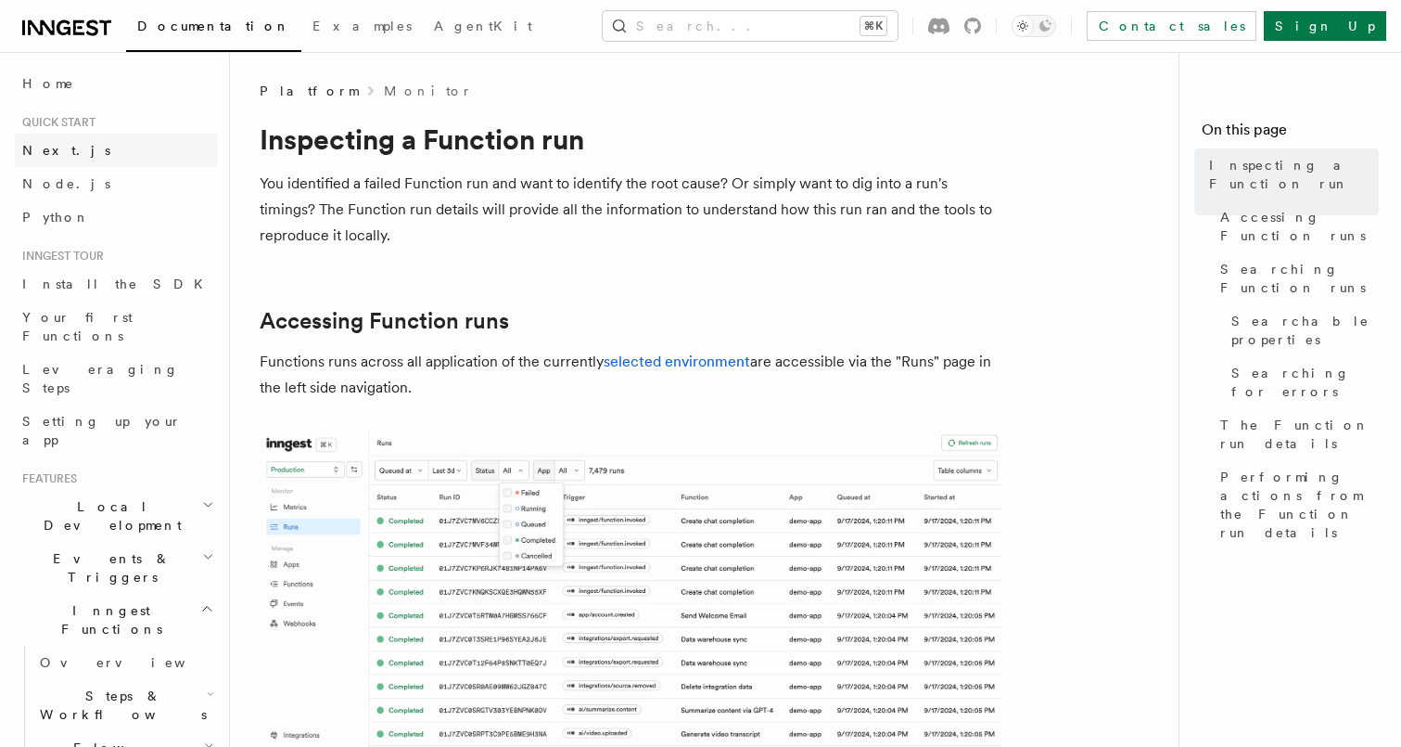
click at [131, 153] on link "Next.js" at bounding box center [116, 150] width 203 height 33
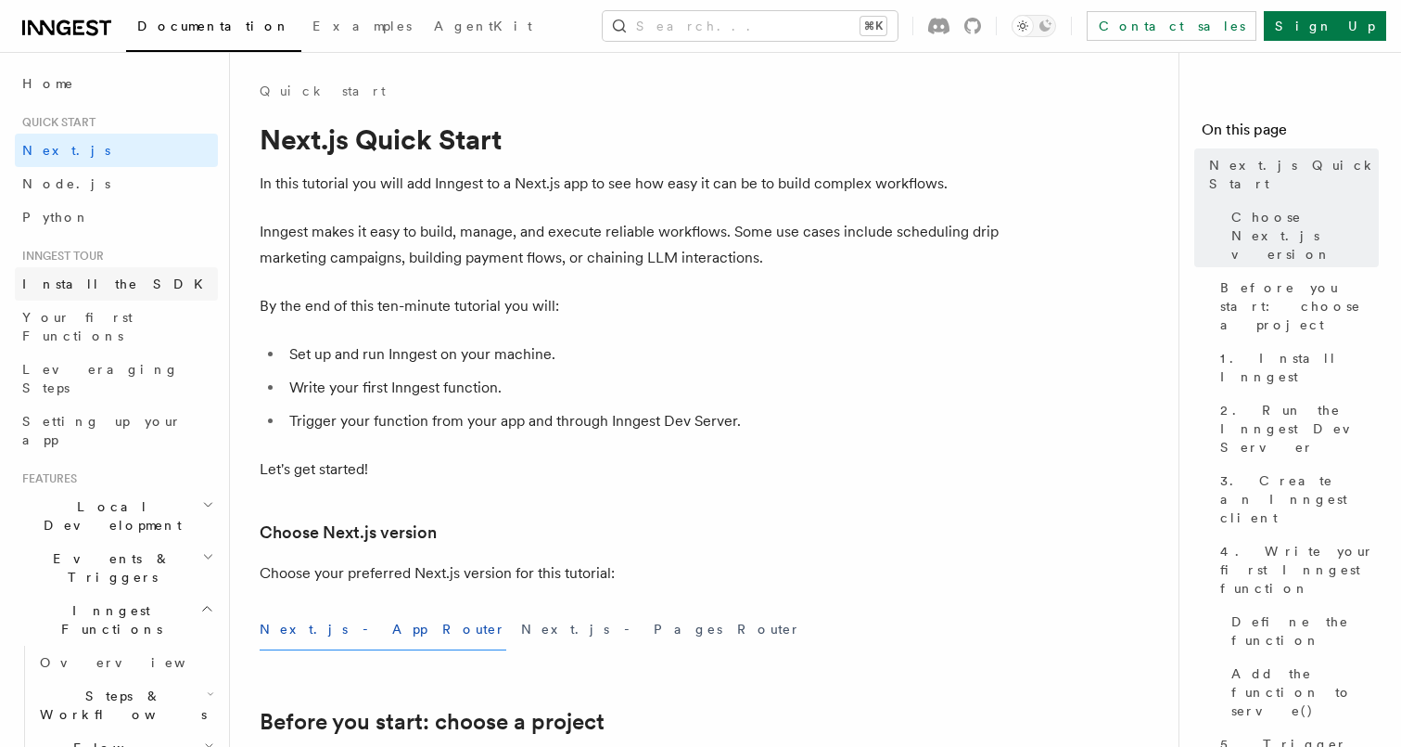
click at [105, 279] on span "Install the SDK" at bounding box center [118, 283] width 192 height 15
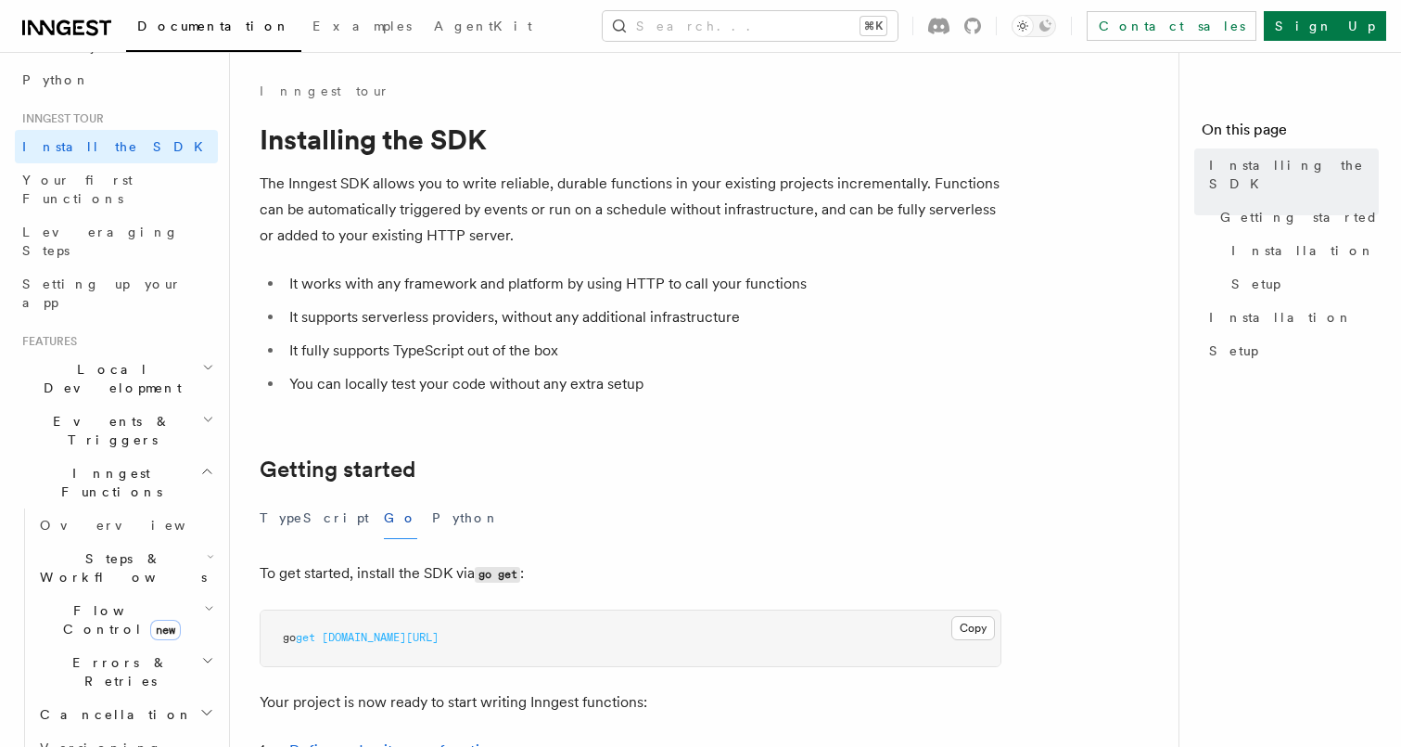
scroll to position [103, 0]
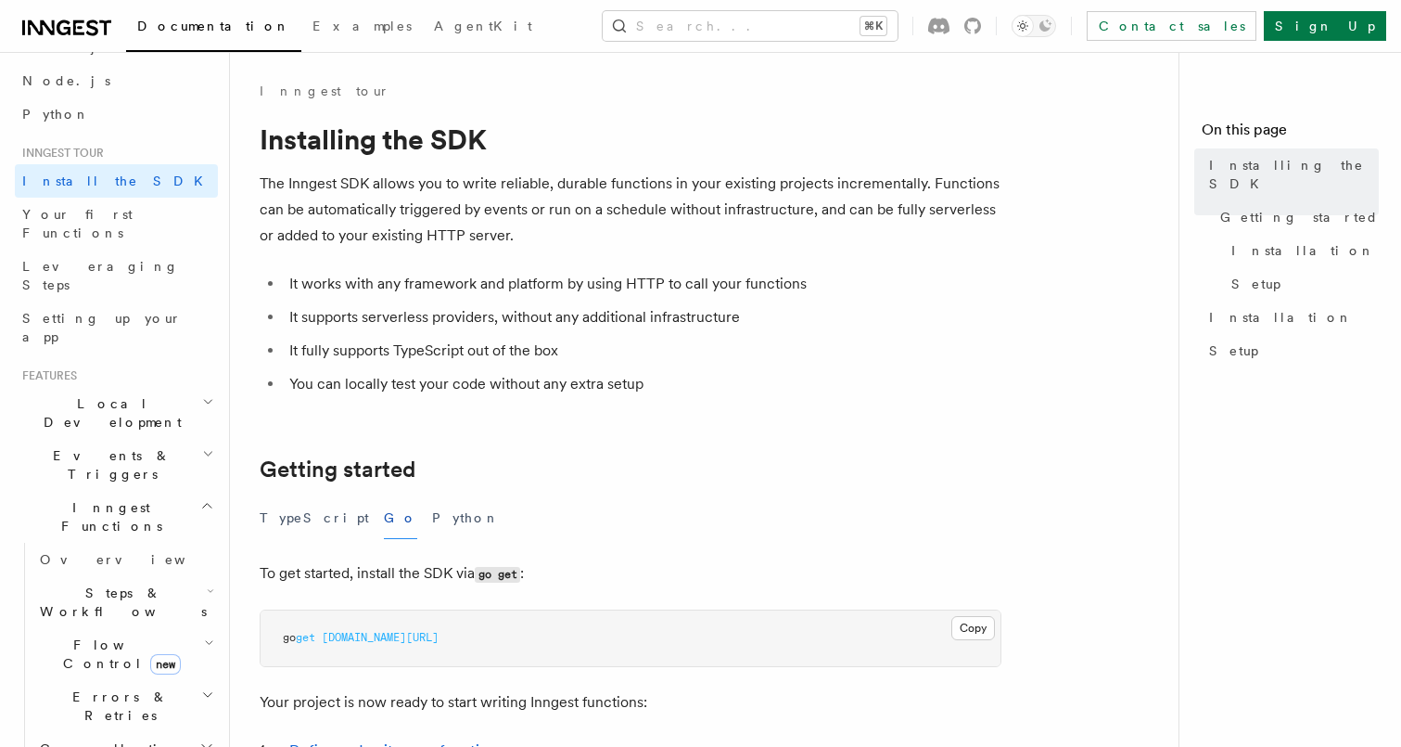
click at [209, 498] on icon "button" at bounding box center [207, 505] width 14 height 15
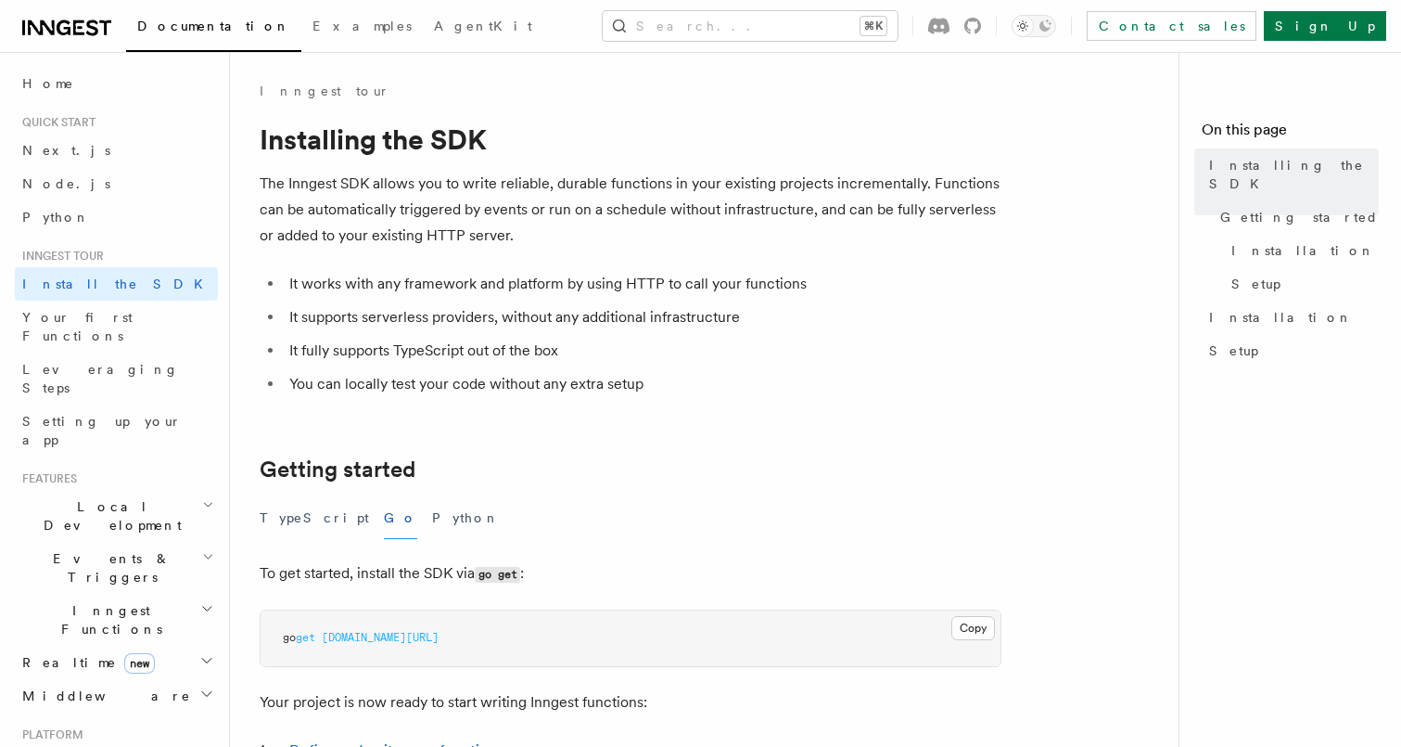
scroll to position [0, 0]
